Goal: Task Accomplishment & Management: Manage account settings

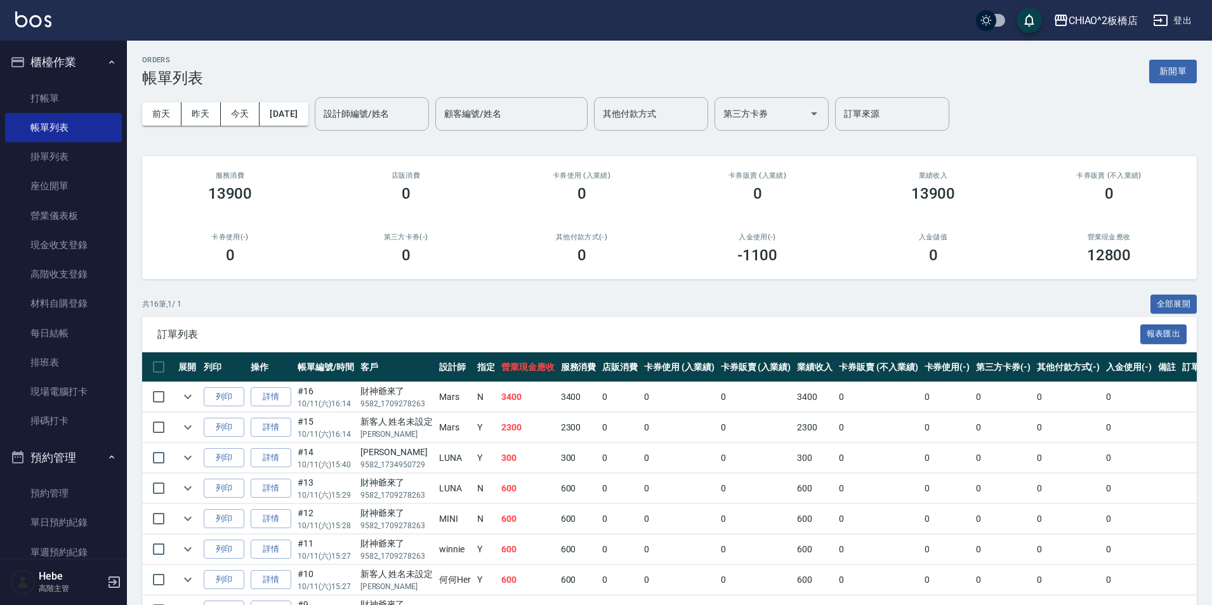
drag, startPoint x: 1169, startPoint y: 78, endPoint x: 0, endPoint y: 516, distance: 1248.1
click at [1169, 78] on button "新開單" at bounding box center [1173, 71] width 48 height 23
click at [1169, 77] on div "ORDERS 帳單列表 新開單 [DATE] [DATE] [DATE] [DATE] 設計師編號/姓名 設計師編號/姓名 顧客編號/姓名 顧客編號/姓名 其…" at bounding box center [606, 459] width 1212 height 919
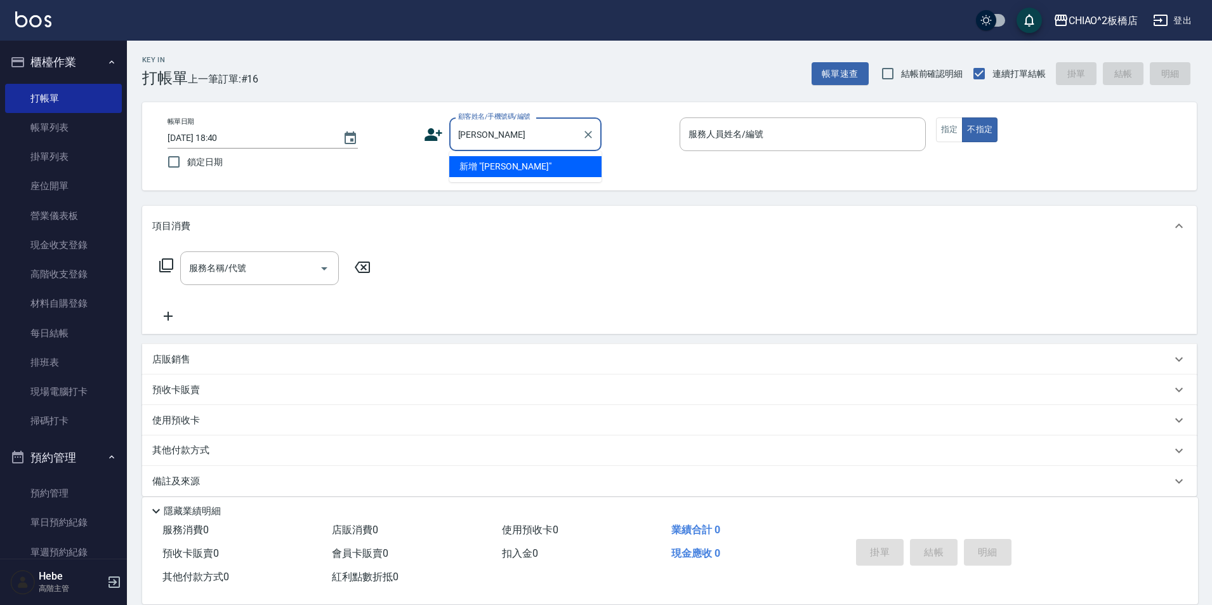
click at [562, 161] on li "新增 "[PERSON_NAME]"" at bounding box center [525, 166] width 152 height 21
type input "[PERSON_NAME]"
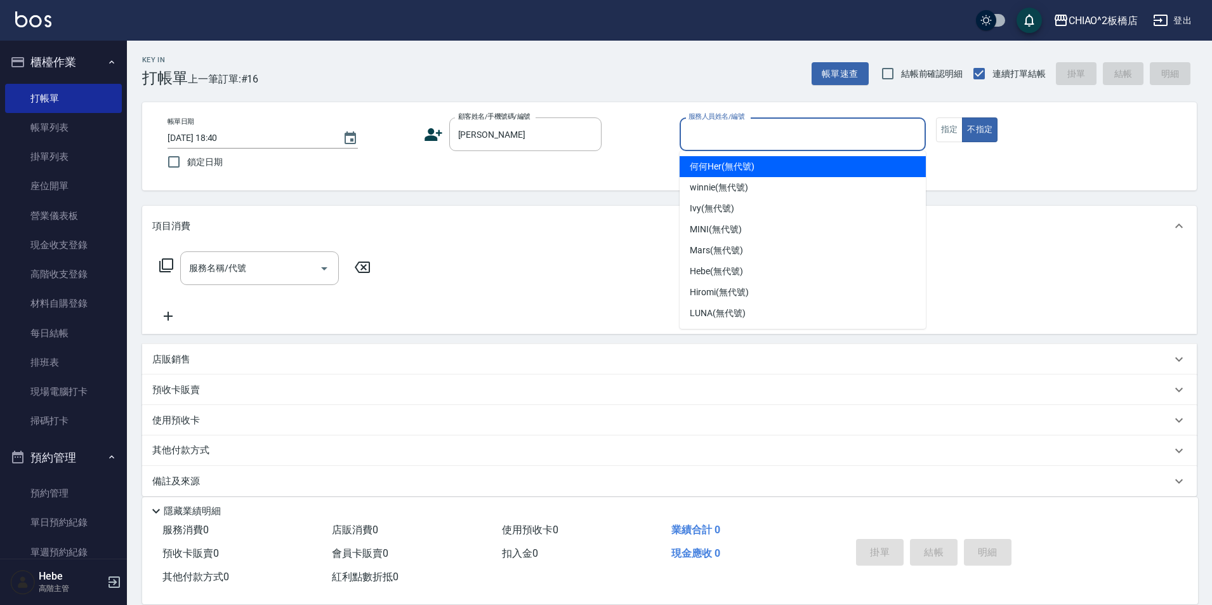
click at [696, 142] on input "服務人員姓名/編號" at bounding box center [802, 134] width 235 height 22
click at [733, 173] on span "何何Her (無代號)" at bounding box center [722, 166] width 65 height 13
type input "何何Her (無代號)"
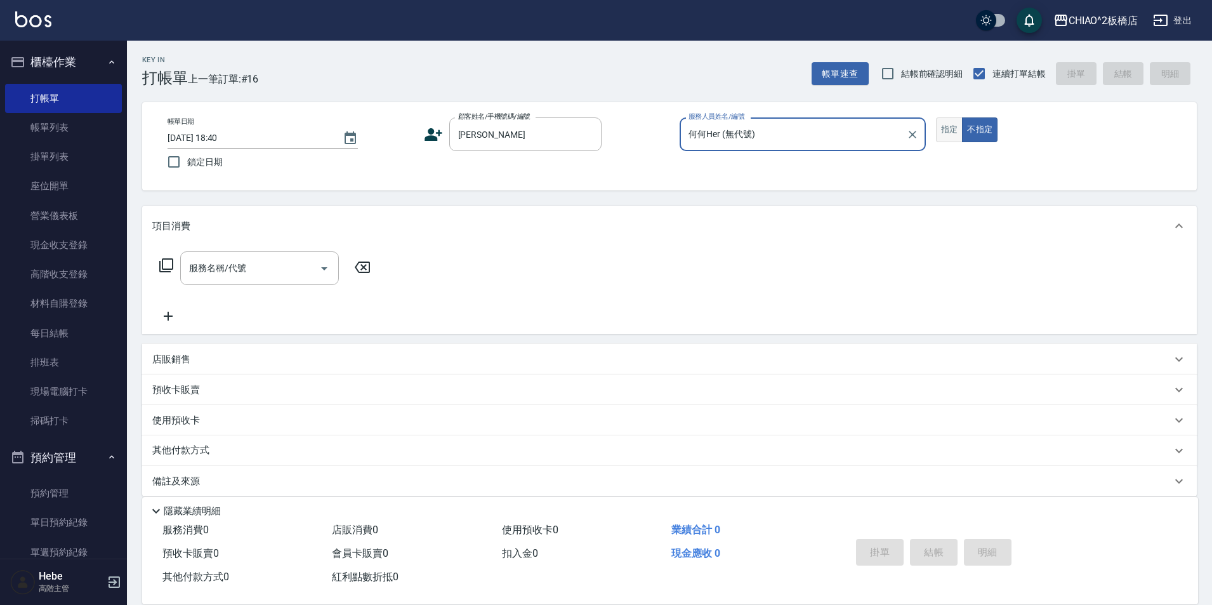
click at [945, 130] on button "指定" at bounding box center [949, 129] width 27 height 25
click at [304, 260] on input "服務名稱/代號" at bounding box center [250, 268] width 128 height 22
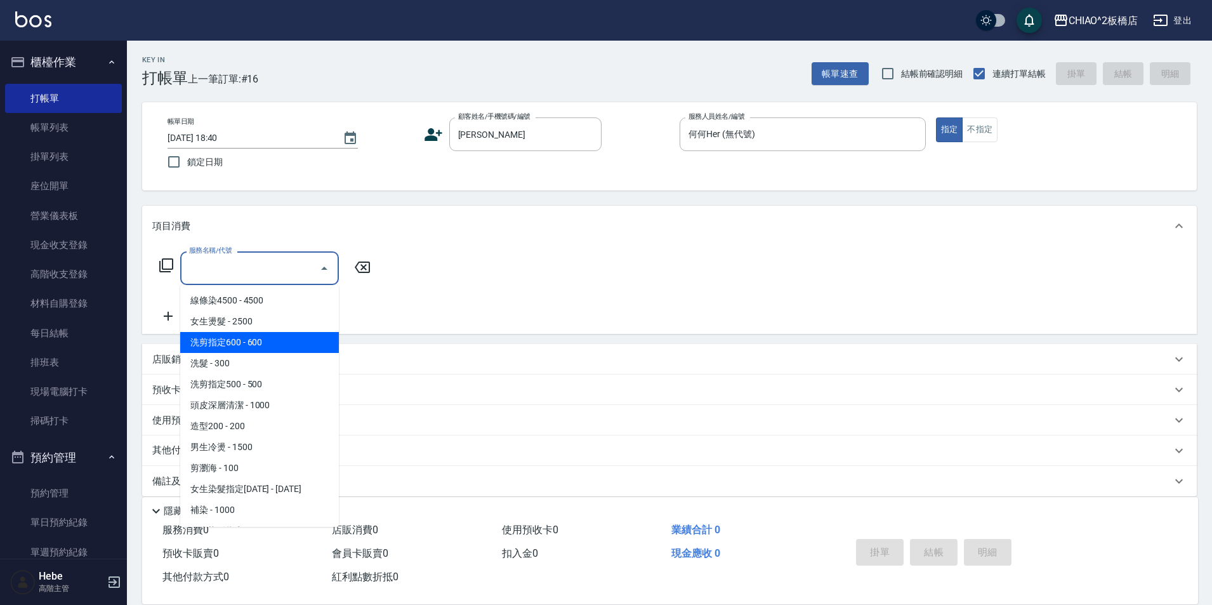
click at [282, 347] on span "洗剪指定600 - 600" at bounding box center [259, 342] width 159 height 21
type input "洗剪指定600(96678)"
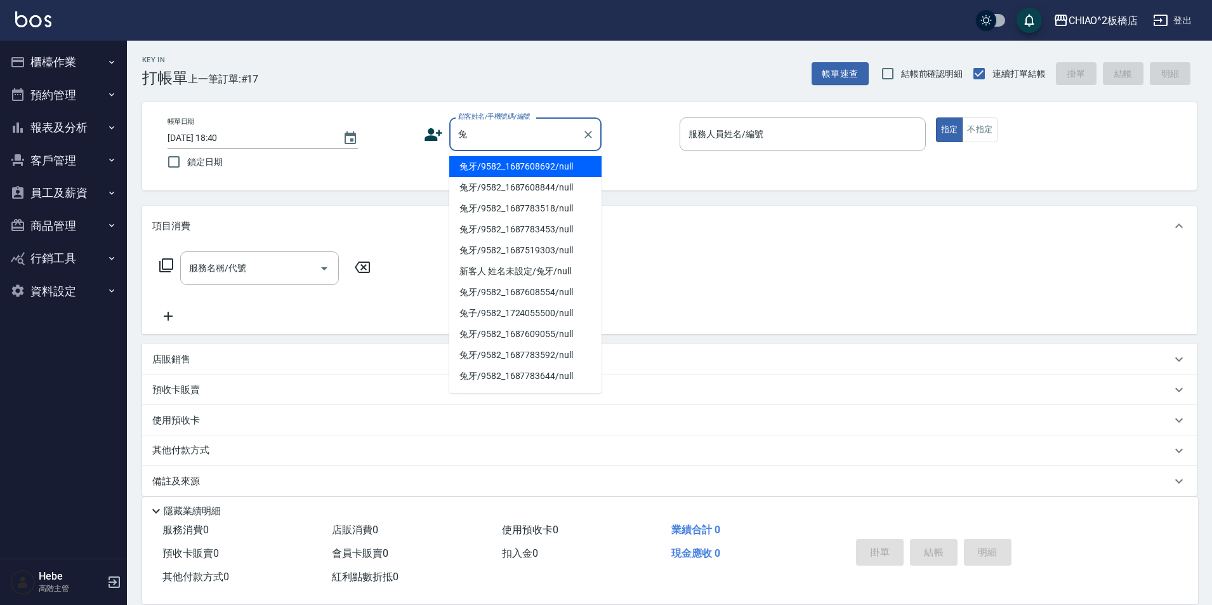
click at [499, 155] on ul "兔牙/9582_1687608692/null 兔牙/9582_1687608844/null 兔牙/9582_1687783518/null 兔牙/9582…" at bounding box center [525, 272] width 152 height 242
click at [507, 162] on li "兔牙/9582_1687608692/null" at bounding box center [525, 166] width 152 height 21
type input "兔牙/9582_1687608692/null"
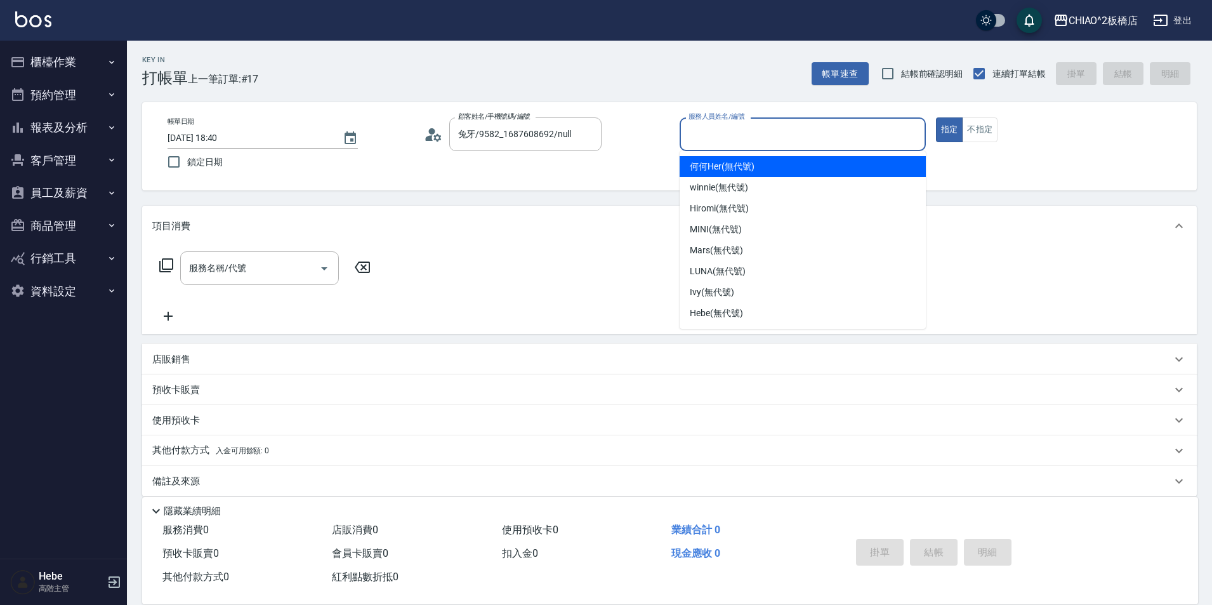
click at [744, 135] on input "服務人員姓名/編號" at bounding box center [802, 134] width 235 height 22
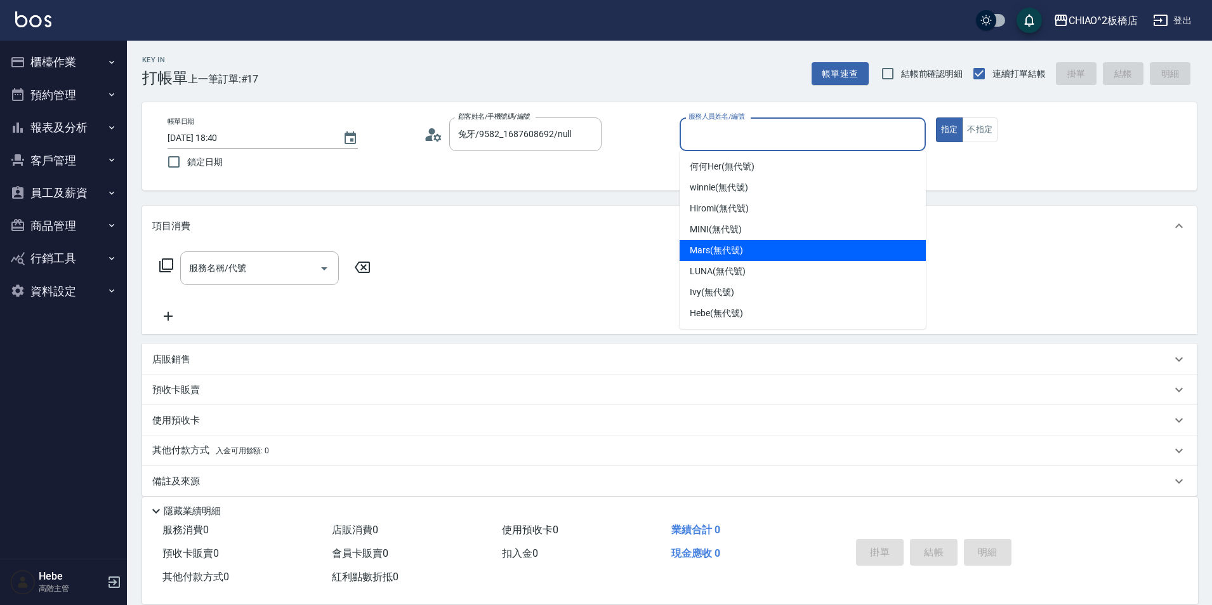
click at [732, 253] on span "Mars (無代號)" at bounding box center [716, 250] width 53 height 13
type input "Mars(無代號)"
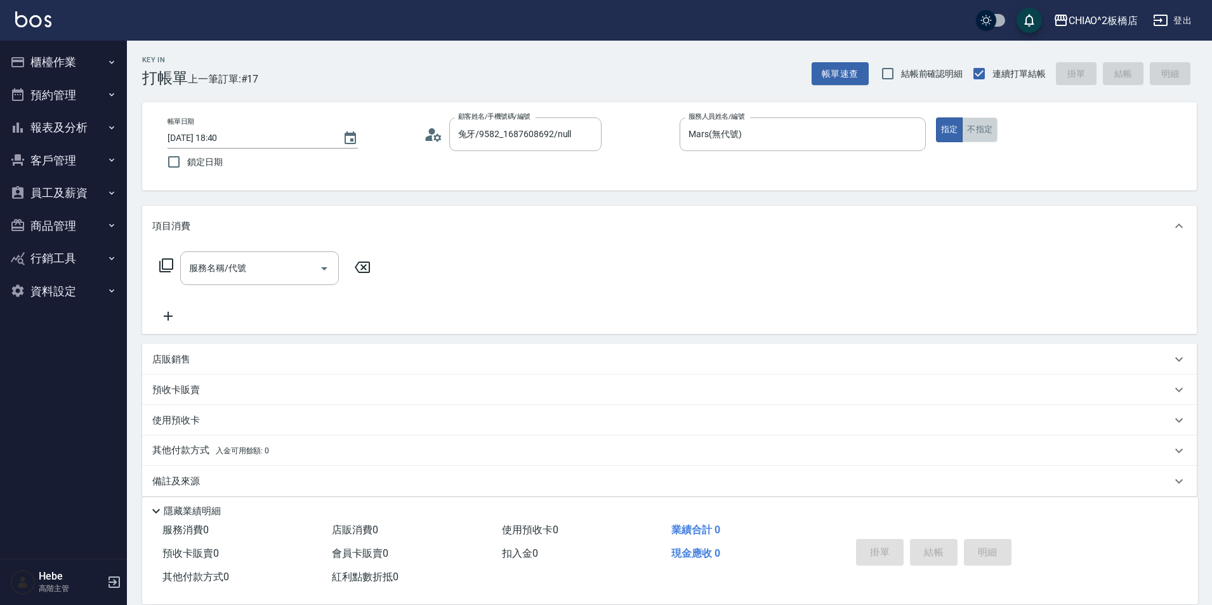
drag, startPoint x: 972, startPoint y: 127, endPoint x: 785, endPoint y: 172, distance: 192.5
click at [971, 127] on button "不指定" at bounding box center [980, 129] width 36 height 25
click at [212, 283] on div "服務名稱/代號" at bounding box center [259, 268] width 159 height 34
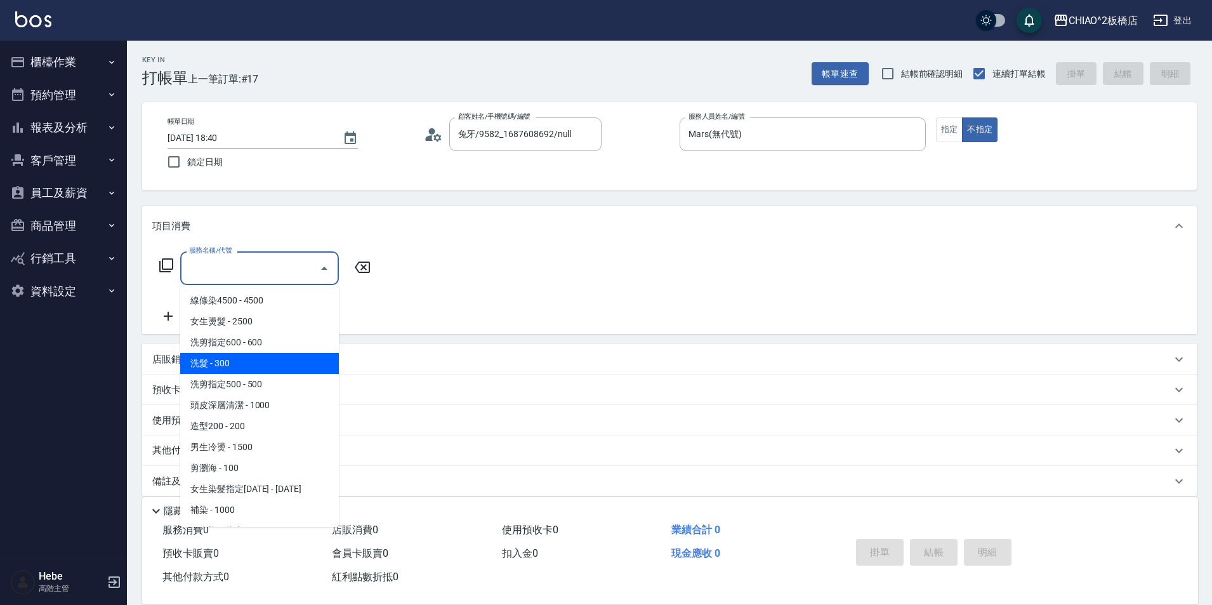
click at [255, 357] on span "洗髮 - 300" at bounding box center [259, 363] width 159 height 21
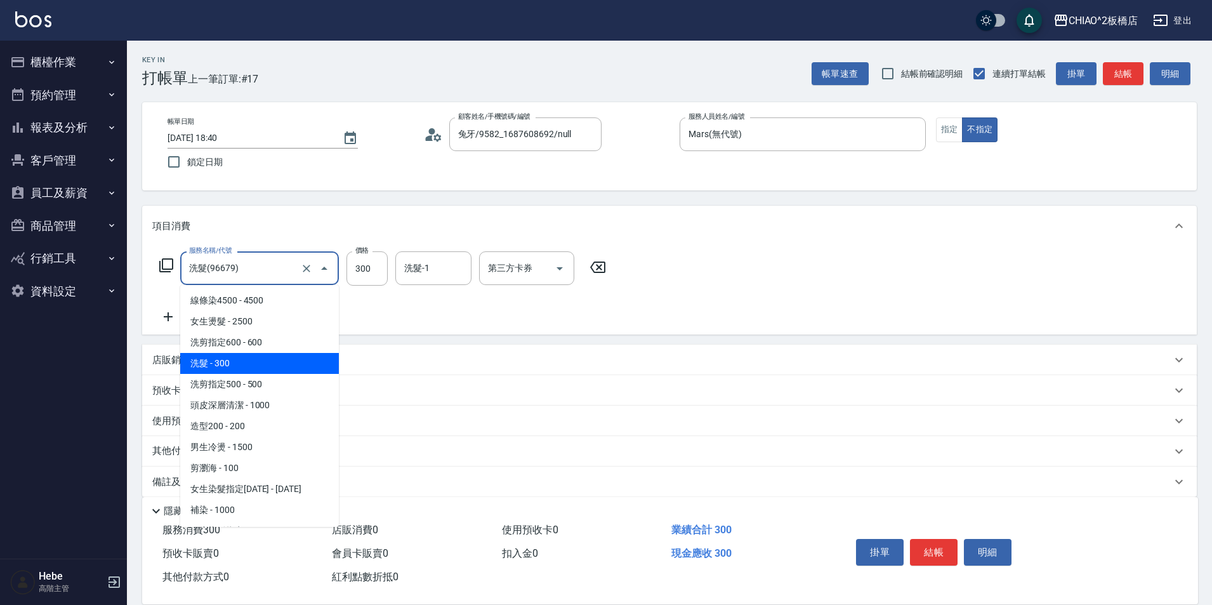
drag, startPoint x: 227, startPoint y: 267, endPoint x: 251, endPoint y: 307, distance: 47.6
click at [229, 270] on input "洗髮(96679)" at bounding box center [242, 268] width 112 height 22
click at [256, 337] on span "洗剪指定600 - 600" at bounding box center [259, 342] width 159 height 21
type input "洗剪指定600(96678)"
type input "600"
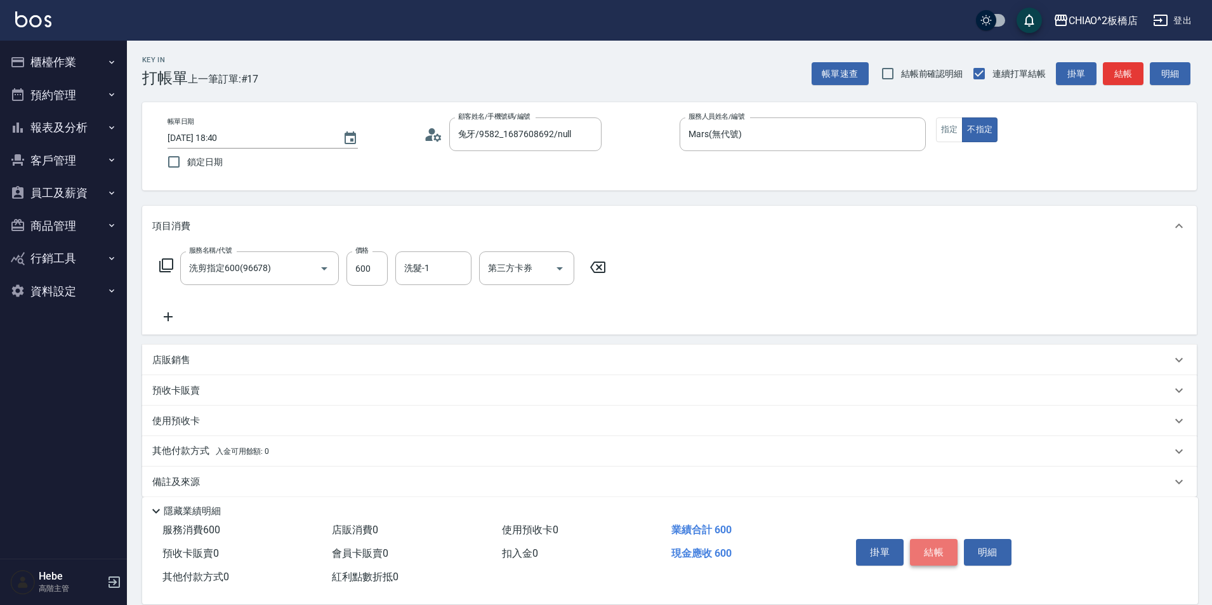
click at [933, 548] on button "結帳" at bounding box center [934, 552] width 48 height 27
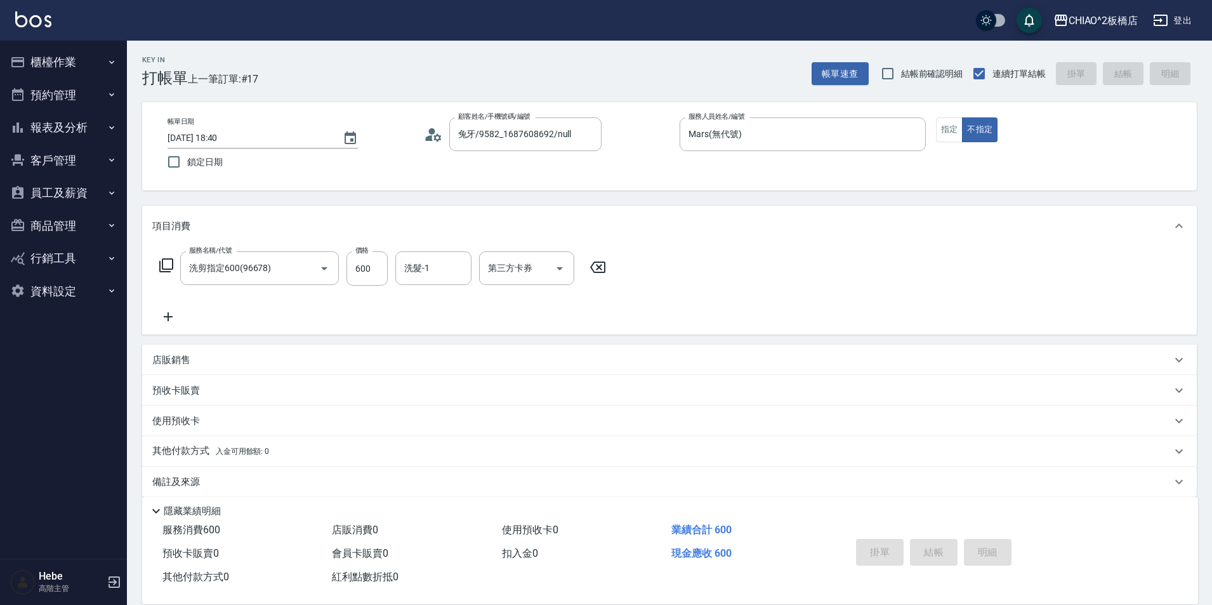
type input "2025/10/11 18:41"
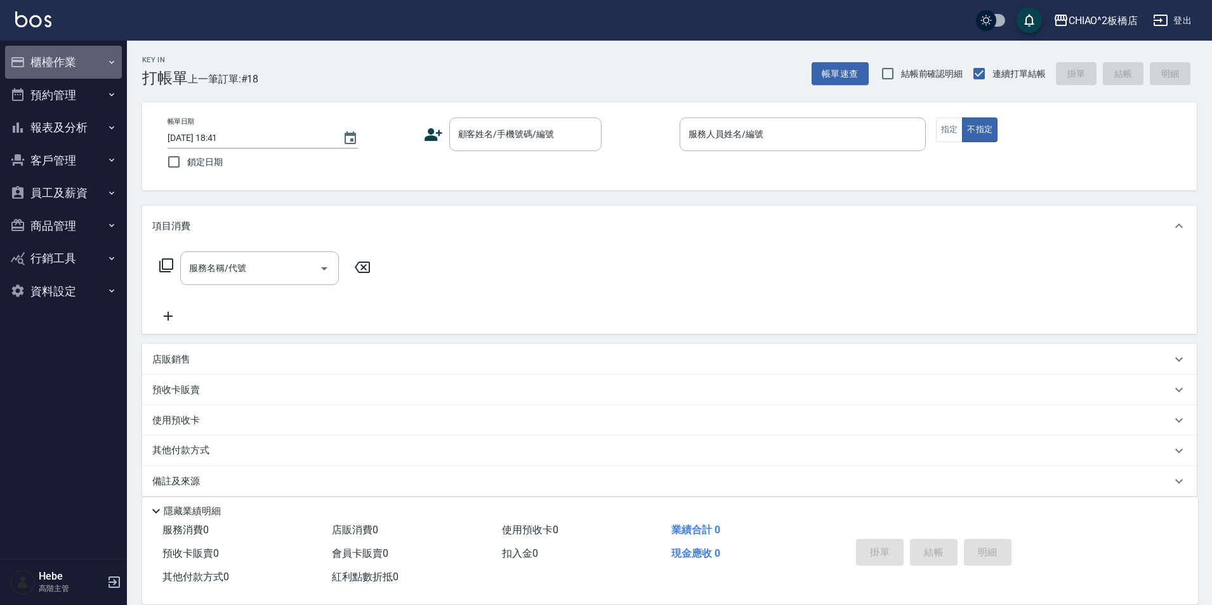
click at [78, 60] on button "櫃檯作業" at bounding box center [63, 62] width 117 height 33
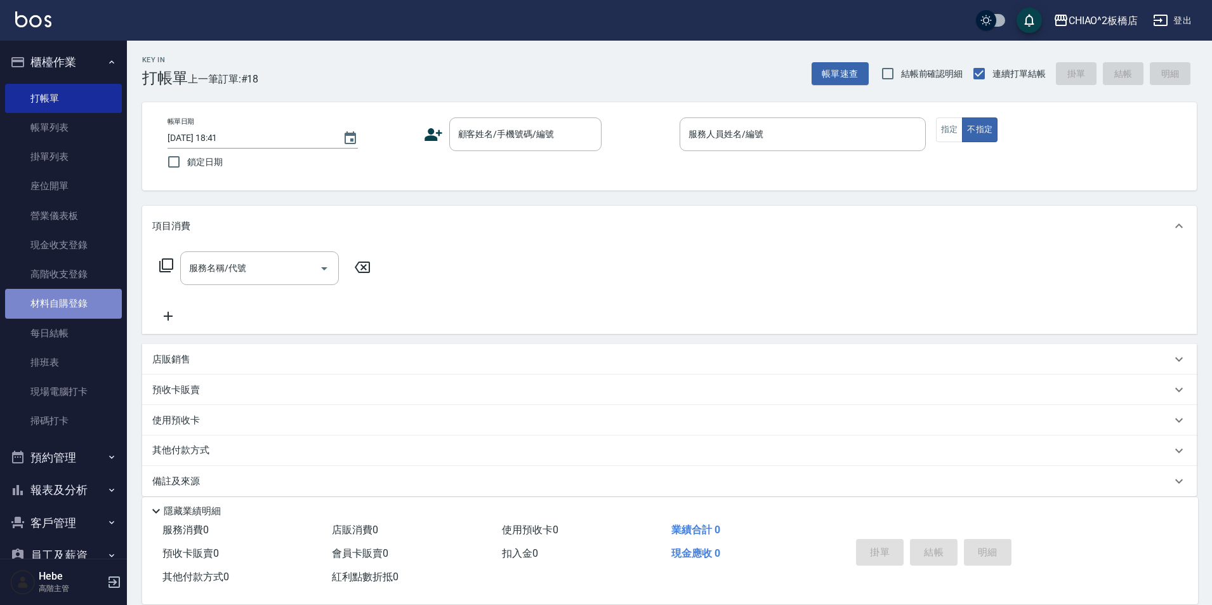
click at [92, 294] on link "材料自購登錄" at bounding box center [63, 303] width 117 height 29
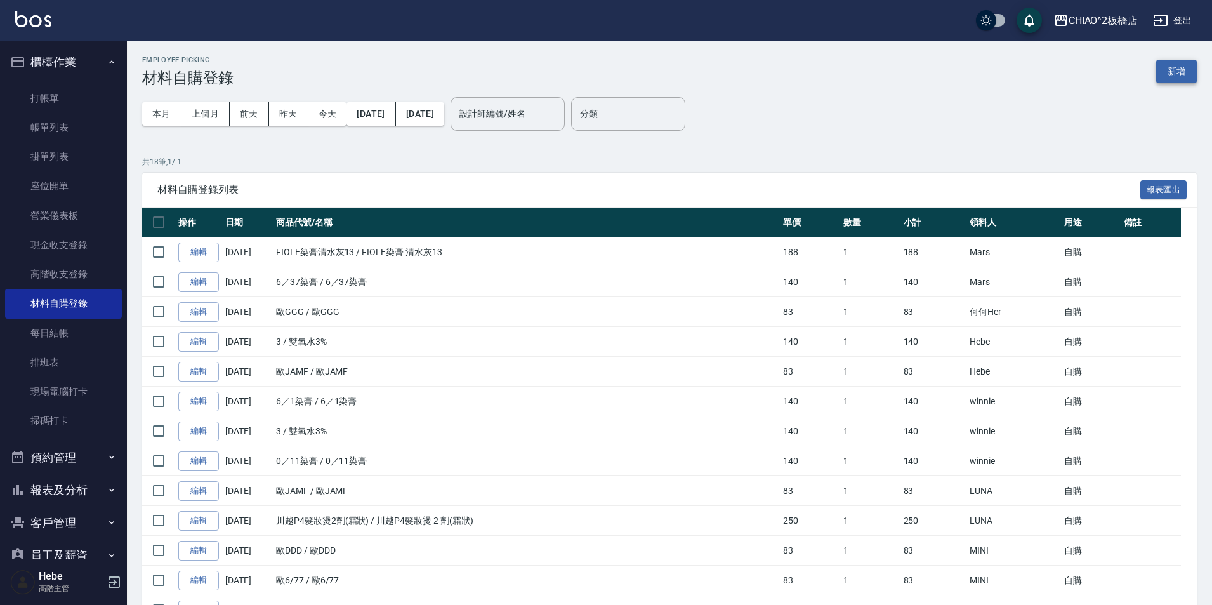
click at [1191, 74] on button "新增" at bounding box center [1176, 71] width 41 height 23
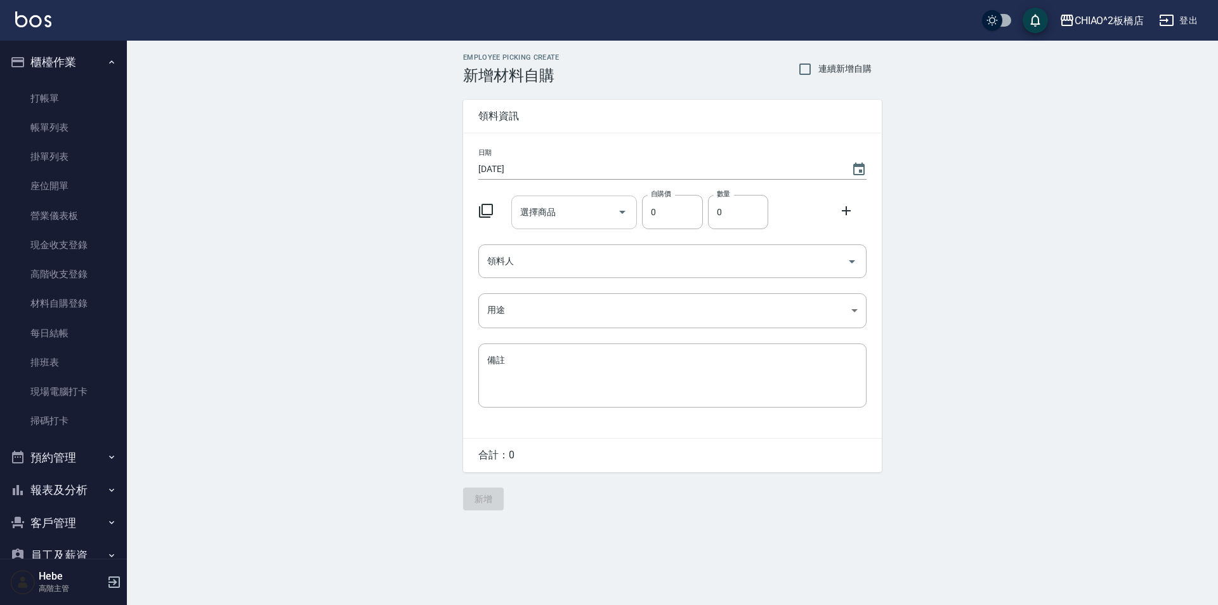
click at [573, 211] on input "選擇商品" at bounding box center [565, 212] width 96 height 22
click at [484, 209] on icon at bounding box center [485, 210] width 15 height 15
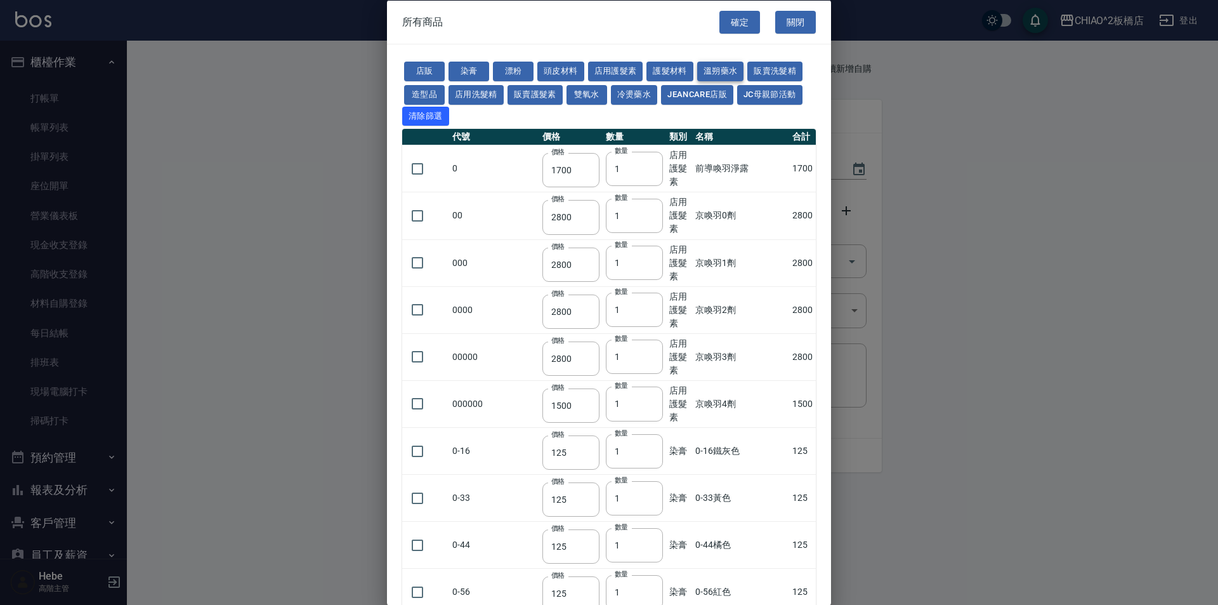
click at [714, 68] on button "溫朔藥水" at bounding box center [720, 72] width 47 height 20
type input "700"
type input "750"
type input "550"
type input "2000"
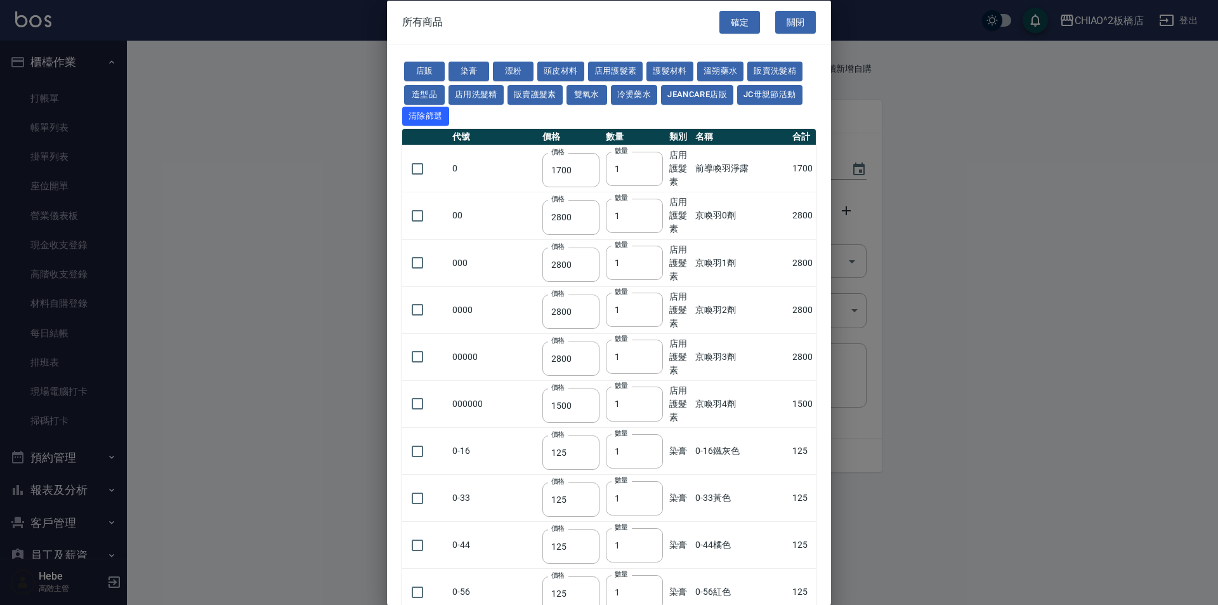
type input "3500"
type input "400"
type input "250"
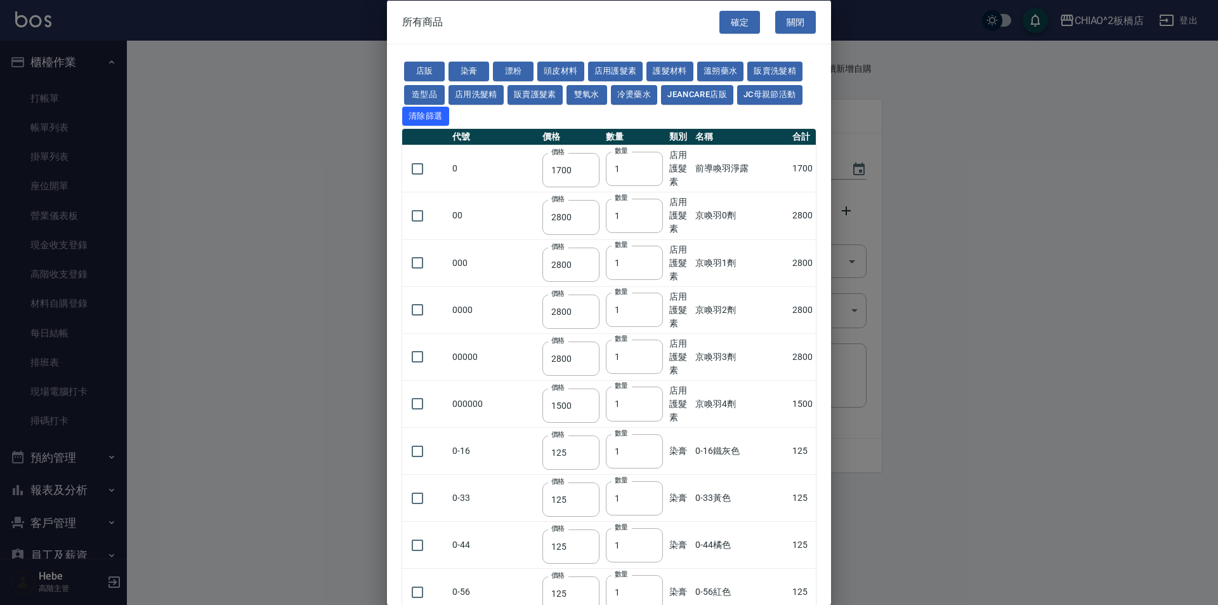
type input "250"
type input "700"
type input "900"
type input "480"
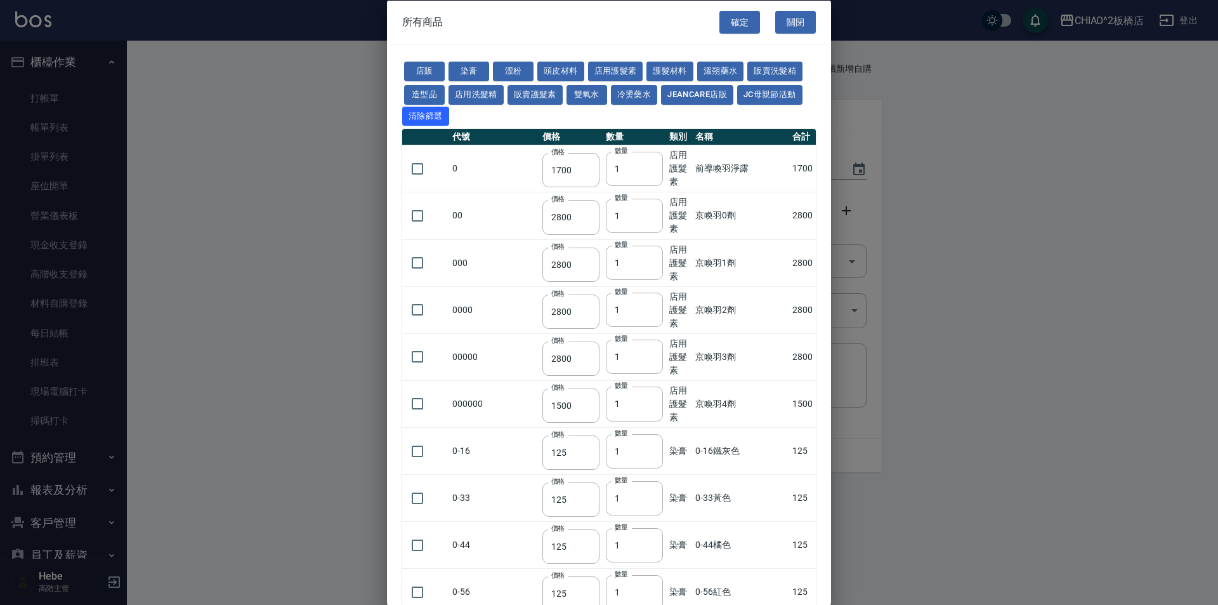
type input "480"
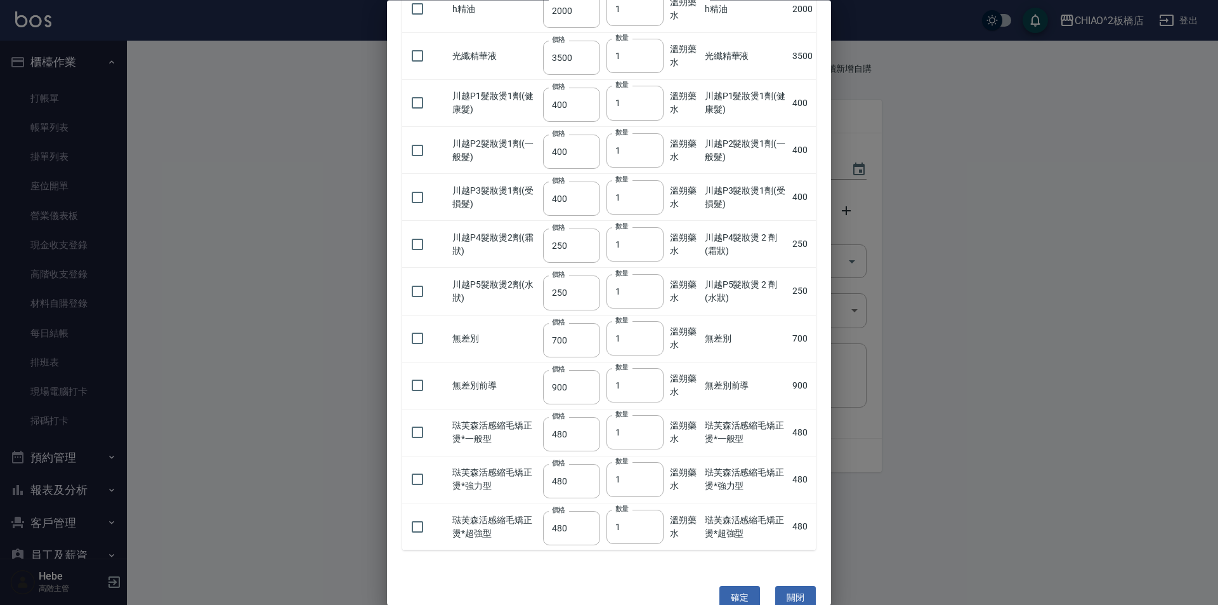
scroll to position [317, 0]
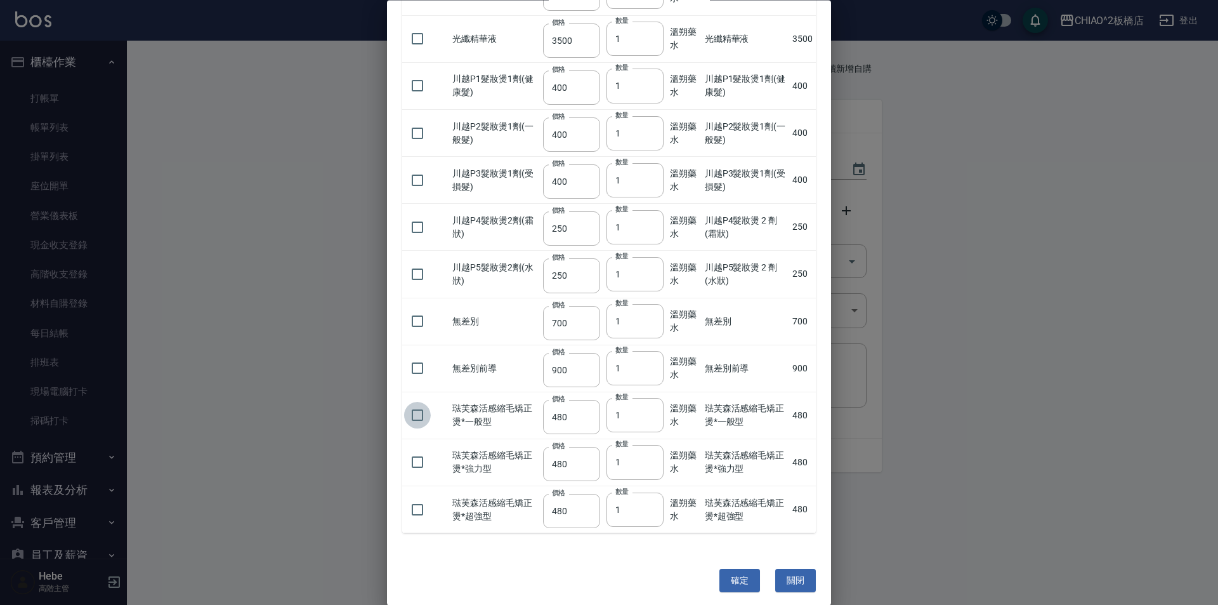
click at [416, 411] on input "checkbox" at bounding box center [417, 415] width 27 height 27
checkbox input "true"
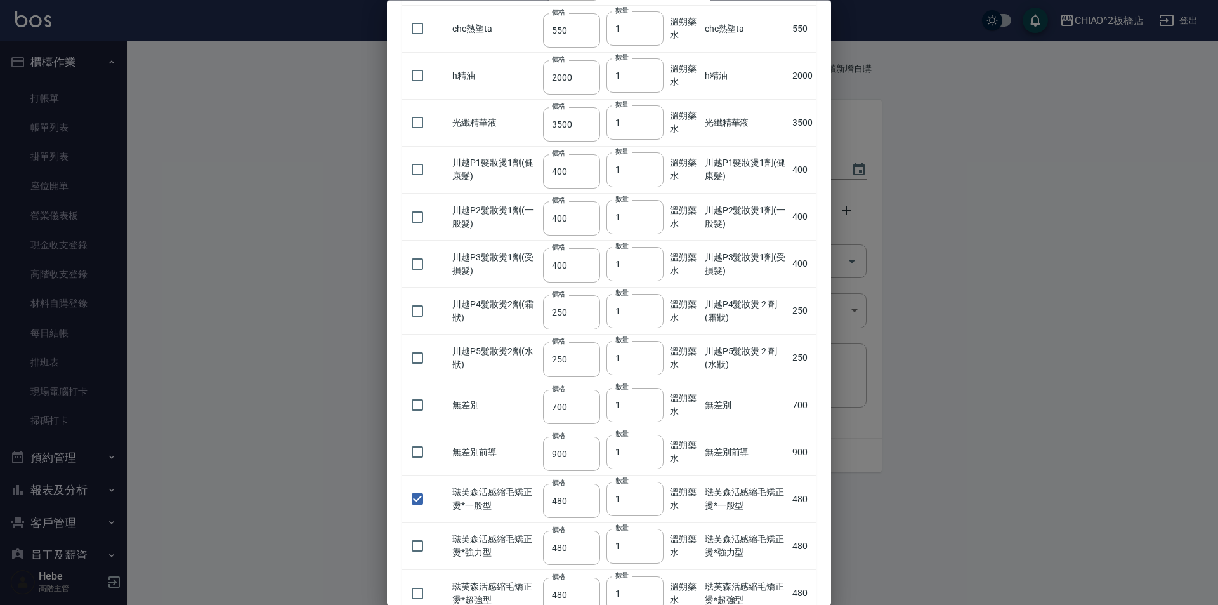
scroll to position [0, 0]
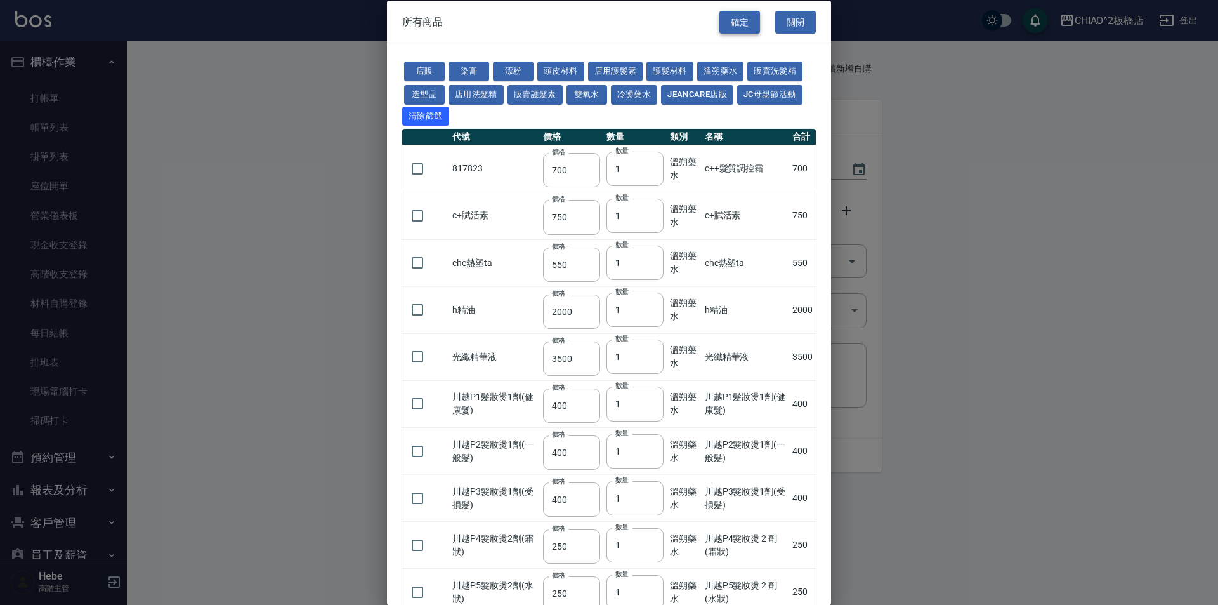
click at [741, 30] on button "確定" at bounding box center [740, 21] width 41 height 23
type input "琺芙森活感縮毛矯正燙*一般型"
type input "480"
type input "1"
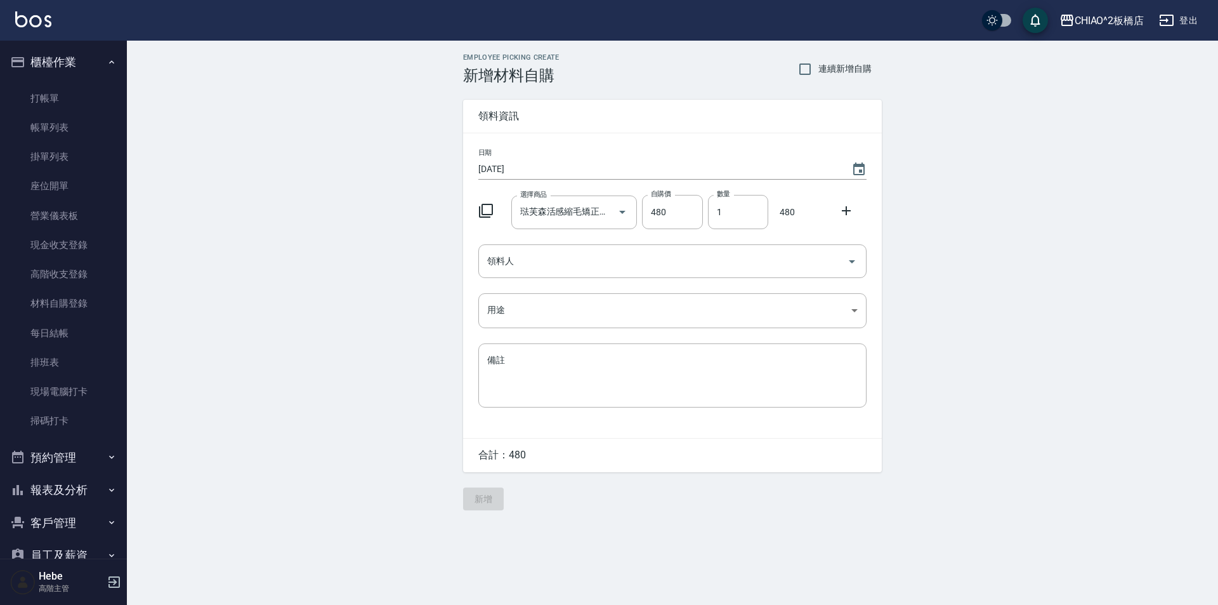
click at [846, 211] on icon at bounding box center [846, 210] width 9 height 9
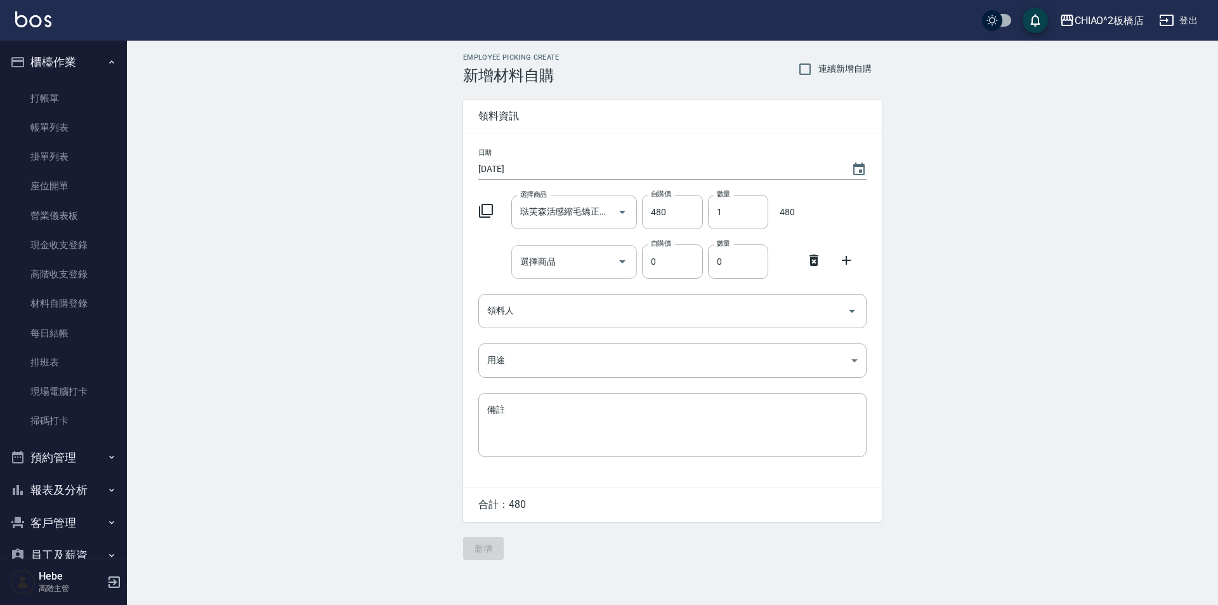
click at [556, 269] on input "選擇商品" at bounding box center [565, 262] width 96 height 22
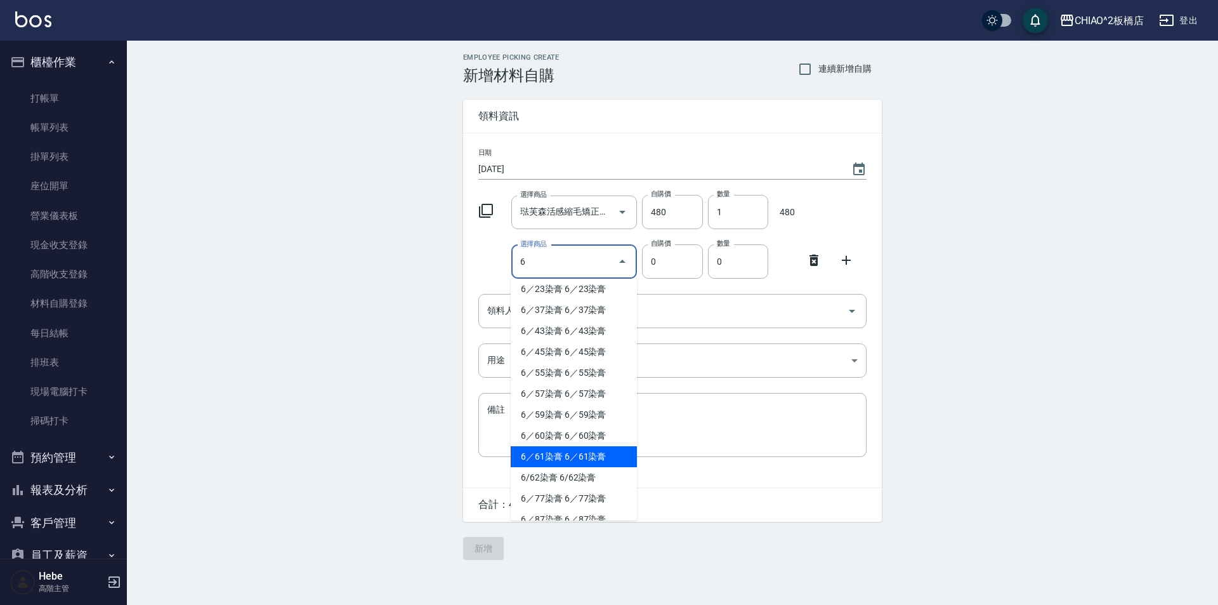
scroll to position [444, 0]
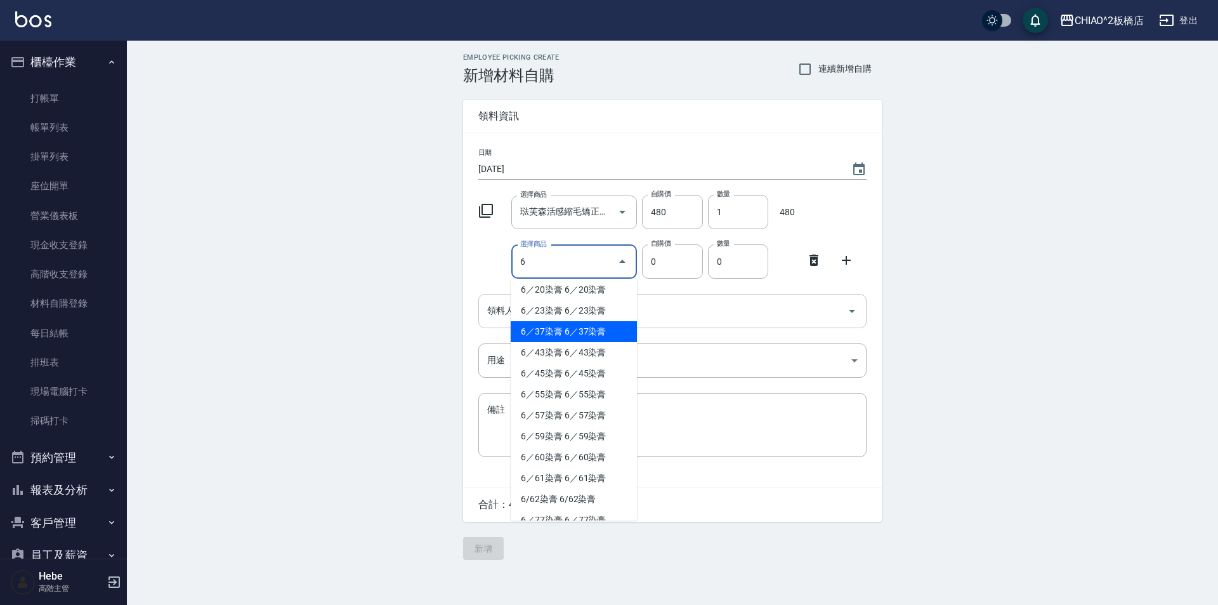
drag, startPoint x: 518, startPoint y: 334, endPoint x: 511, endPoint y: 317, distance: 18.3
click at [518, 334] on li "6／37染膏 6／37染膏" at bounding box center [574, 331] width 126 height 21
type input "6／37染膏"
type input "140"
type input "1"
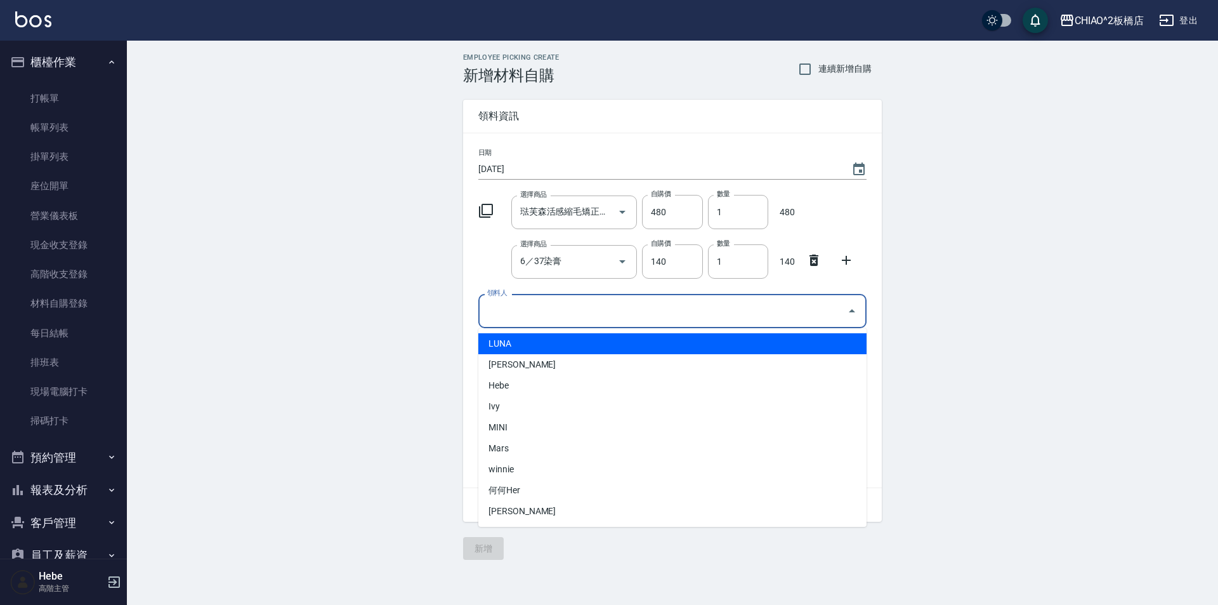
click at [511, 316] on input "領料人" at bounding box center [663, 311] width 358 height 22
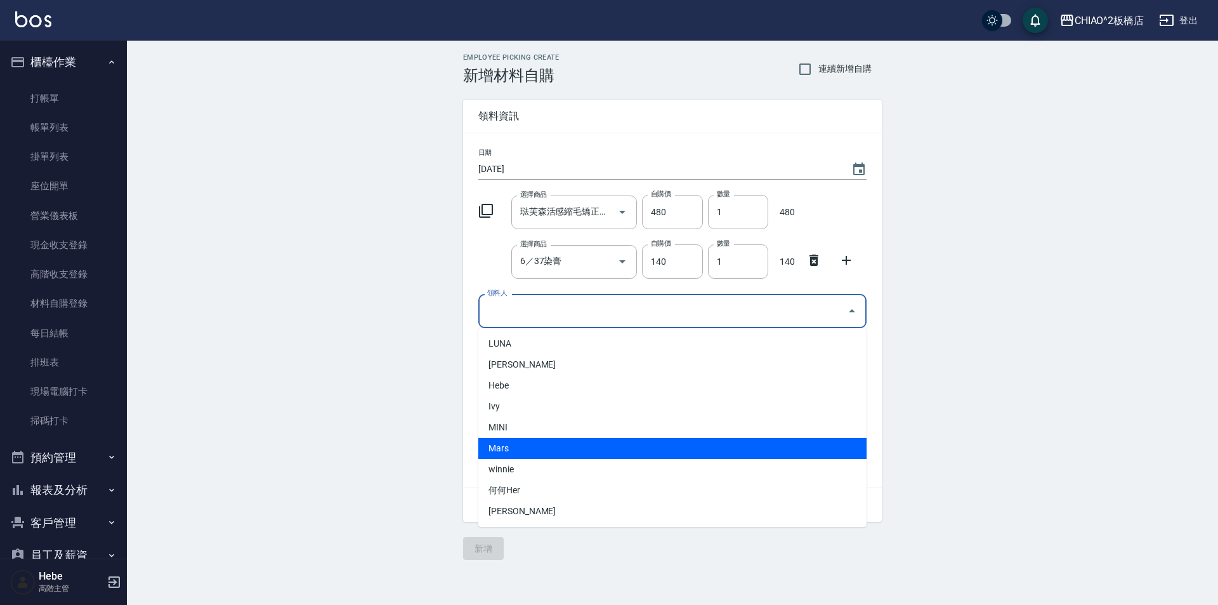
click at [516, 449] on li "Mars" at bounding box center [672, 448] width 388 height 21
type input "Mars"
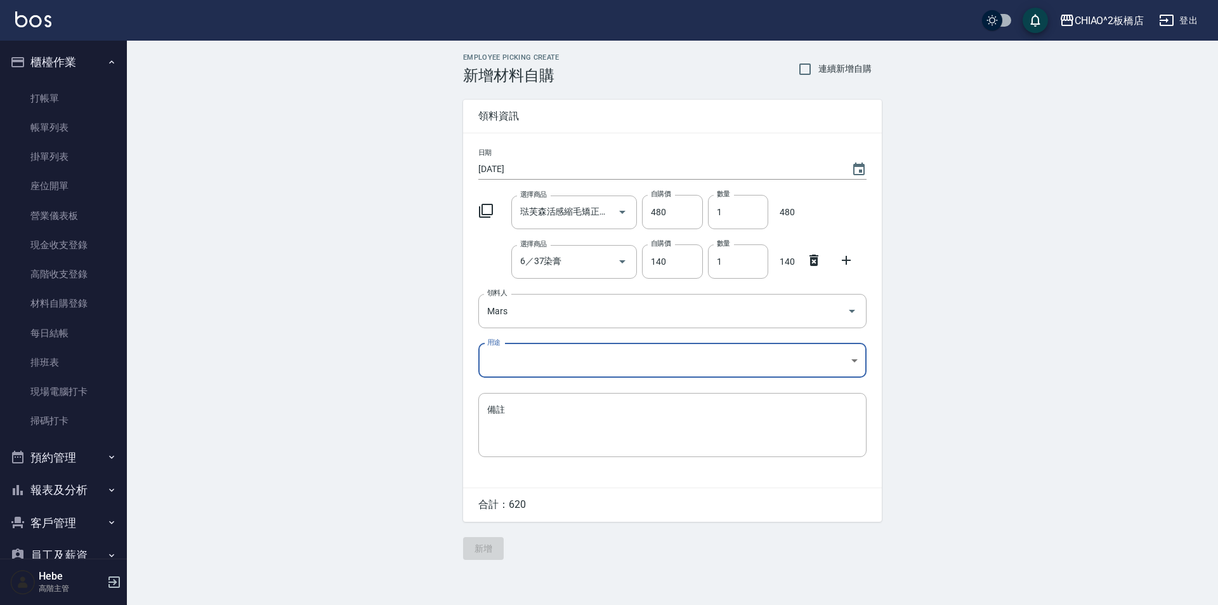
click at [521, 355] on body "CHIAO^2板橋店 登出 櫃檯作業 打帳單 帳單列表 掛單列表 座位開單 營業儀表板 現金收支登錄 高階收支登錄 材料自購登錄 每日結帳 排班表 現場電腦打…" at bounding box center [609, 302] width 1218 height 605
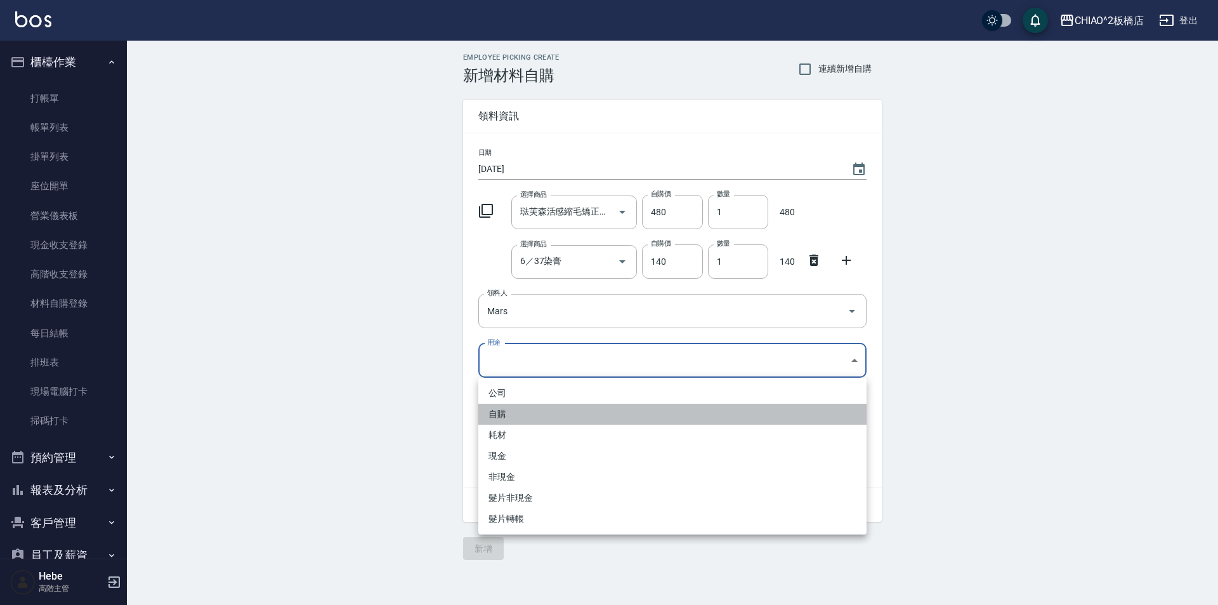
click at [516, 407] on li "自購" at bounding box center [672, 414] width 388 height 21
type input "自購"
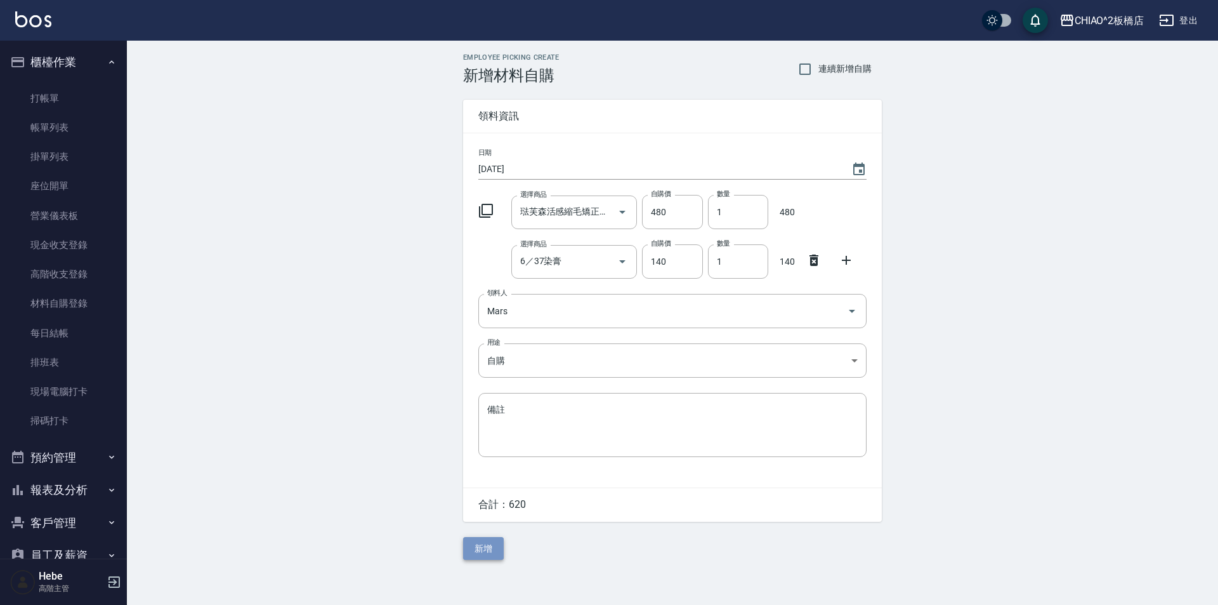
click at [486, 548] on button "新增" at bounding box center [483, 548] width 41 height 23
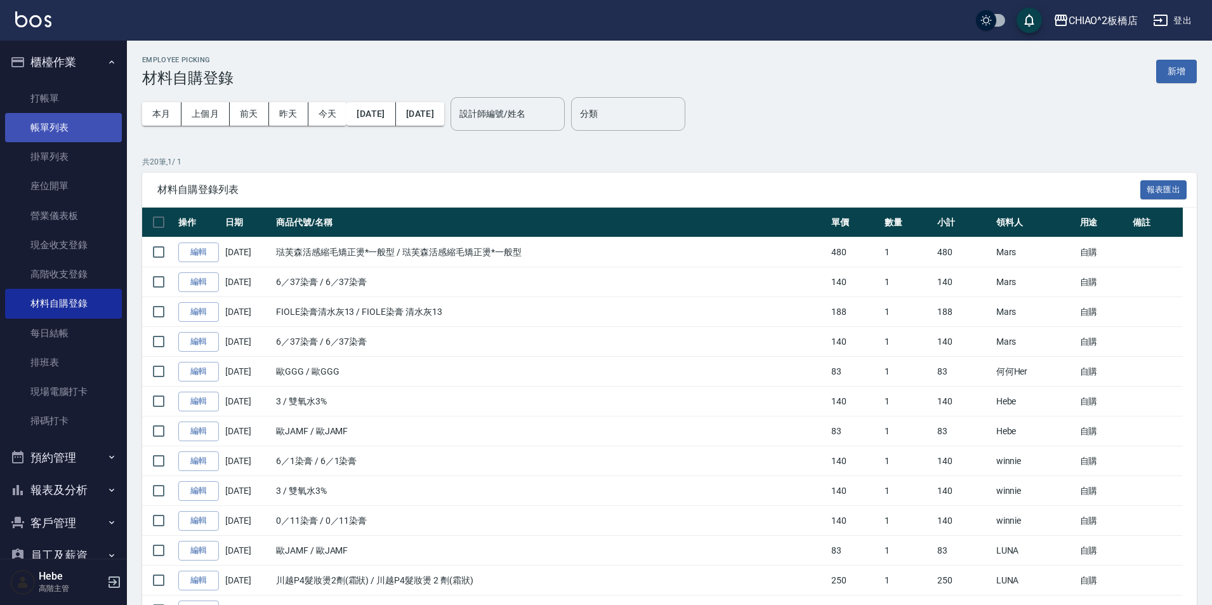
click at [69, 132] on link "帳單列表" at bounding box center [63, 127] width 117 height 29
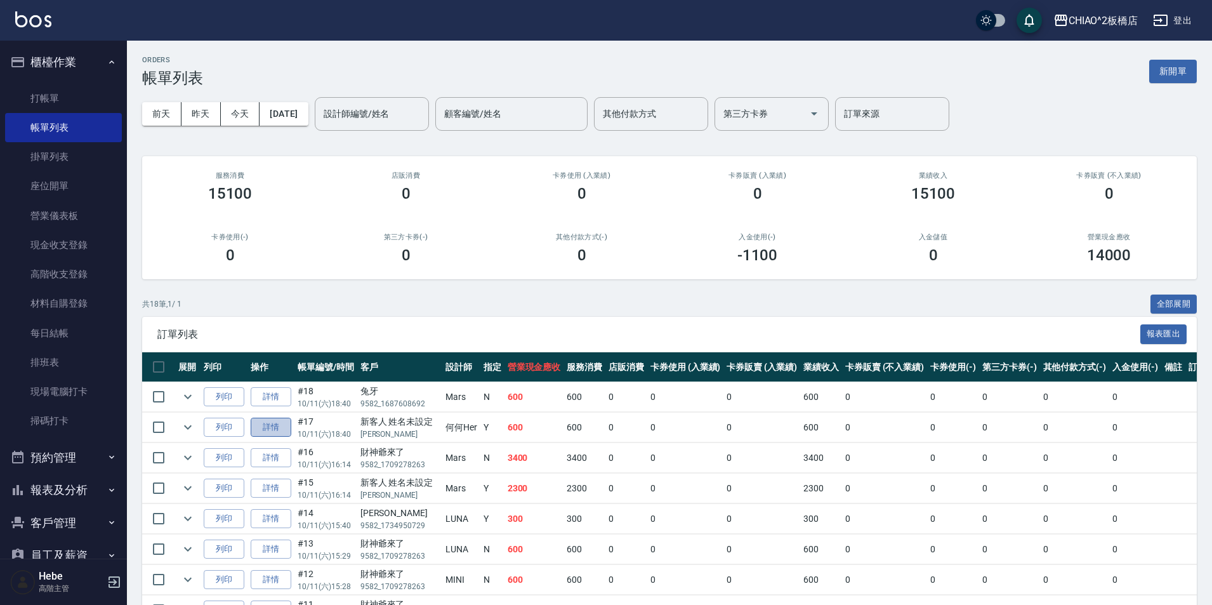
click at [279, 428] on link "詳情" at bounding box center [271, 428] width 41 height 20
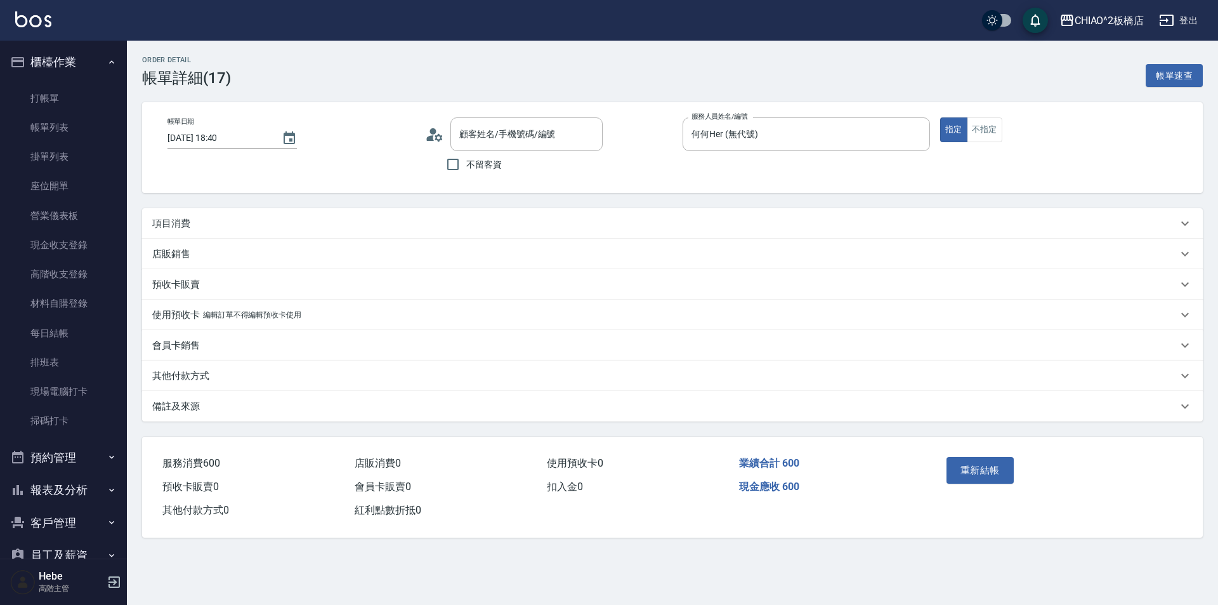
type input "[DATE] 18:40"
type input "何何Her (無代號)"
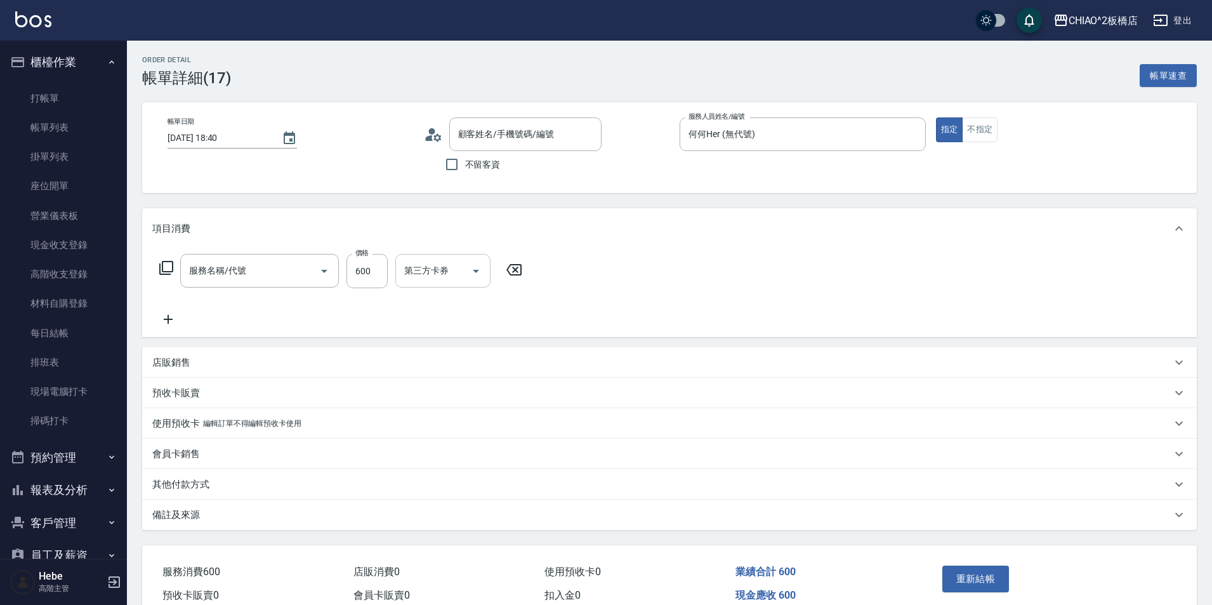
click at [437, 269] on div "第三方卡券 第三方卡券" at bounding box center [442, 271] width 95 height 34
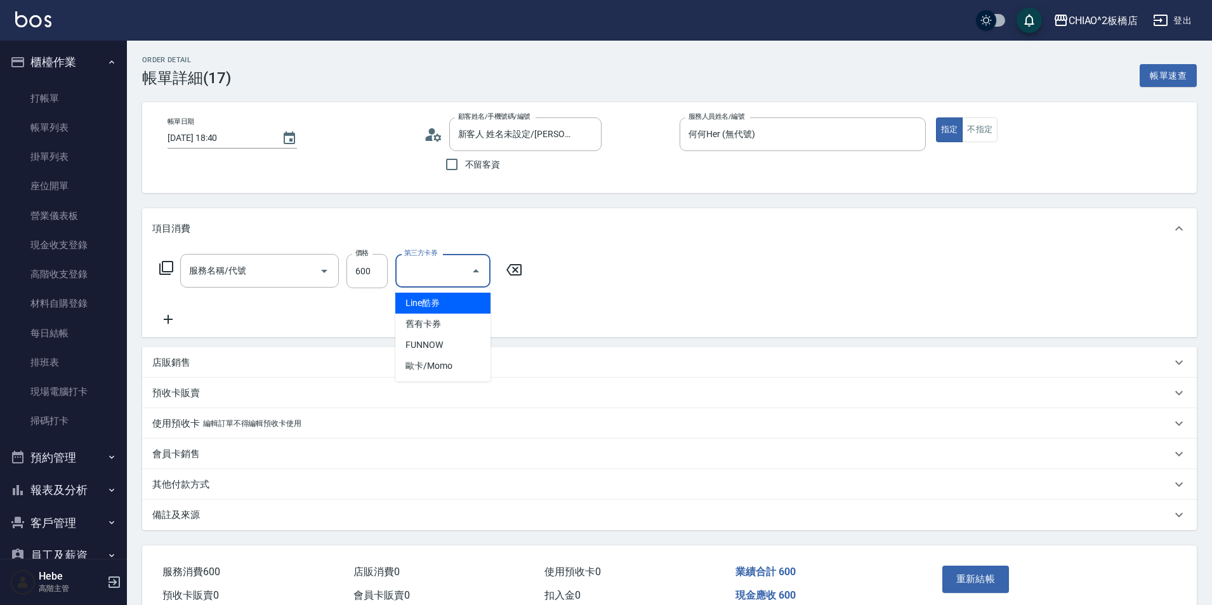
type input "新客人 姓名未設定/張懋廷/null"
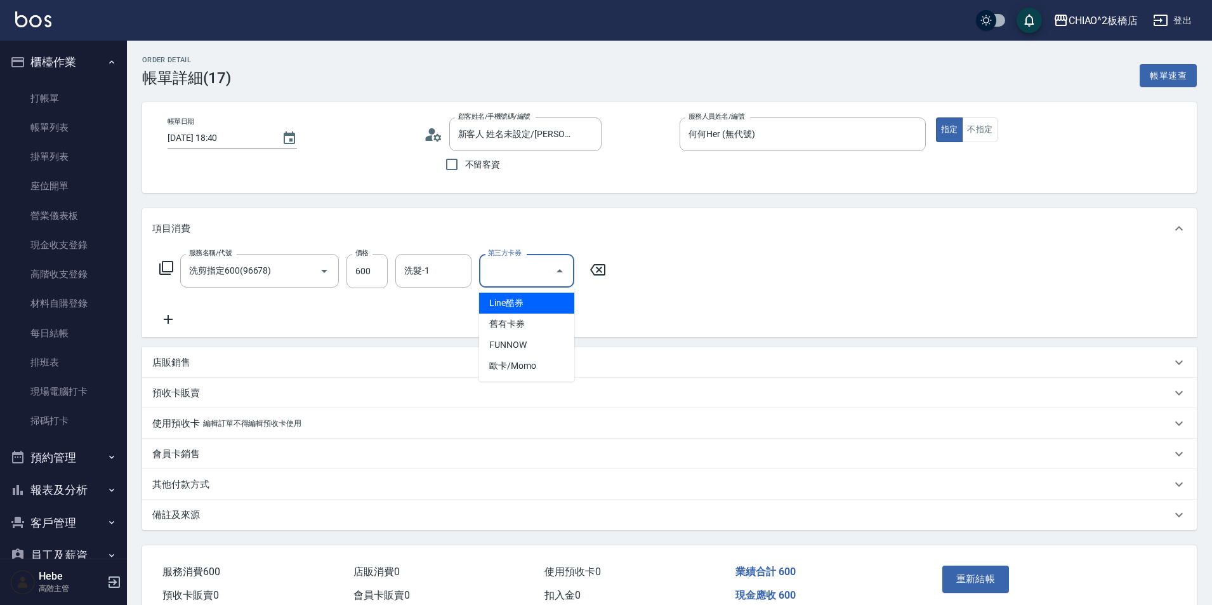
type input "洗剪指定600(96678)"
click at [411, 277] on input "洗髮-1" at bounding box center [433, 271] width 65 height 22
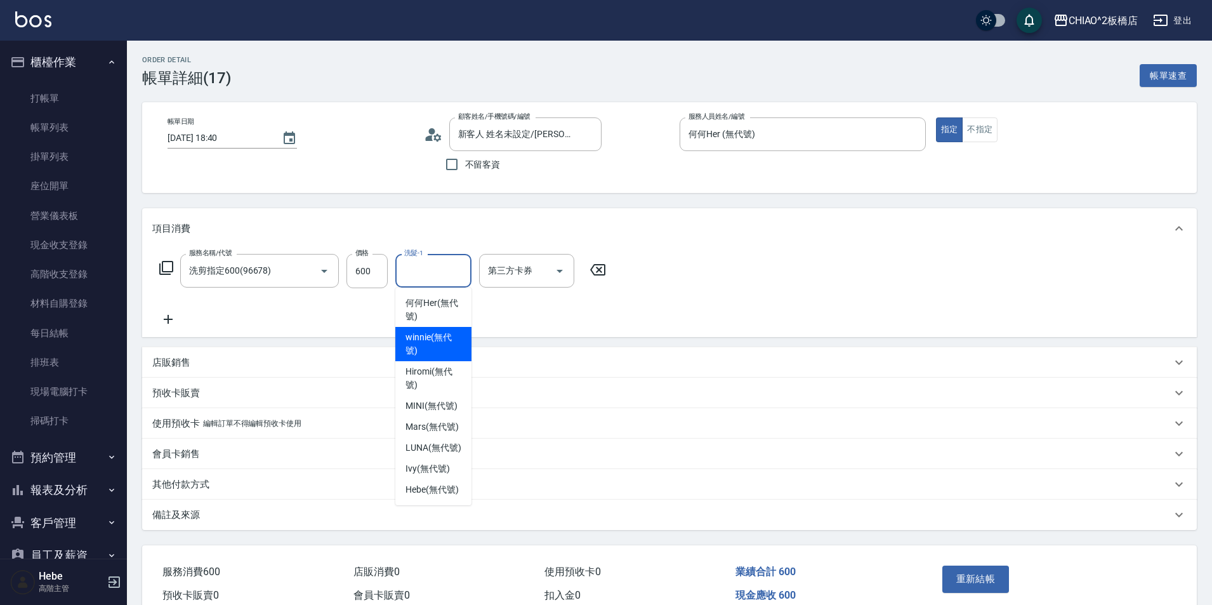
click at [438, 339] on span "winnie (無代號)" at bounding box center [433, 344] width 56 height 27
type input "winnie(無代號)"
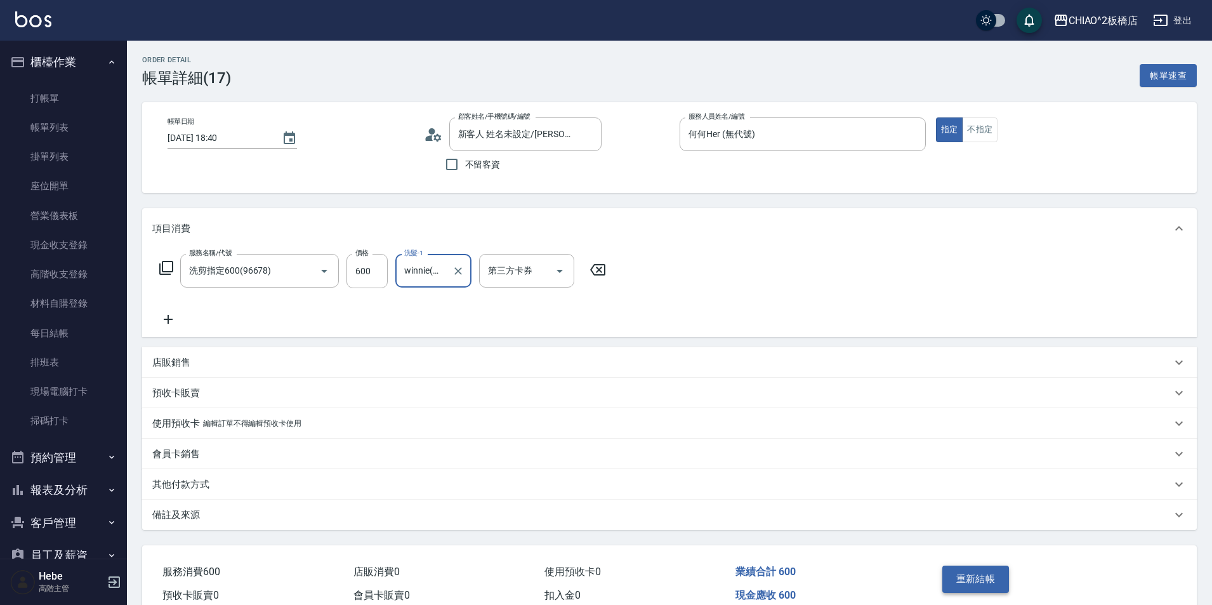
click at [980, 580] on button "重新結帳" at bounding box center [975, 578] width 67 height 27
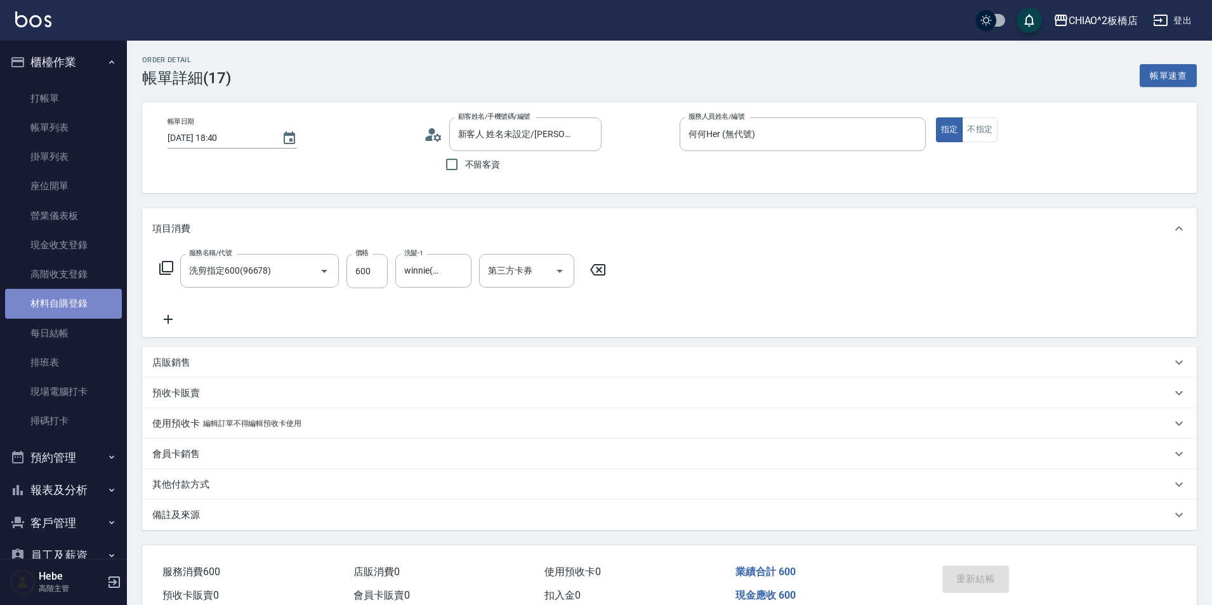
click at [81, 303] on link "材料自購登錄" at bounding box center [63, 303] width 117 height 29
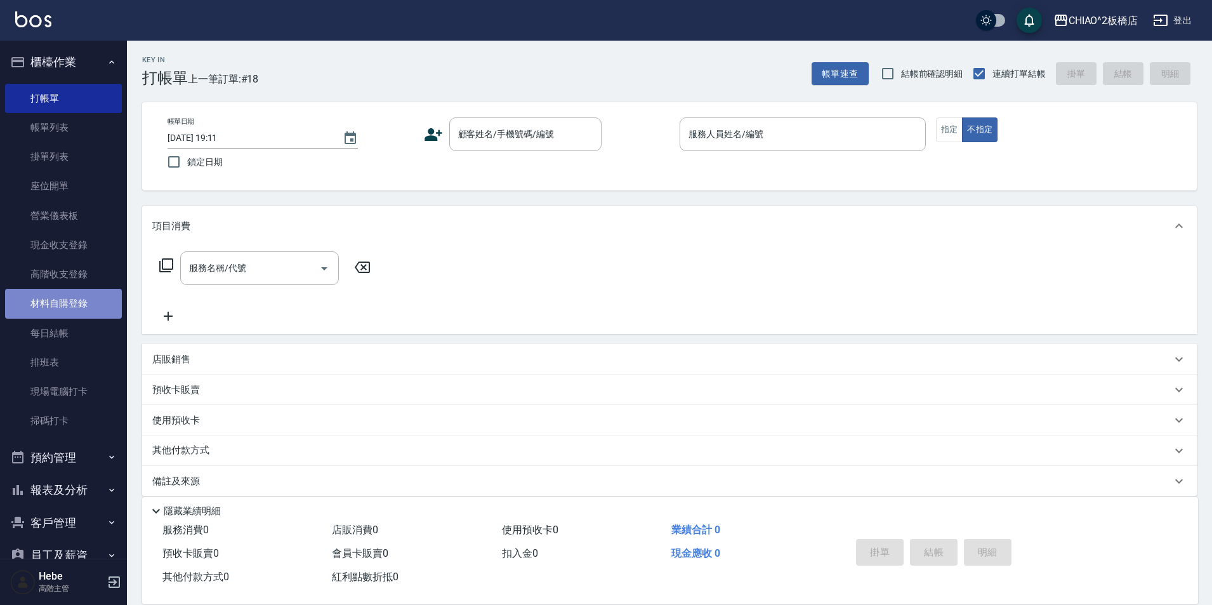
click at [106, 298] on link "材料自購登錄" at bounding box center [63, 303] width 117 height 29
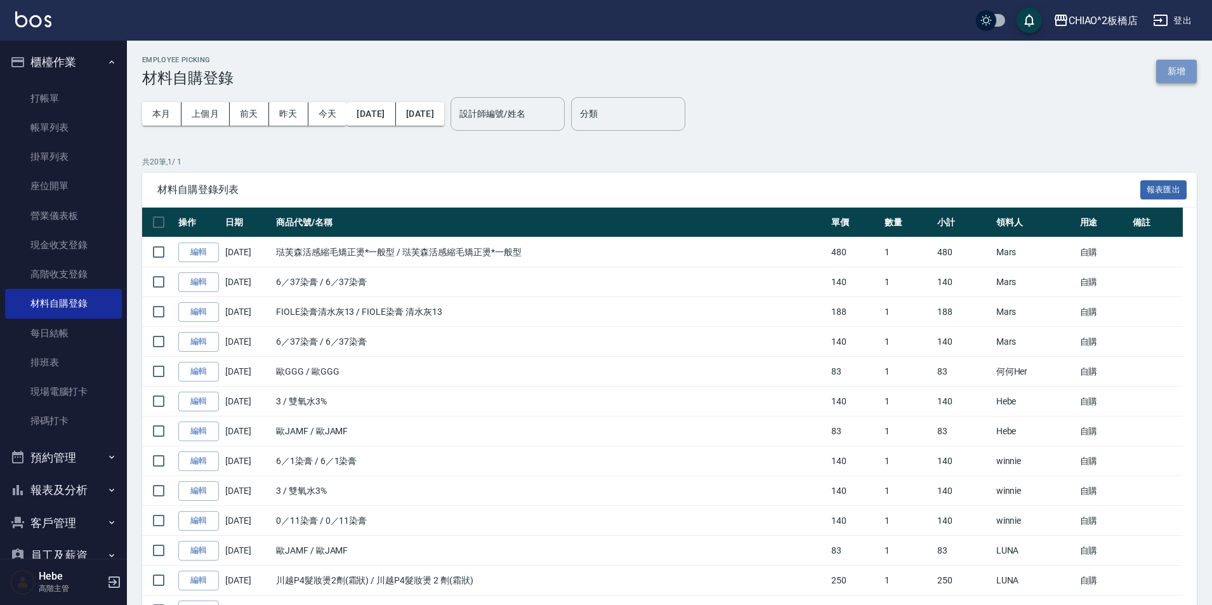
click at [1162, 69] on button "新增" at bounding box center [1176, 71] width 41 height 23
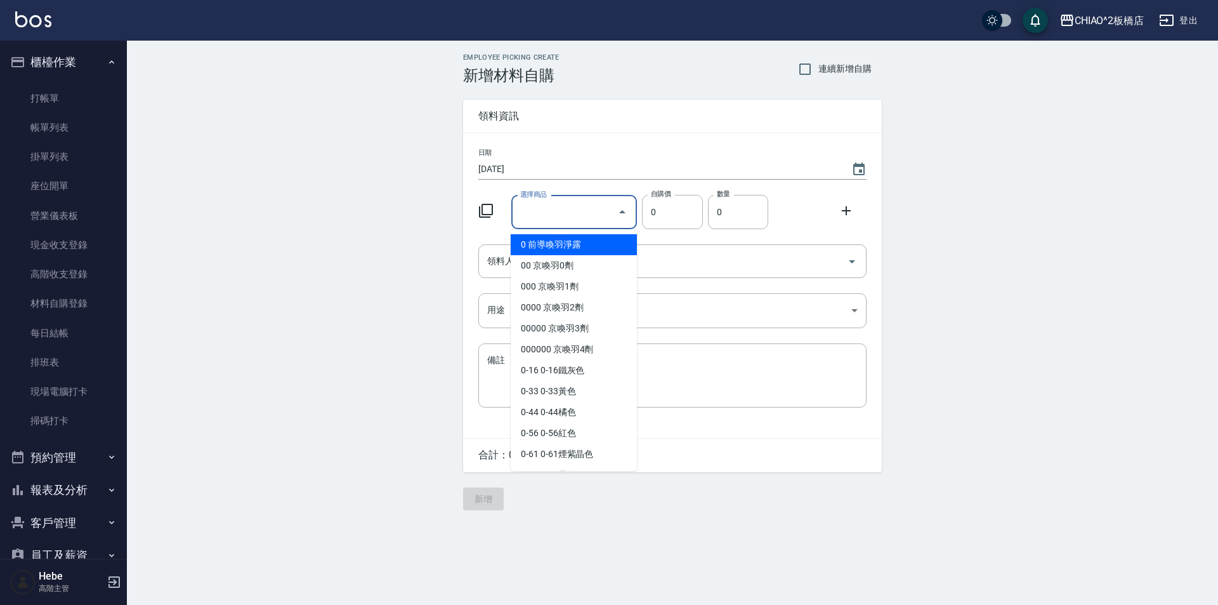
click at [560, 218] on input "選擇商品" at bounding box center [565, 212] width 96 height 22
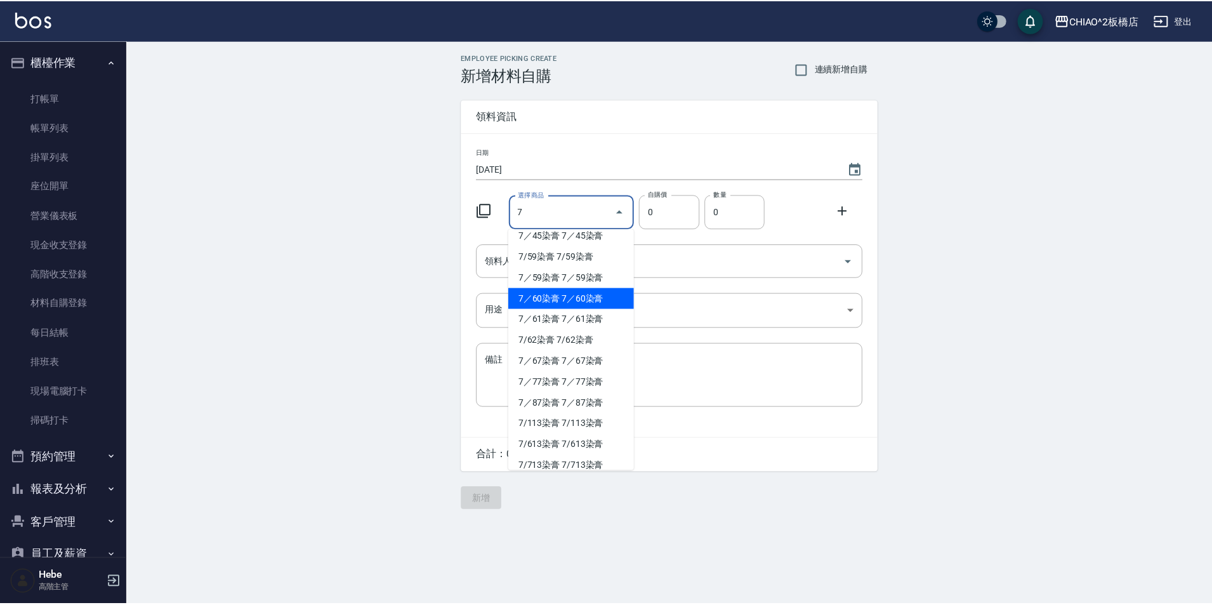
scroll to position [761, 0]
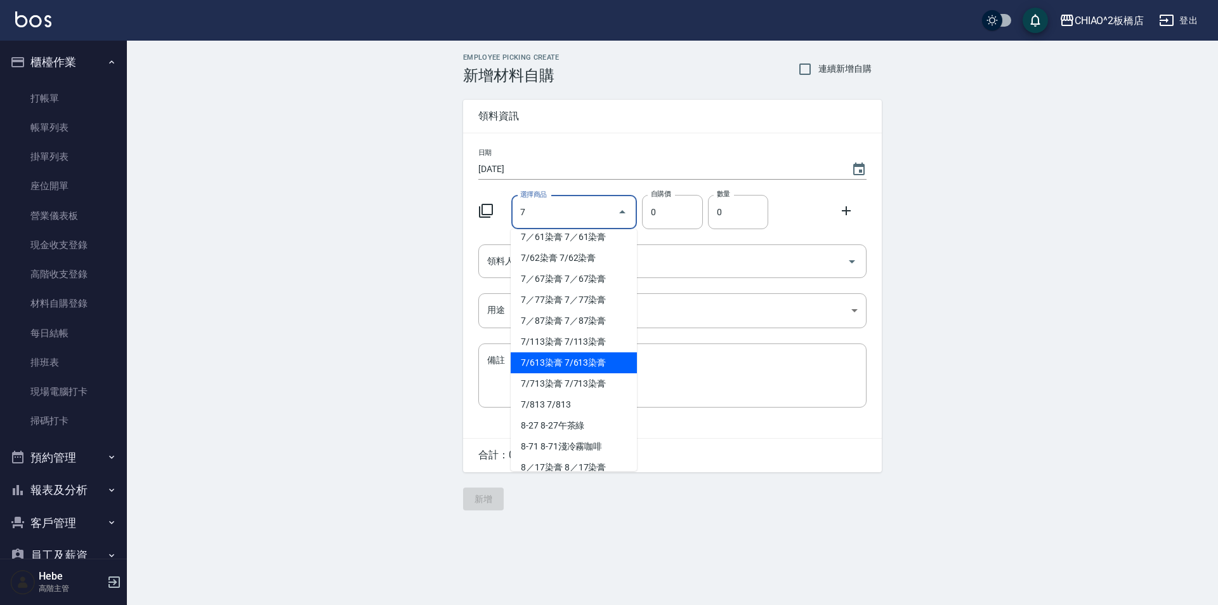
click at [536, 367] on li "7/613染膏 7/613染膏" at bounding box center [574, 362] width 126 height 21
type input "7/613染膏"
type input "140"
type input "1"
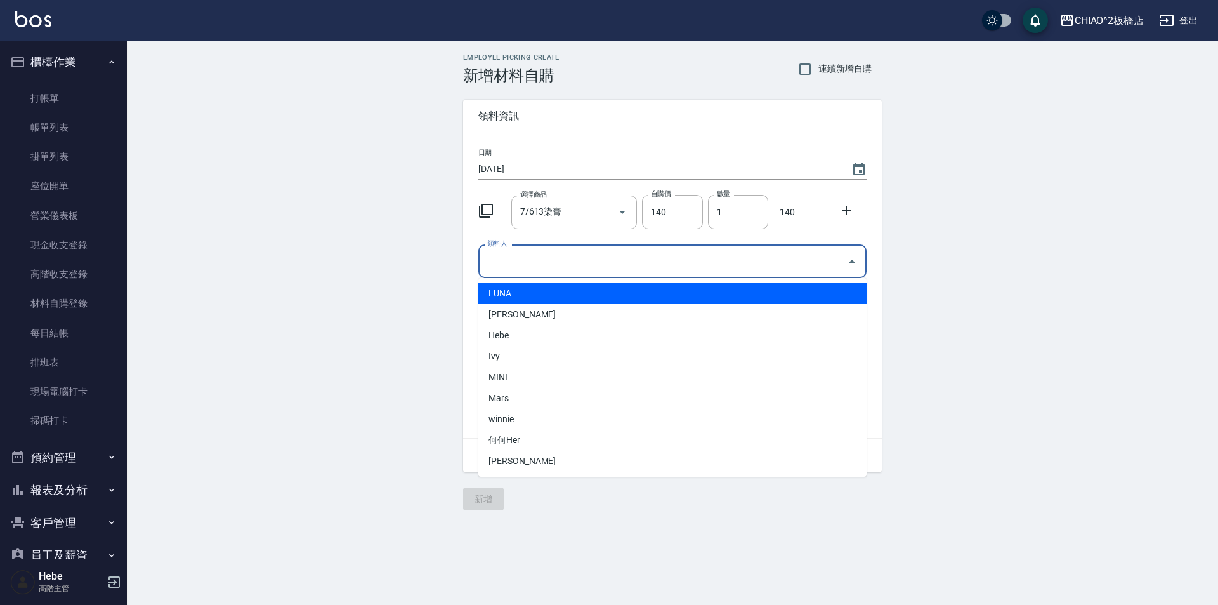
drag, startPoint x: 536, startPoint y: 260, endPoint x: 536, endPoint y: 301, distance: 40.6
click at [536, 260] on input "領料人" at bounding box center [663, 261] width 358 height 22
click at [536, 302] on li "LUNA" at bounding box center [672, 293] width 388 height 21
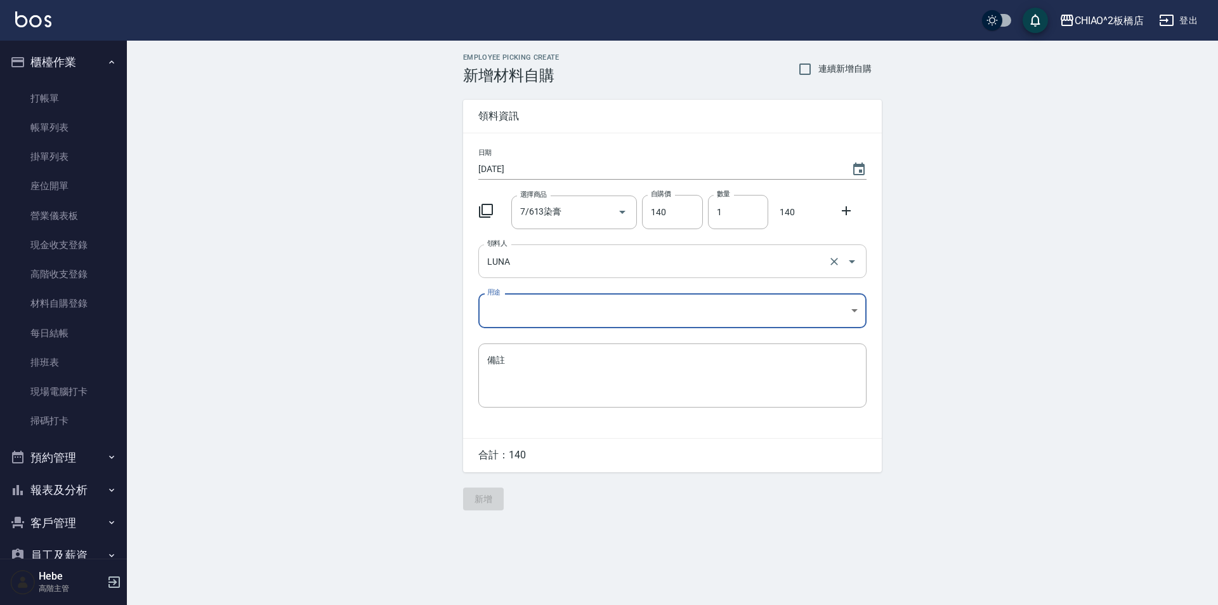
click at [533, 268] on input "LUNA" at bounding box center [654, 261] width 341 height 22
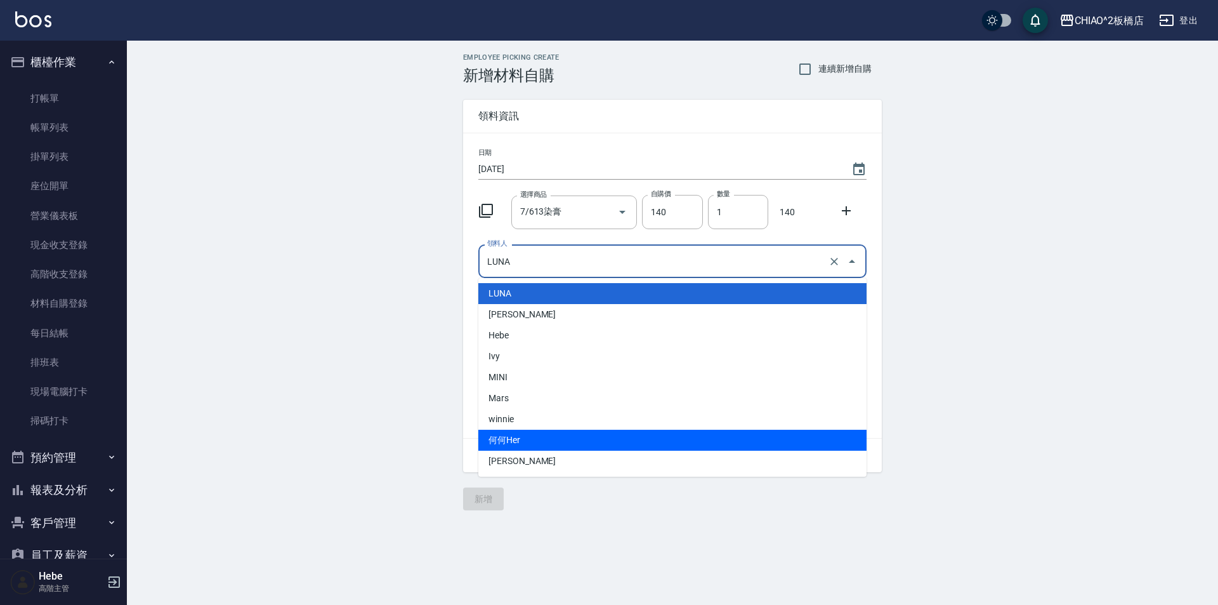
drag, startPoint x: 516, startPoint y: 435, endPoint x: 519, endPoint y: 386, distance: 48.3
click at [518, 428] on ul "LUNA Duke景翔 Hebe Ivy MINI Mars winnie 何何Her 陳加浤" at bounding box center [672, 377] width 388 height 199
drag, startPoint x: 504, startPoint y: 439, endPoint x: 507, endPoint y: 403, distance: 36.3
click at [504, 433] on li "何何Her" at bounding box center [672, 440] width 388 height 21
type input "何何Her"
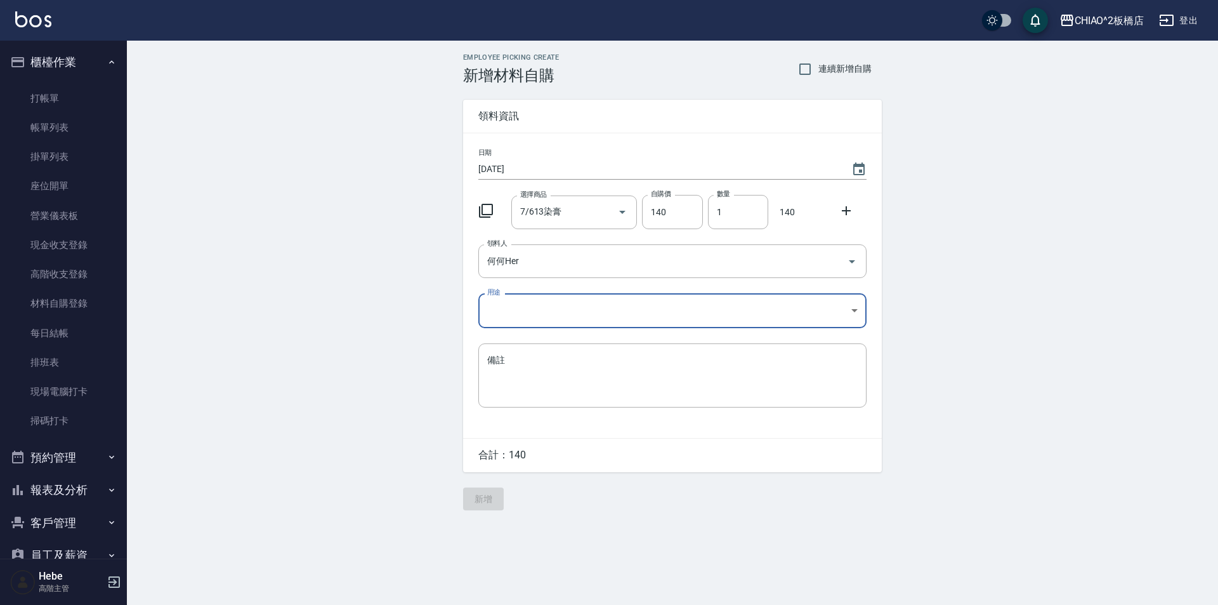
click at [518, 320] on body "CHIAO^2板橋店 登出 櫃檯作業 打帳單 帳單列表 掛單列表 座位開單 營業儀表板 現金收支登錄 高階收支登錄 材料自購登錄 每日結帳 排班表 現場電腦打…" at bounding box center [609, 302] width 1218 height 605
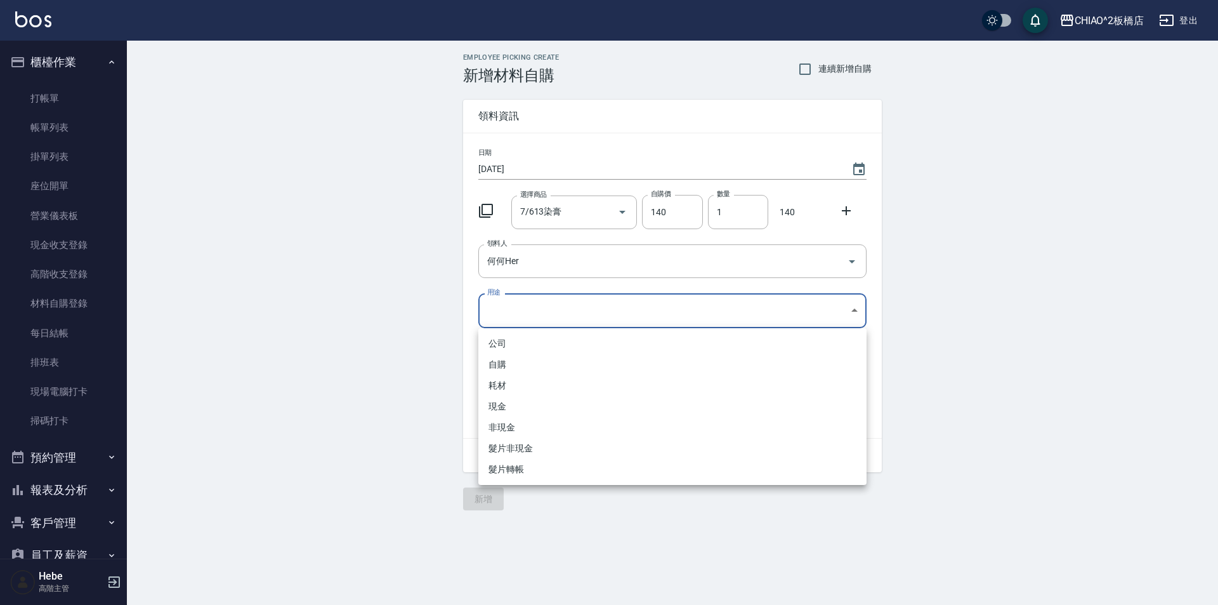
click at [519, 361] on li "自購" at bounding box center [672, 364] width 388 height 21
type input "自購"
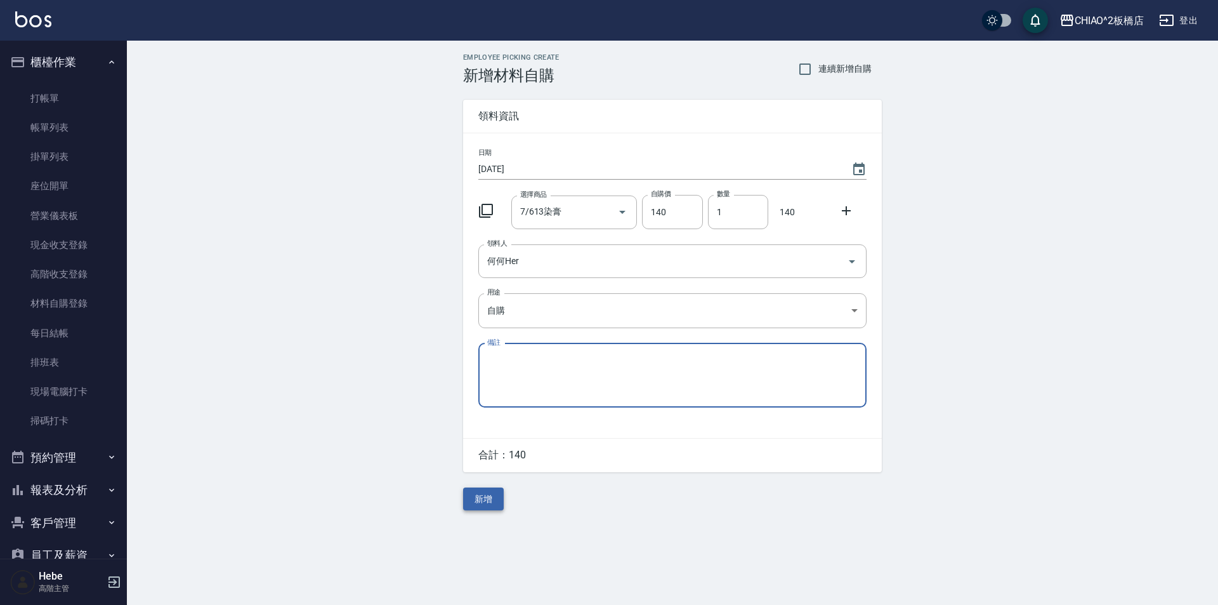
drag, startPoint x: 468, startPoint y: 513, endPoint x: 476, endPoint y: 505, distance: 11.2
click at [475, 507] on div "Employee Picking Create 新增材料自購 連續新增自購 領料資訊 日期 2025/10/11 選擇商品 7/613染膏 選擇商品 自購價 …" at bounding box center [673, 282] width 444 height 482
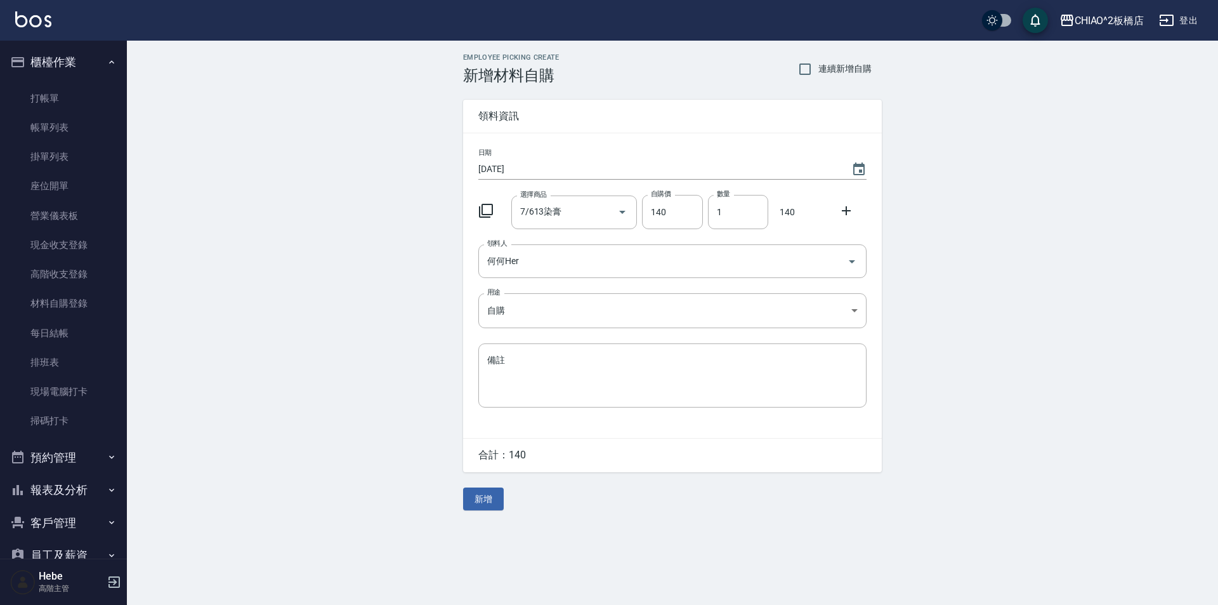
click at [477, 504] on button "新增" at bounding box center [483, 498] width 41 height 23
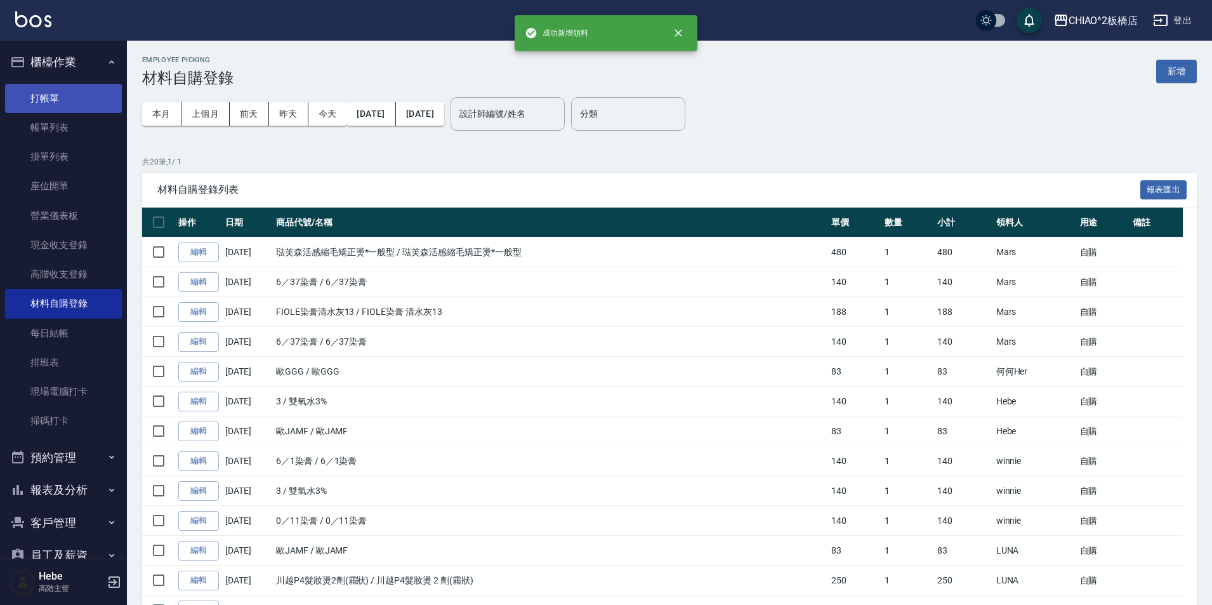
click at [75, 95] on link "打帳單" at bounding box center [63, 98] width 117 height 29
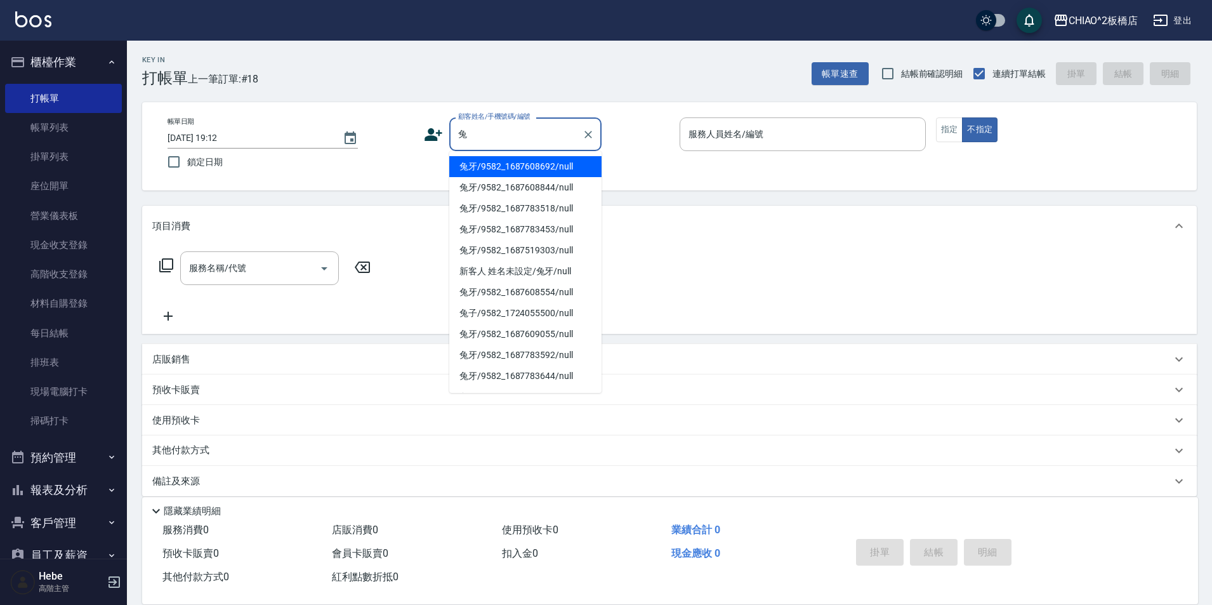
click at [516, 171] on li "兔牙/9582_1687608692/null" at bounding box center [525, 166] width 152 height 21
type input "兔牙/9582_1687608692/null"
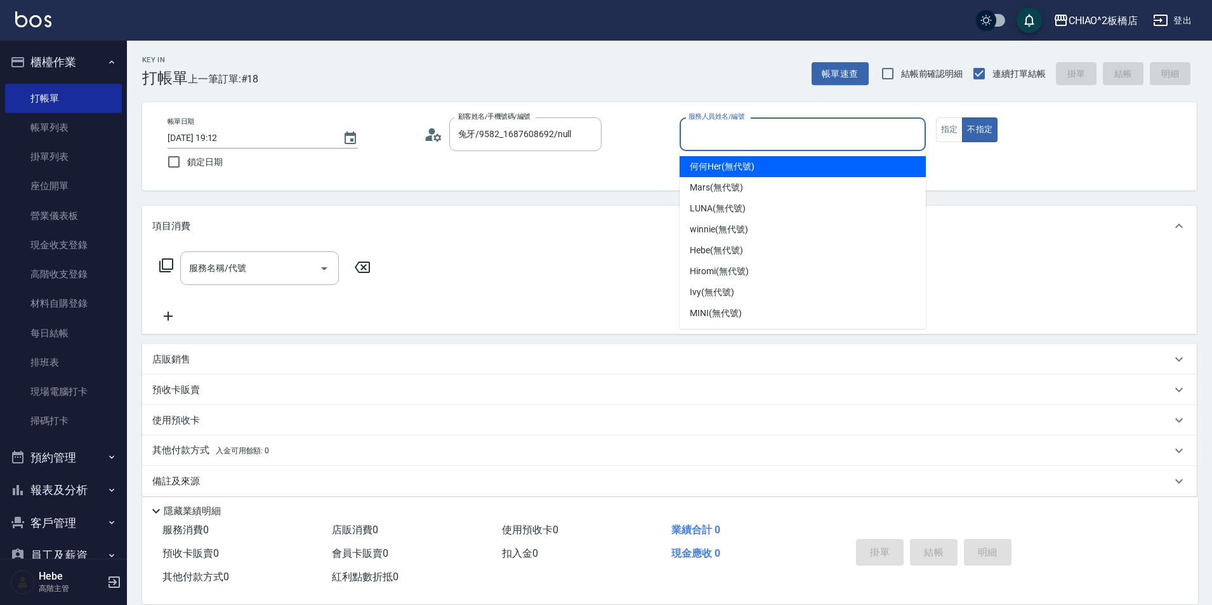
click at [727, 138] on input "服務人員姓名/編號" at bounding box center [802, 134] width 235 height 22
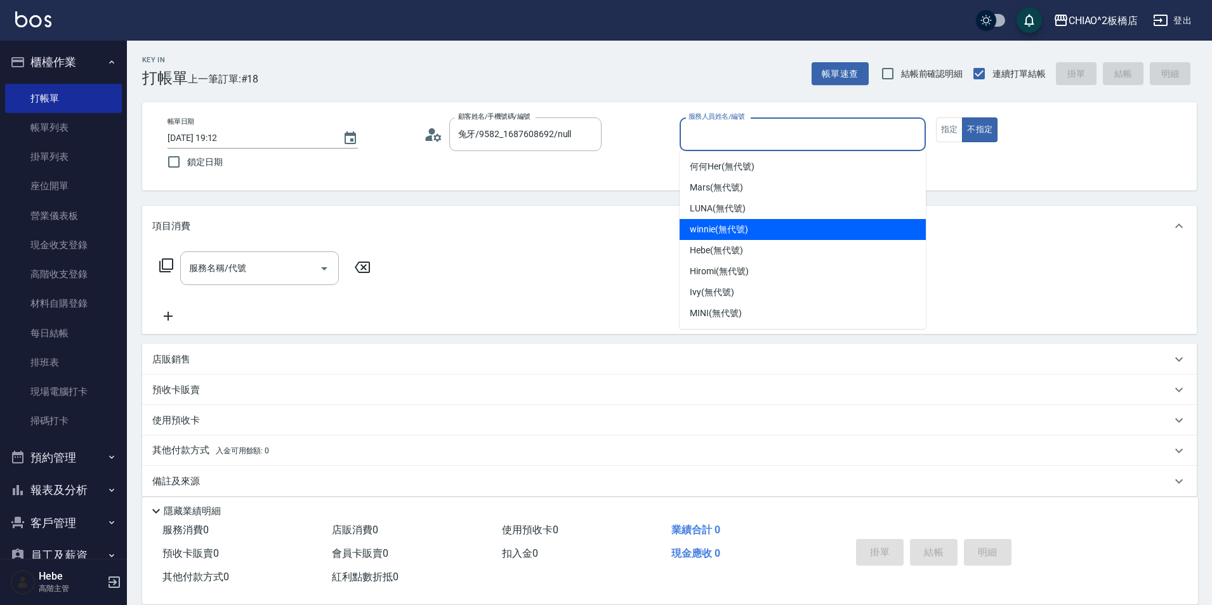
click at [726, 238] on div "winnie (無代號)" at bounding box center [803, 229] width 246 height 21
type input "winnie(無代號)"
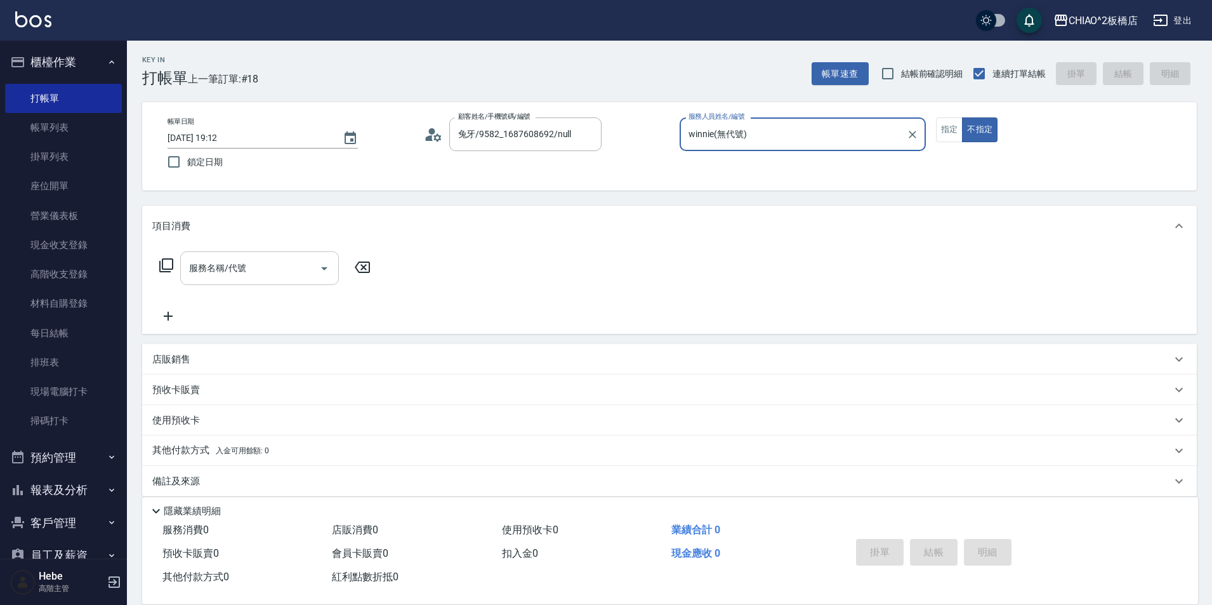
click at [227, 284] on div "服務名稱/代號" at bounding box center [259, 268] width 159 height 34
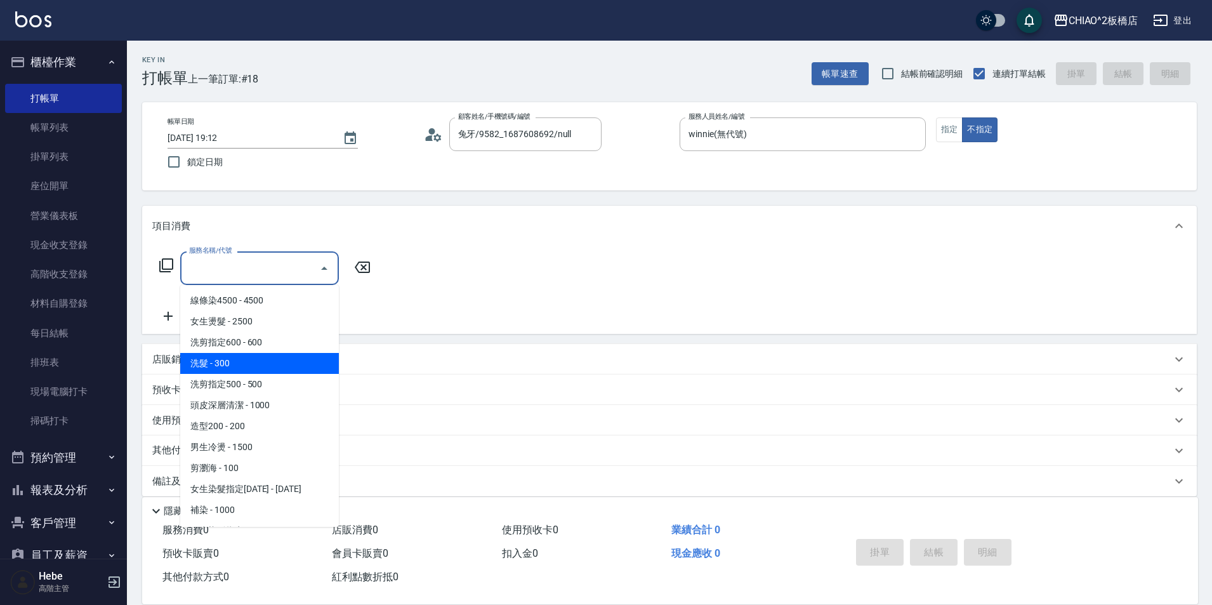
click at [259, 360] on span "洗髮 - 300" at bounding box center [259, 363] width 159 height 21
type input "洗髮(96679)"
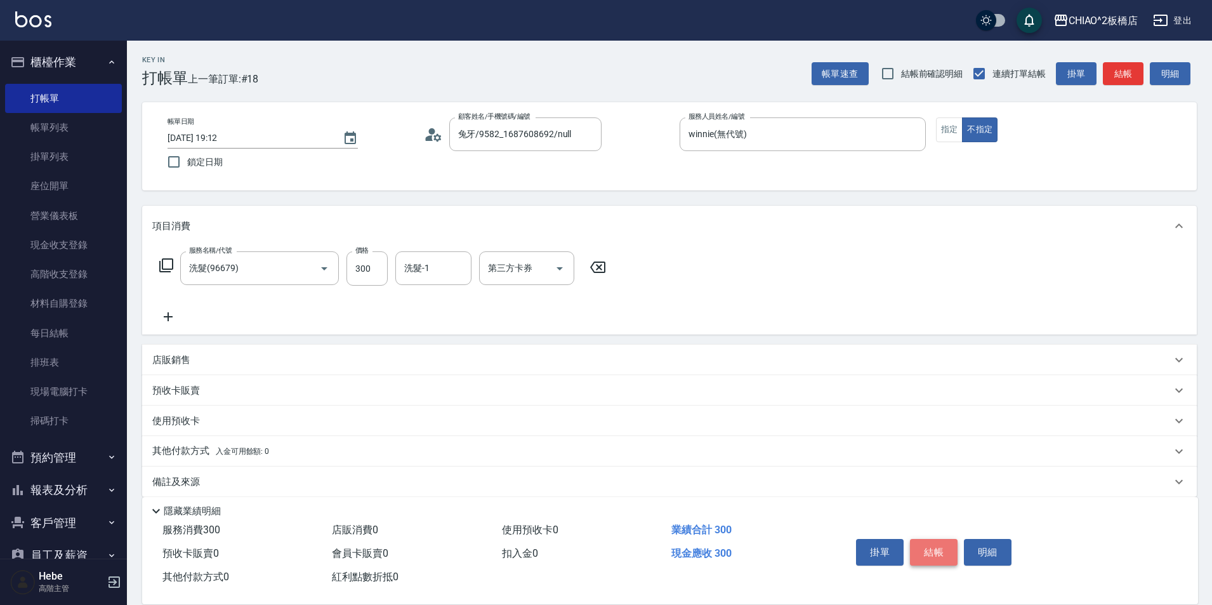
click at [939, 539] on button "結帳" at bounding box center [934, 552] width 48 height 27
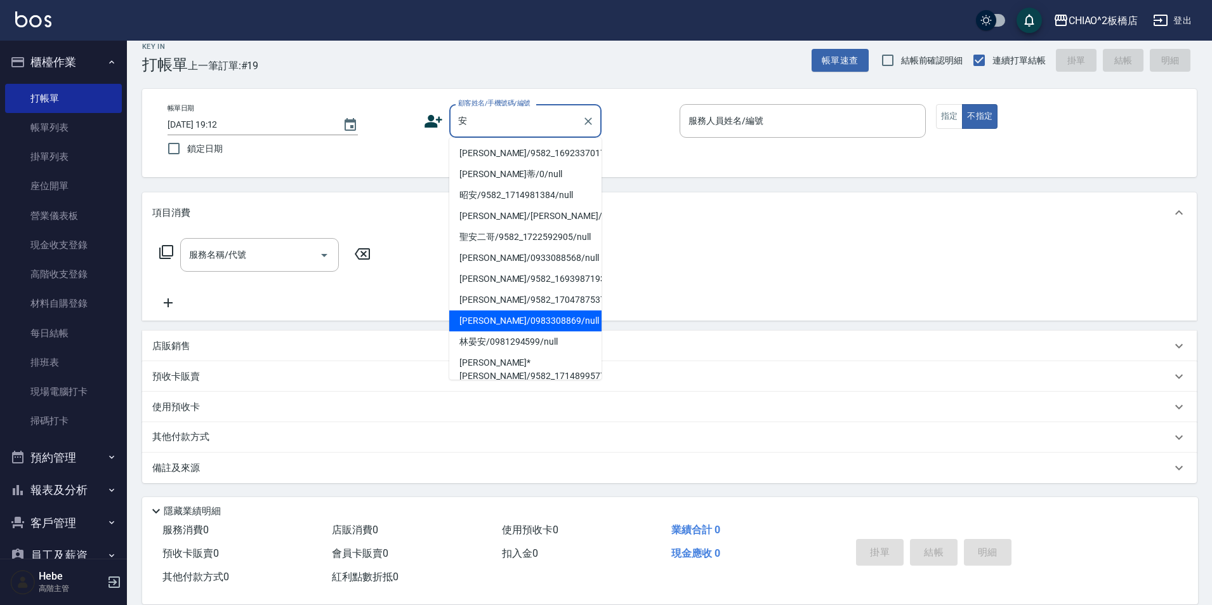
click at [498, 194] on li "昭安/9582_1714981384/null" at bounding box center [525, 195] width 152 height 21
type input "昭安/9582_1714981384/null"
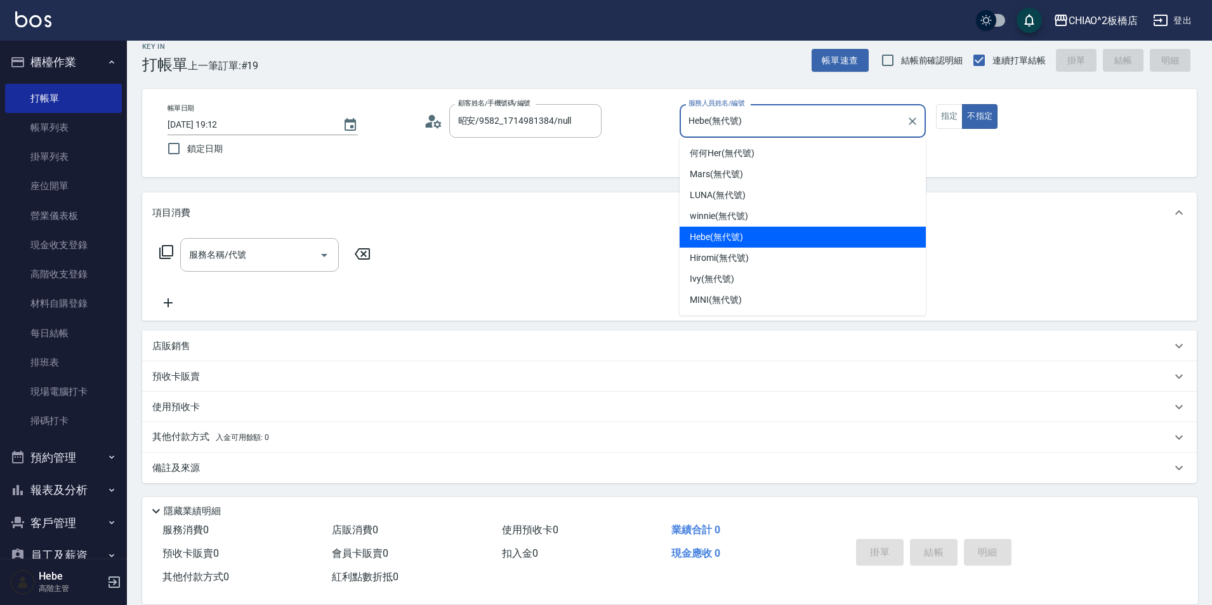
click at [723, 118] on input "Hebe(無代號)" at bounding box center [793, 121] width 216 height 22
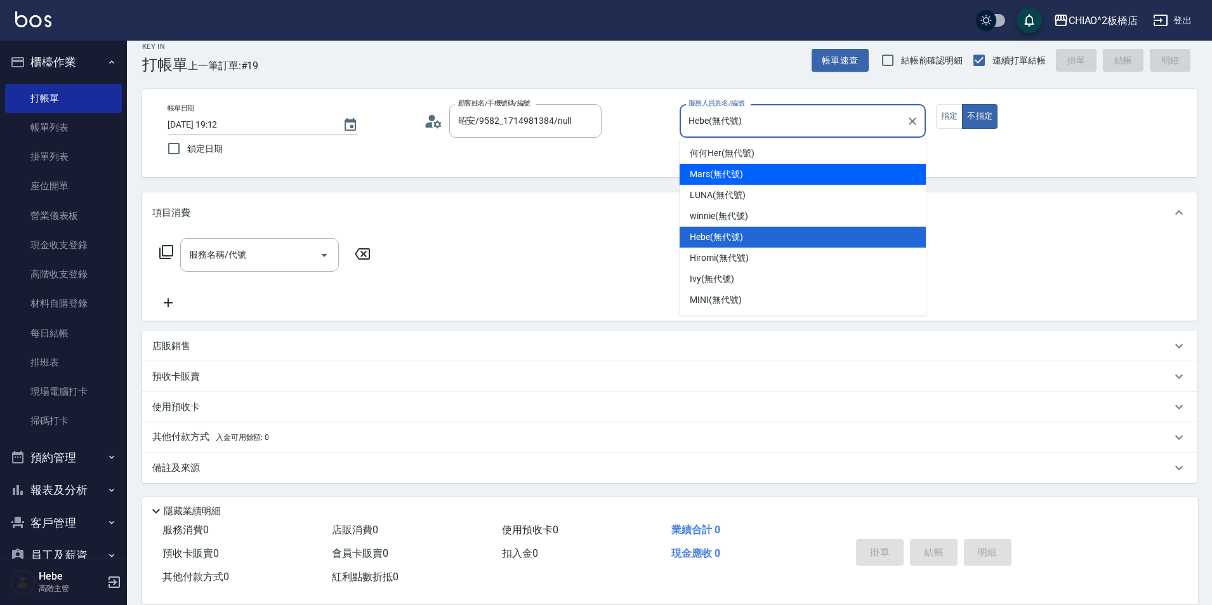
click at [721, 178] on span "Mars (無代號)" at bounding box center [716, 174] width 53 height 13
type input "Mars(無代號)"
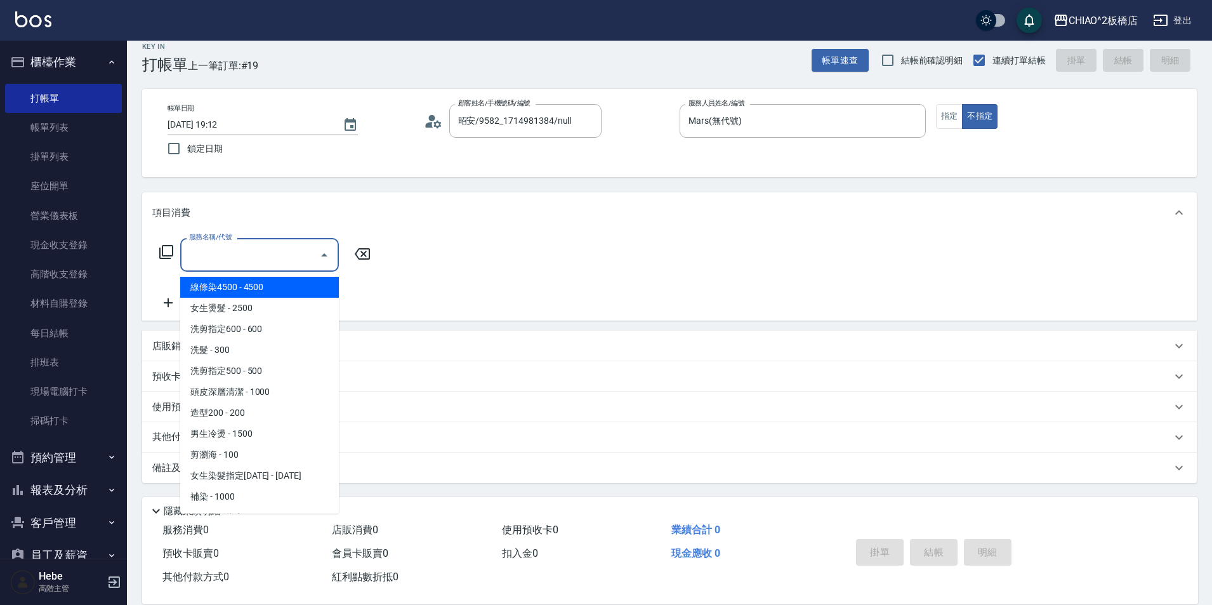
click at [308, 258] on input "服務名稱/代號" at bounding box center [250, 255] width 128 height 22
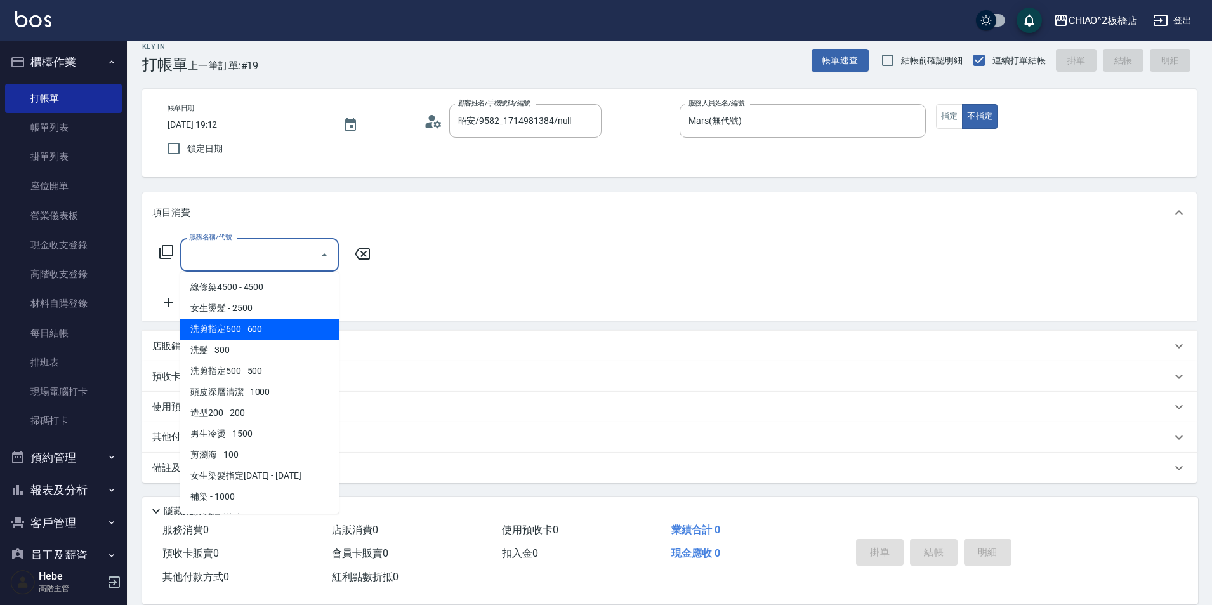
click at [287, 324] on span "洗剪指定600 - 600" at bounding box center [259, 329] width 159 height 21
type input "洗剪指定600(96678)"
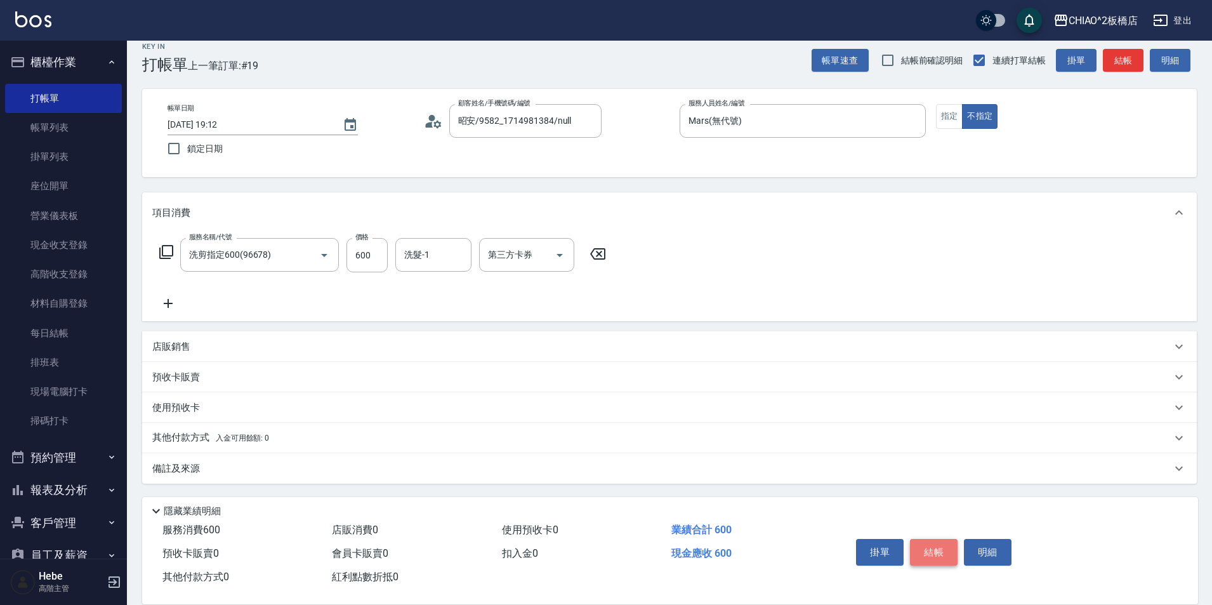
click at [942, 545] on button "結帳" at bounding box center [934, 552] width 48 height 27
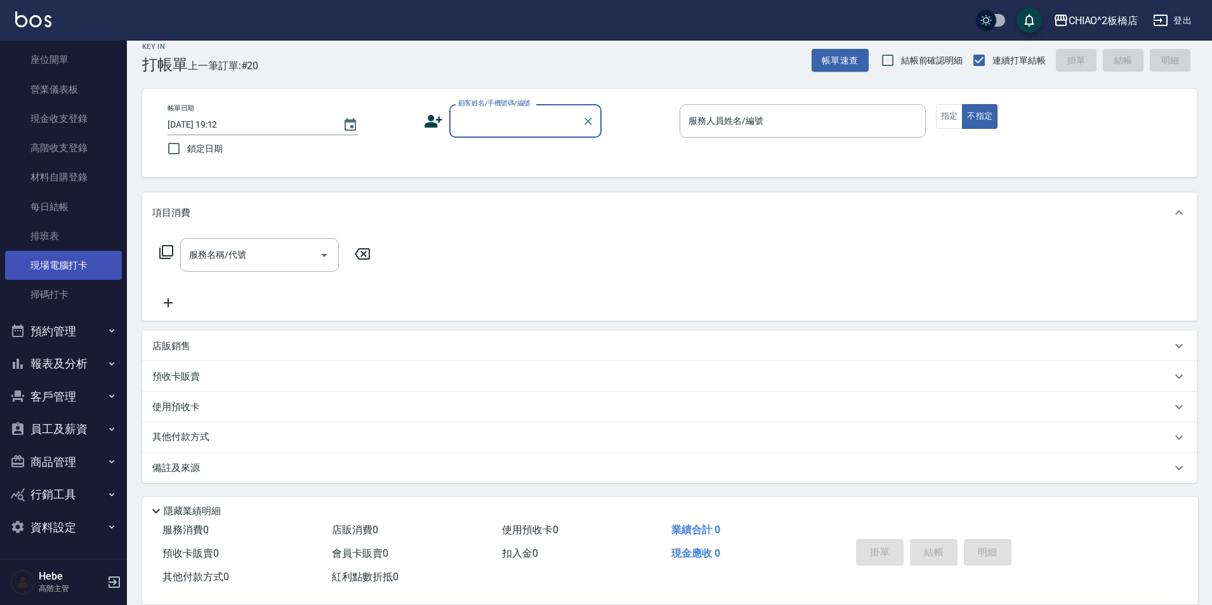
scroll to position [63, 0]
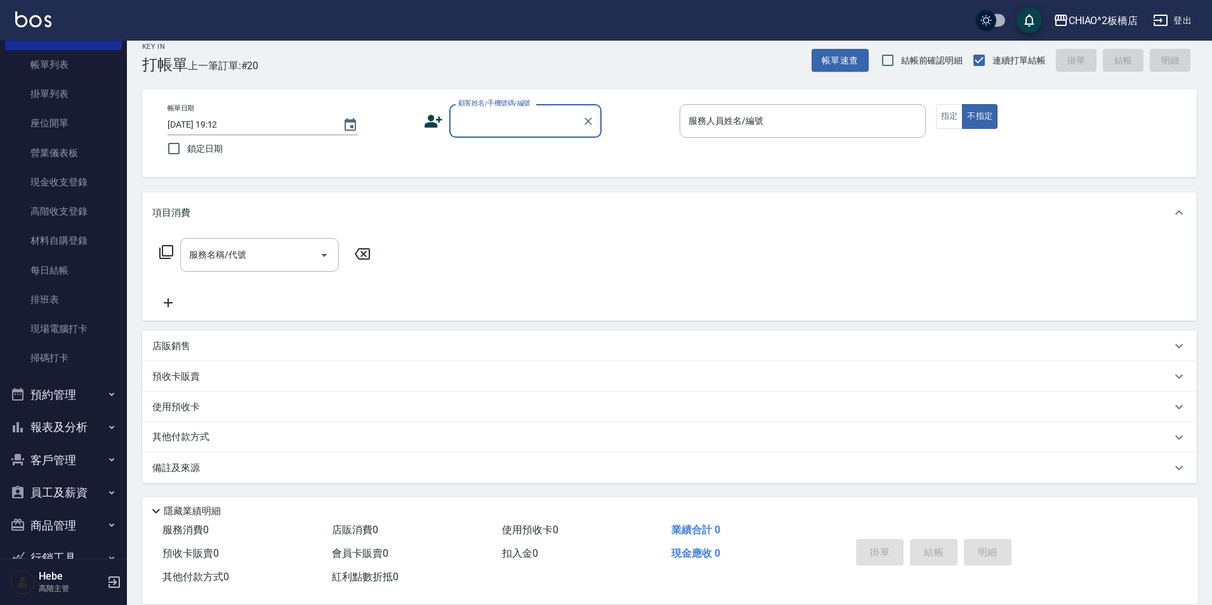
click at [55, 429] on button "報表及分析" at bounding box center [63, 427] width 117 height 33
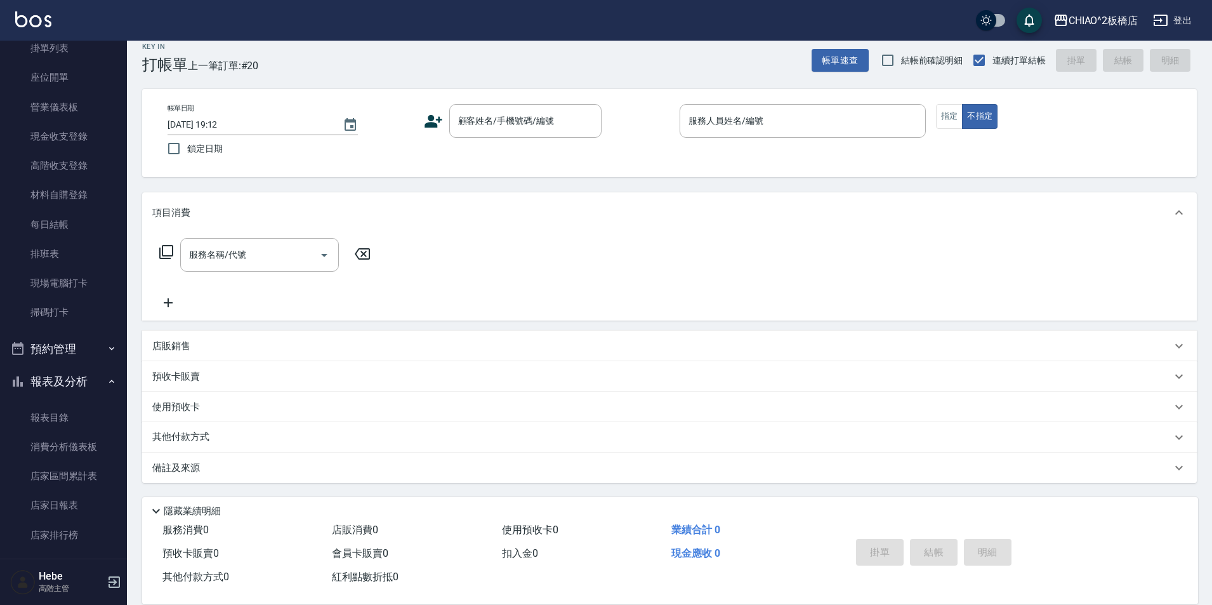
scroll to position [126, 0]
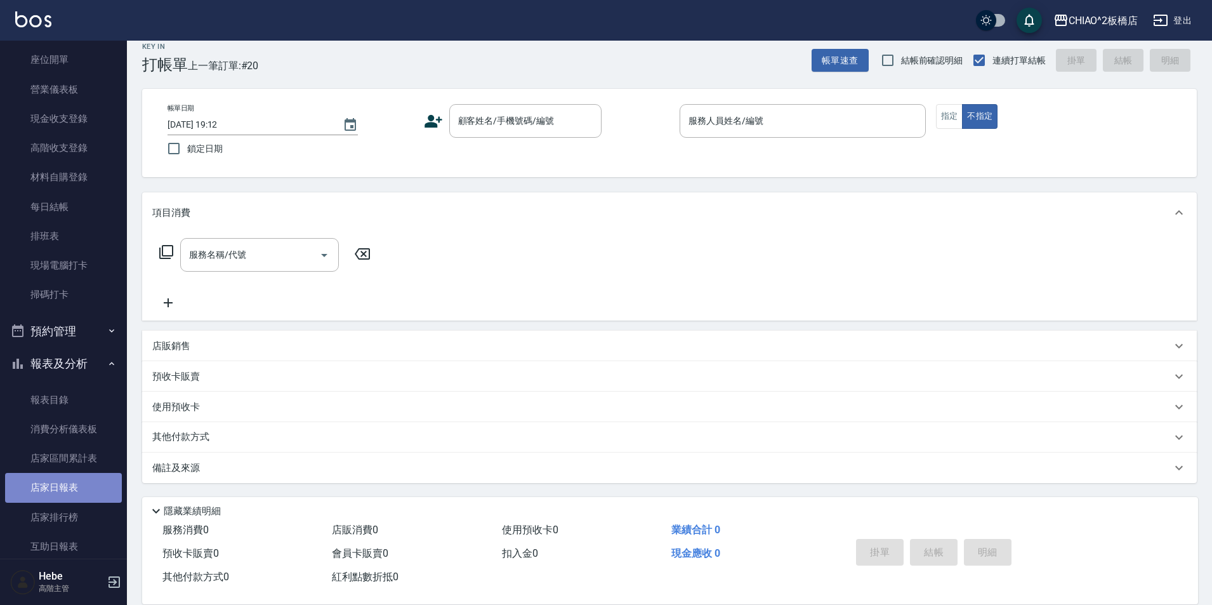
click at [79, 484] on link "店家日報表" at bounding box center [63, 487] width 117 height 29
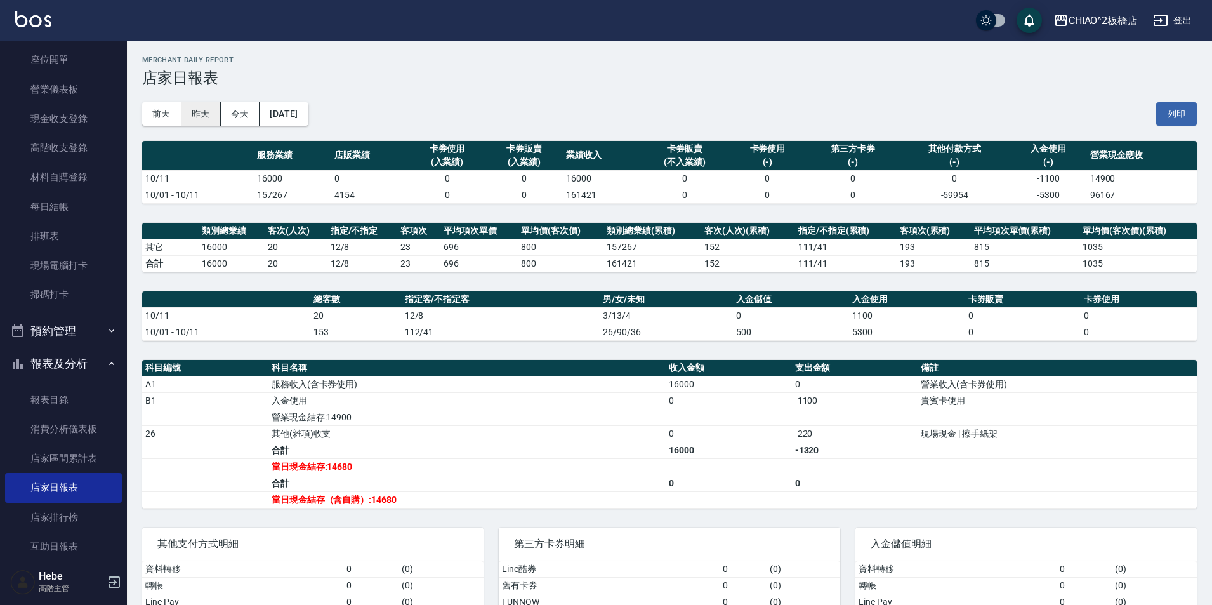
click at [204, 109] on button "昨天" at bounding box center [200, 113] width 39 height 23
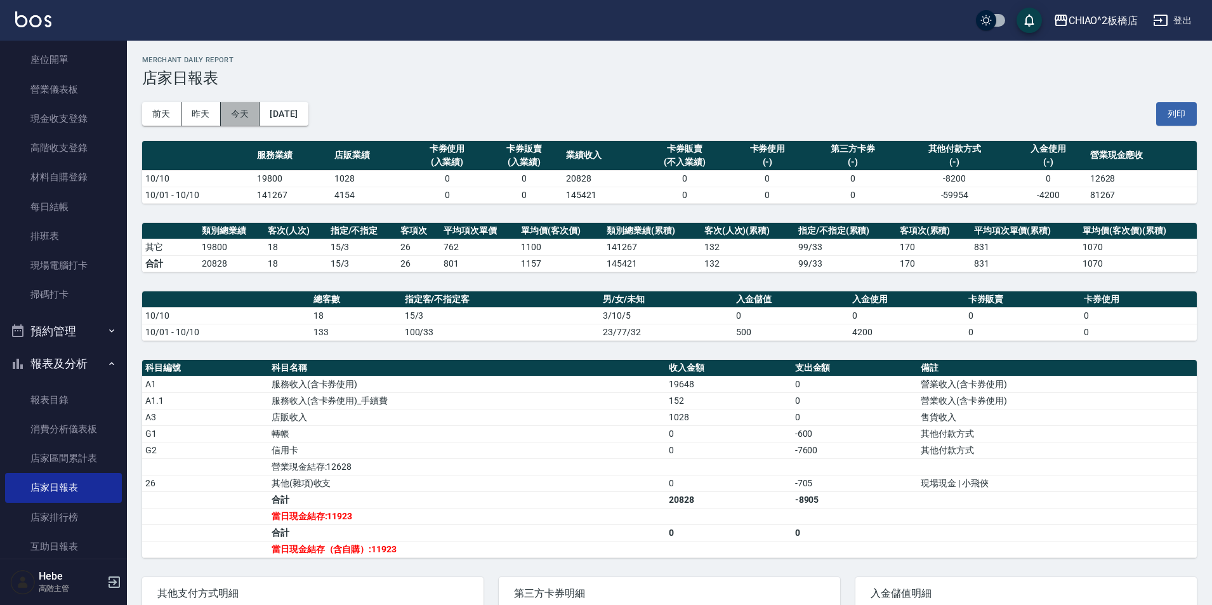
click at [247, 117] on button "今天" at bounding box center [240, 113] width 39 height 23
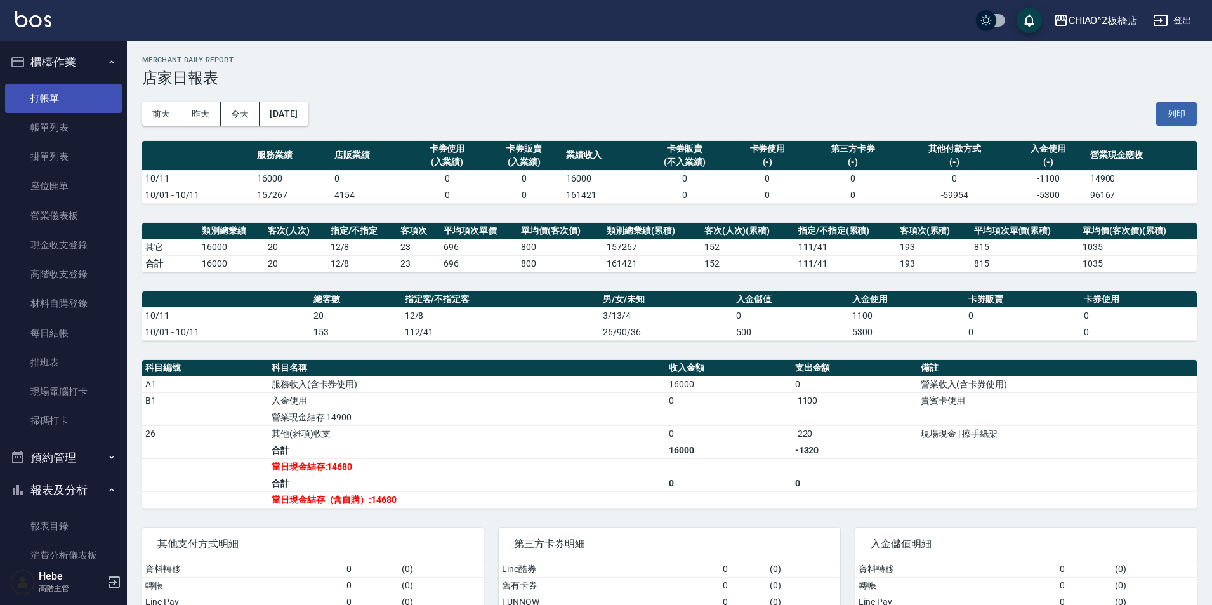
click at [67, 105] on link "打帳單" at bounding box center [63, 98] width 117 height 29
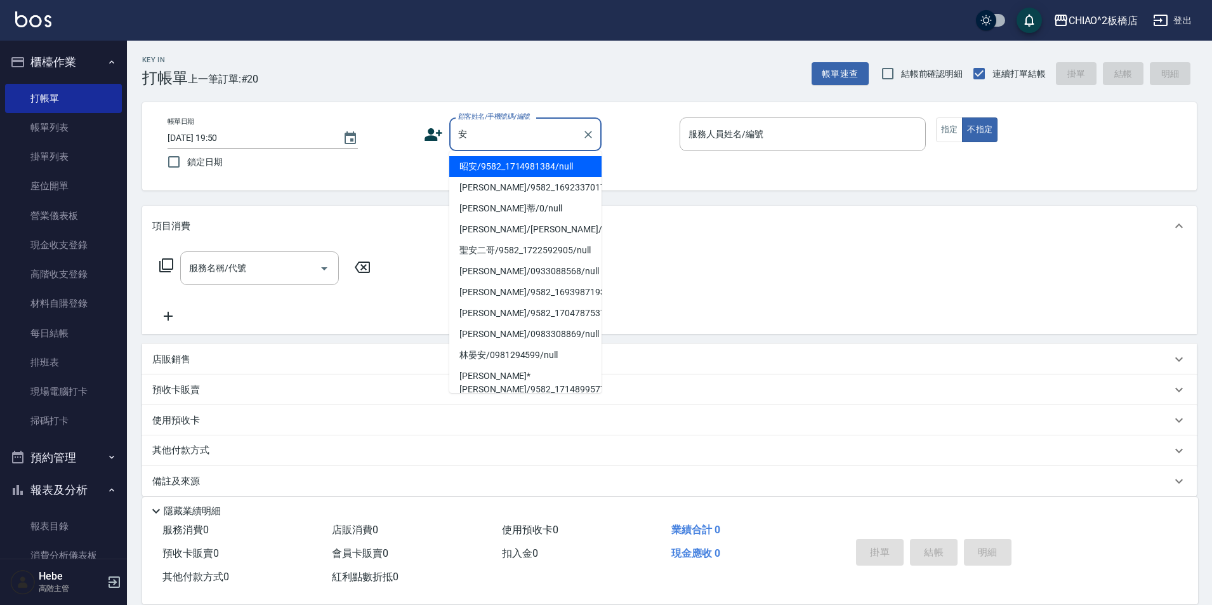
click at [506, 172] on li "昭安/9582_1714981384/null" at bounding box center [525, 166] width 152 height 21
type input "昭安/9582_1714981384/null"
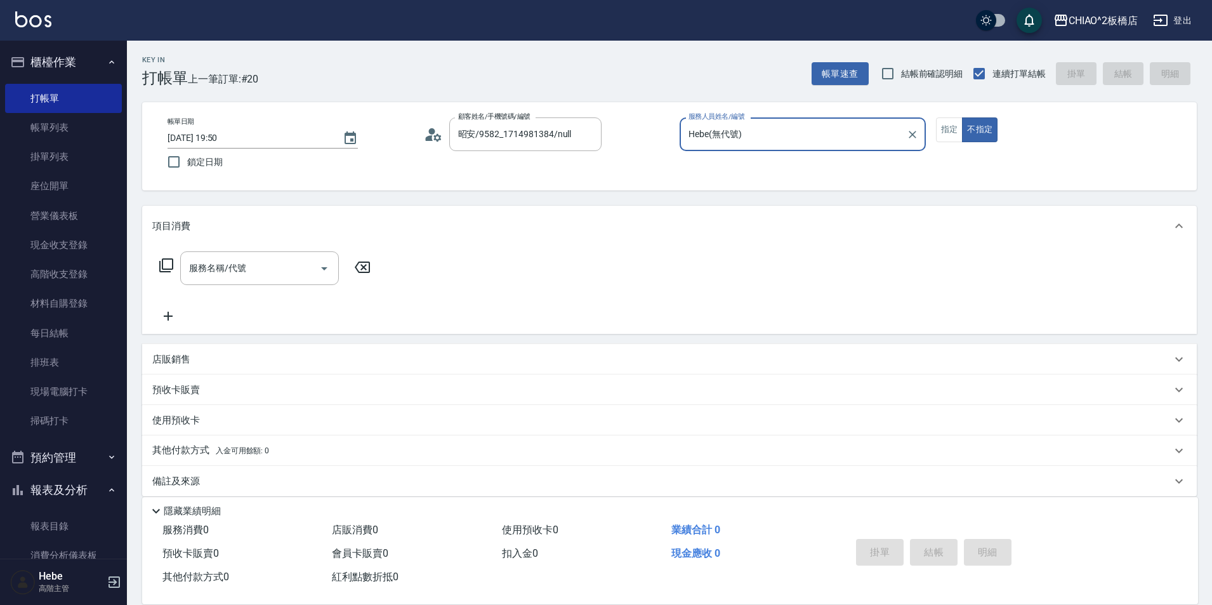
click at [723, 136] on input "Hebe(無代號)" at bounding box center [793, 134] width 216 height 22
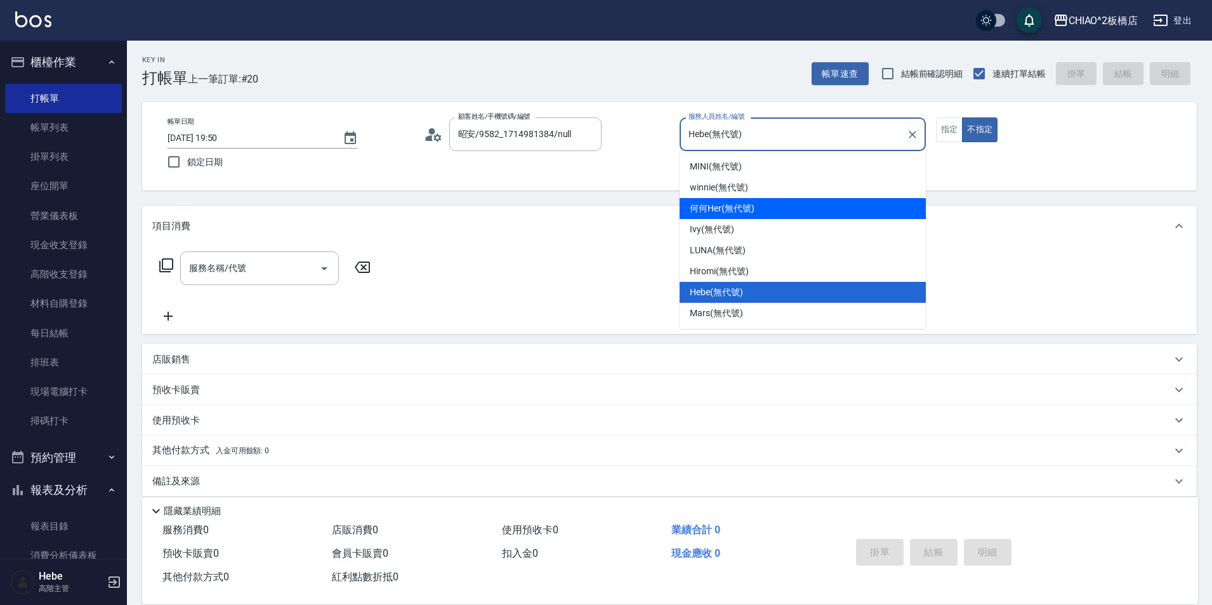
click at [715, 202] on span "何何Her (無代號)" at bounding box center [722, 208] width 65 height 13
type input "何何Her (無代號)"
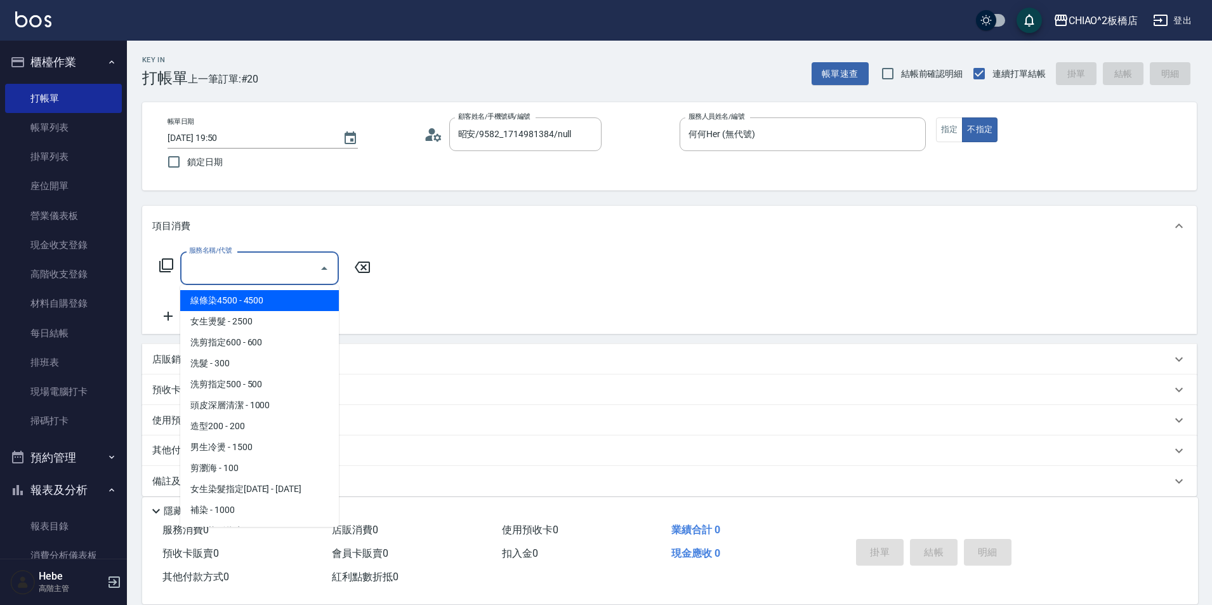
click at [274, 258] on input "服務名稱/代號" at bounding box center [250, 268] width 128 height 22
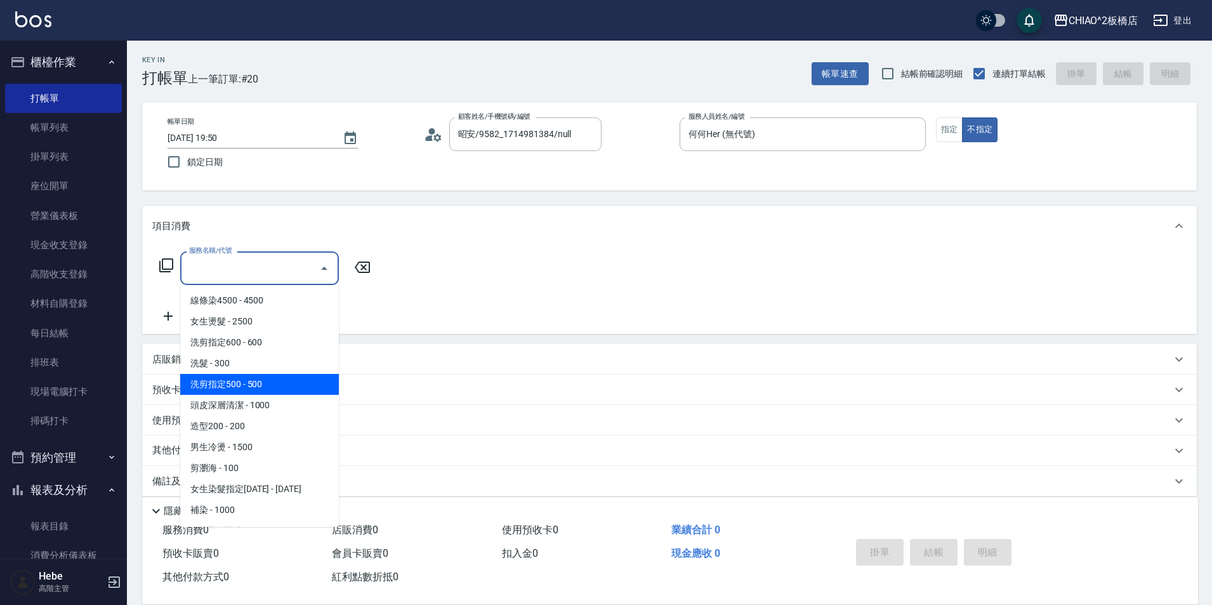
click at [273, 383] on span "洗剪指定500 - 500" at bounding box center [259, 384] width 159 height 21
type input "洗剪指定500(96681)"
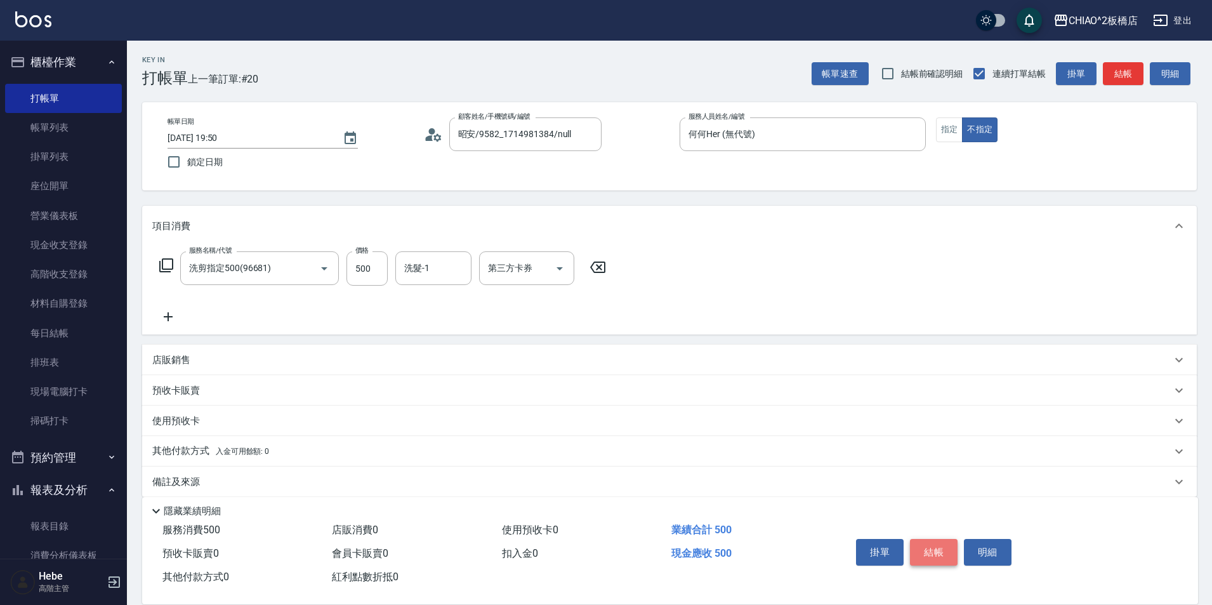
click at [926, 543] on button "結帳" at bounding box center [934, 552] width 48 height 27
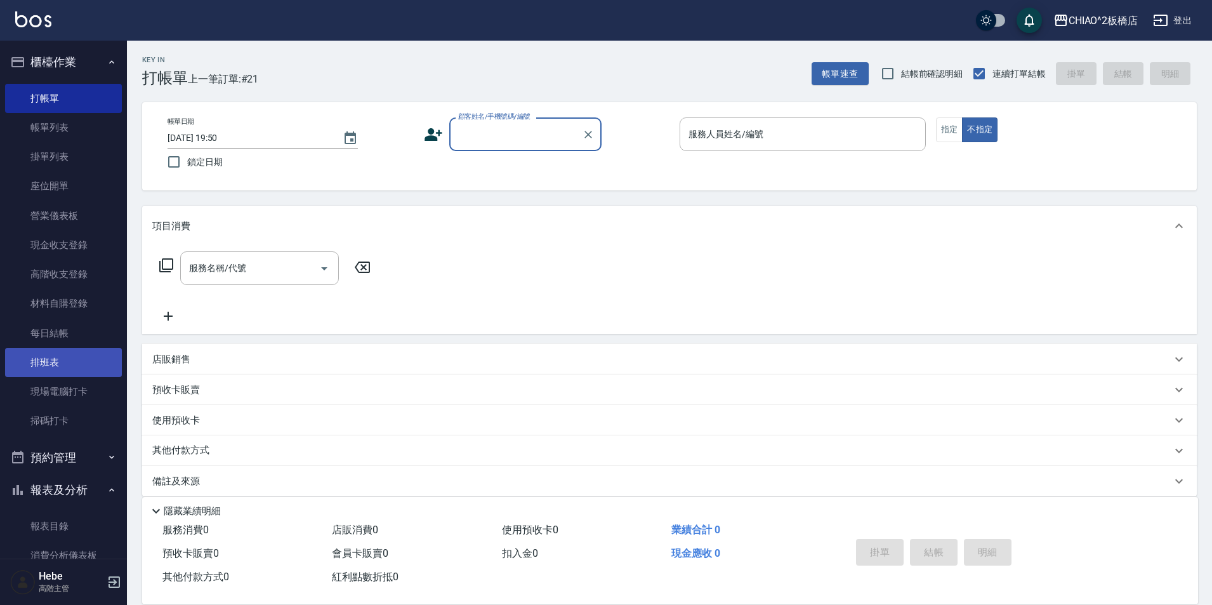
click at [36, 121] on link "帳單列表" at bounding box center [63, 127] width 117 height 29
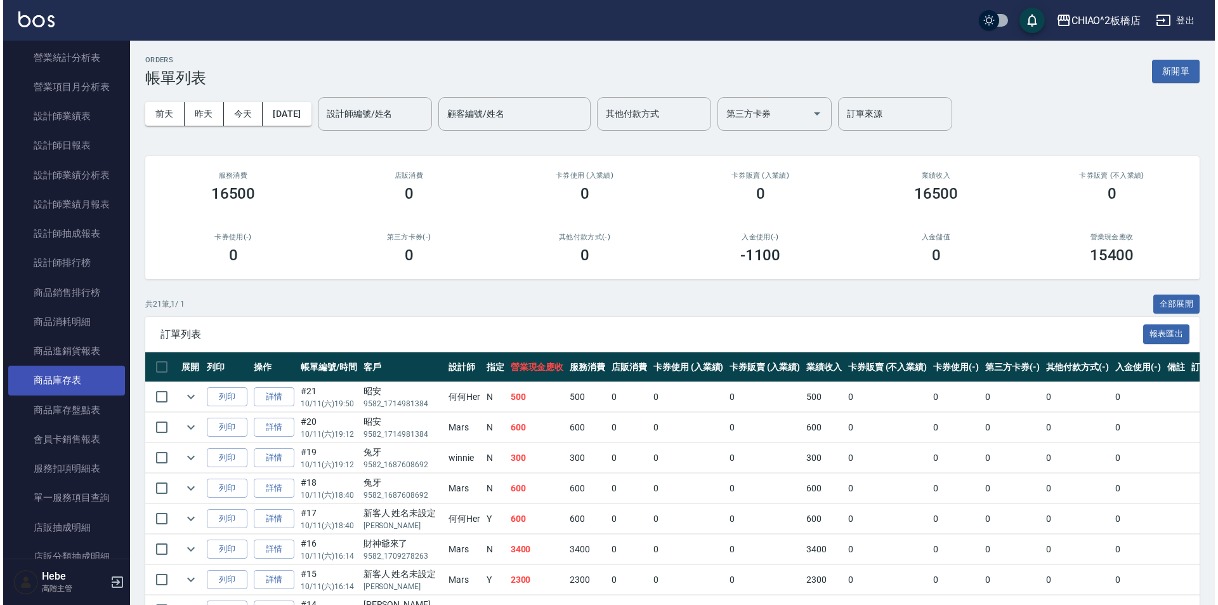
scroll to position [761, 0]
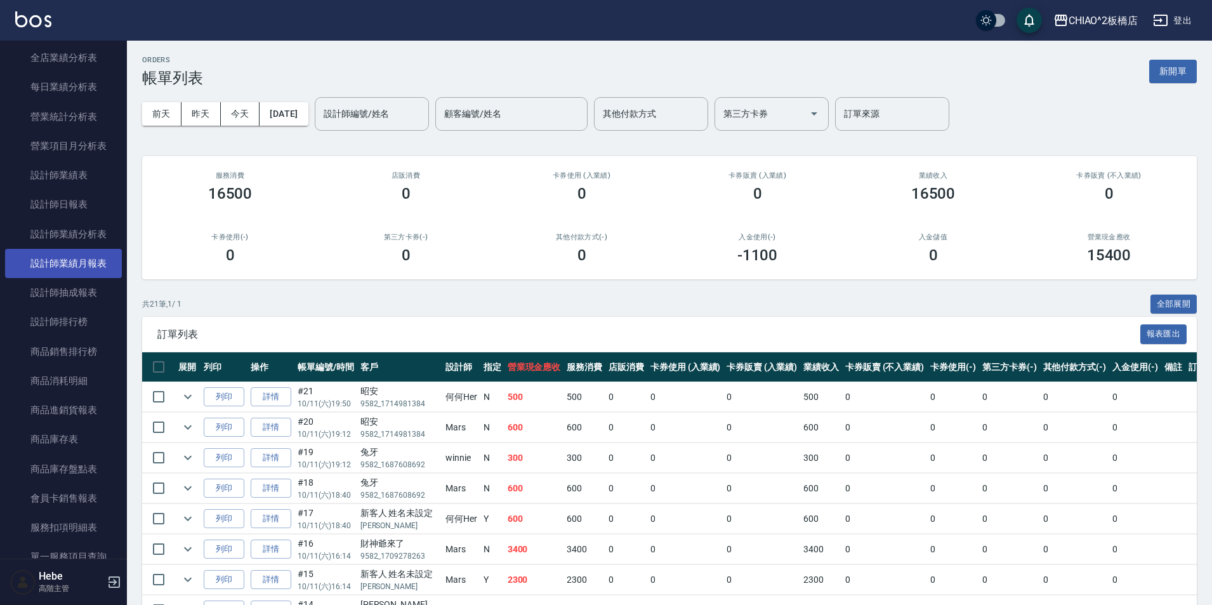
click at [81, 267] on link "設計師業績月報表" at bounding box center [63, 263] width 117 height 29
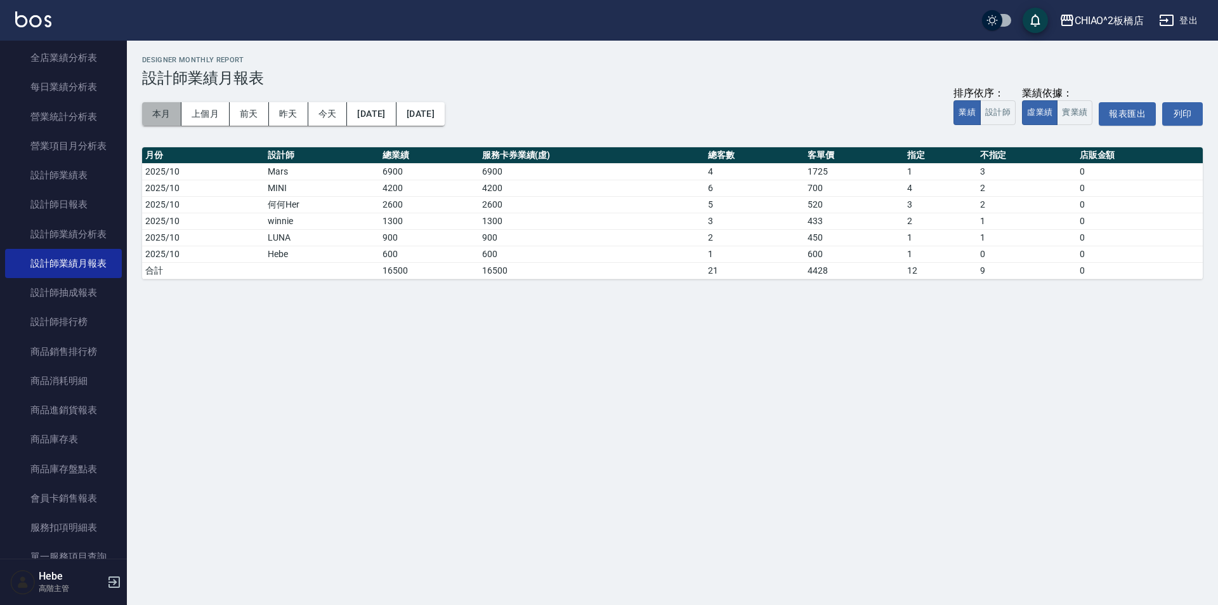
click at [159, 121] on button "本月" at bounding box center [161, 113] width 39 height 23
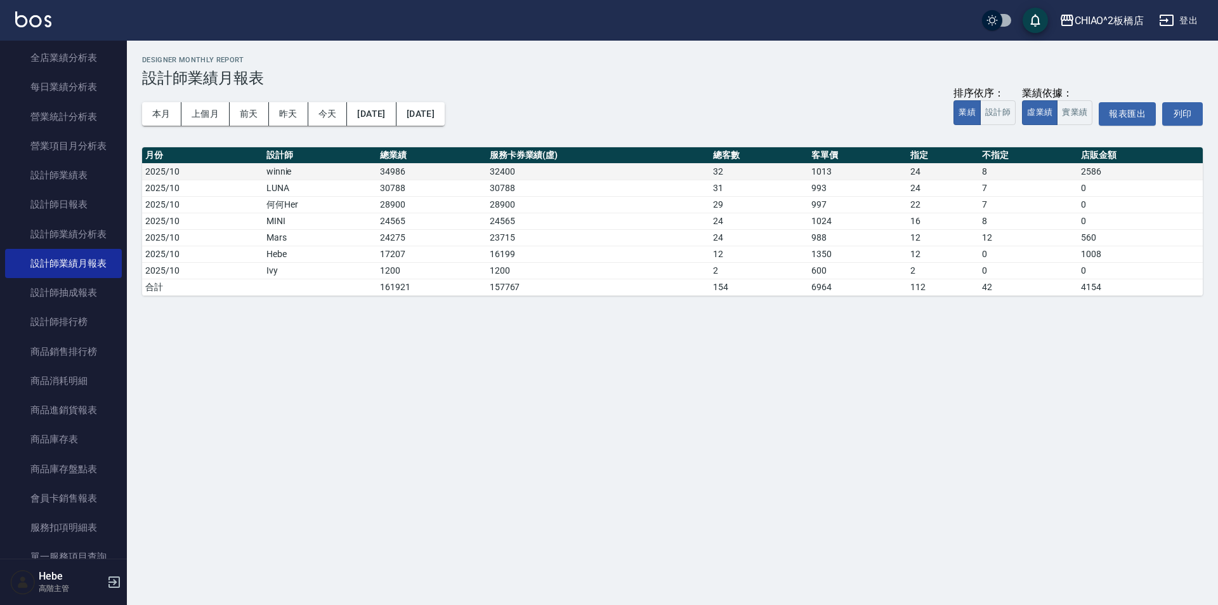
click at [404, 165] on td "34986" at bounding box center [432, 171] width 110 height 16
drag, startPoint x: 404, startPoint y: 206, endPoint x: 311, endPoint y: 206, distance: 93.3
click at [311, 206] on tr "2025/10 何何Her 28900 28900 29 997 22 7 0" at bounding box center [672, 204] width 1061 height 16
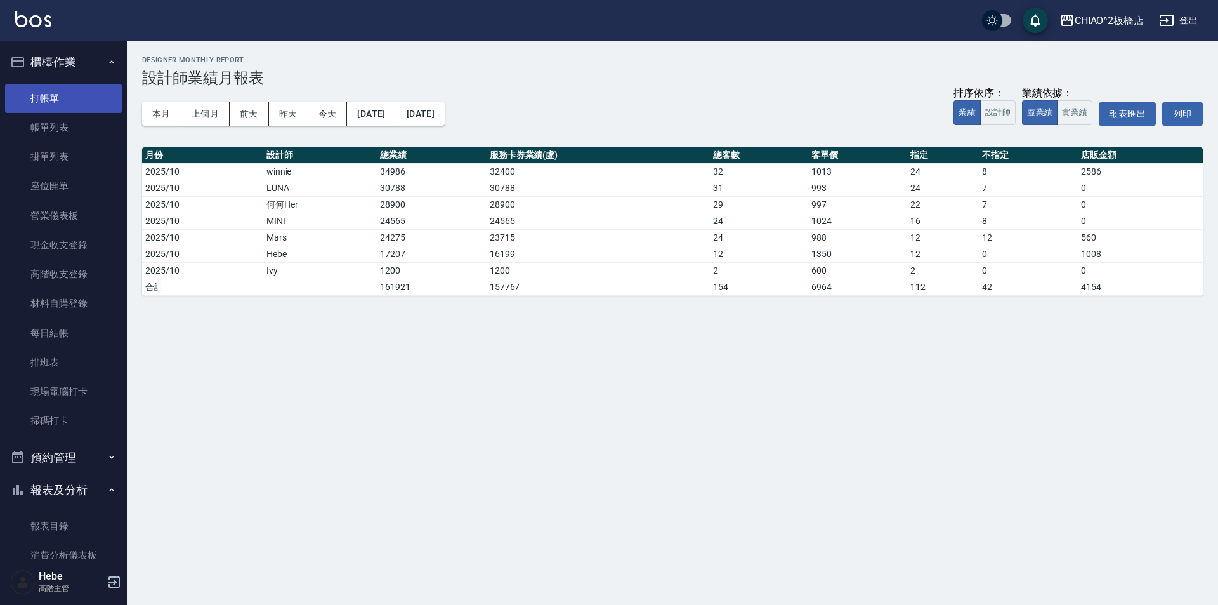
click at [65, 105] on link "打帳單" at bounding box center [63, 98] width 117 height 29
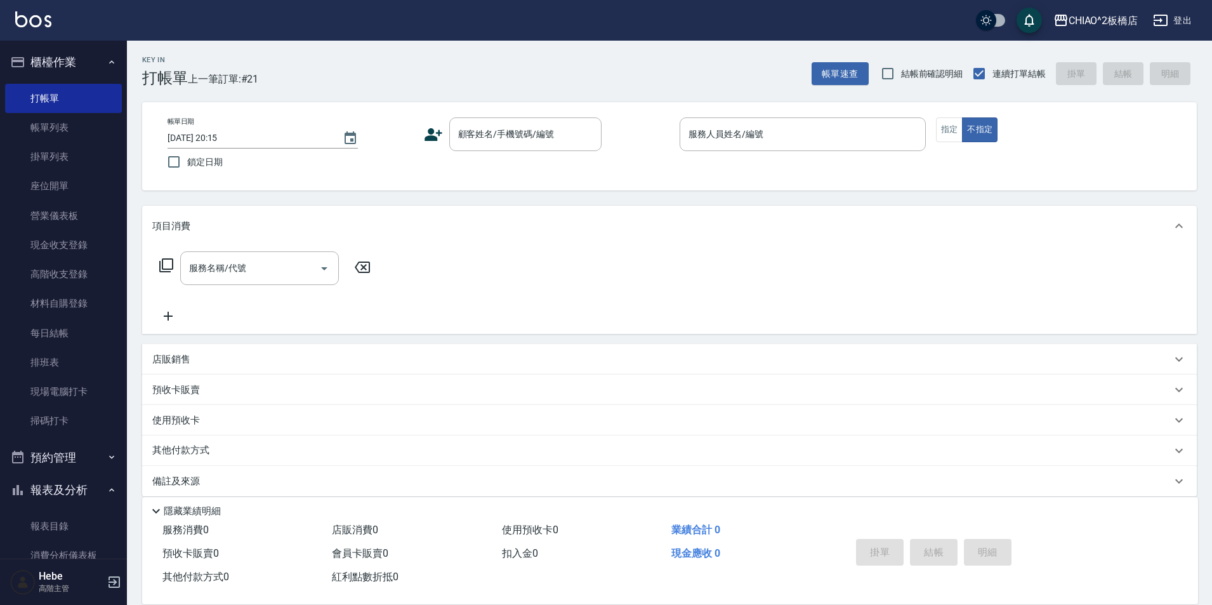
click at [402, 32] on div "CHIAO^2板橋店 登出" at bounding box center [606, 20] width 1212 height 41
click at [81, 129] on link "帳單列表" at bounding box center [63, 127] width 117 height 29
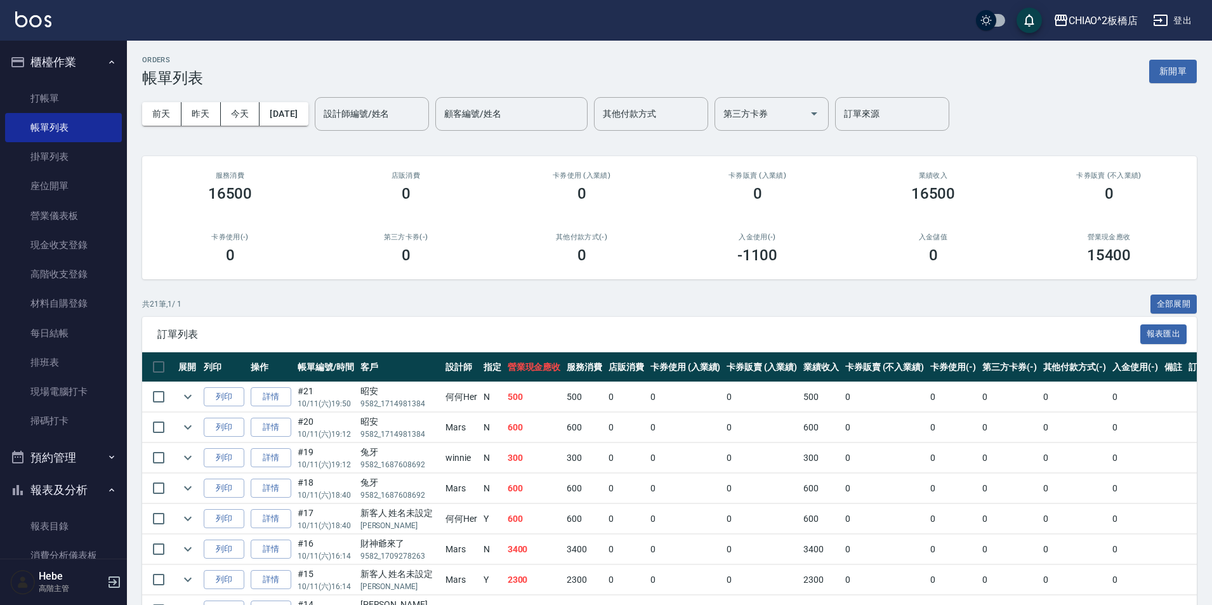
scroll to position [444, 0]
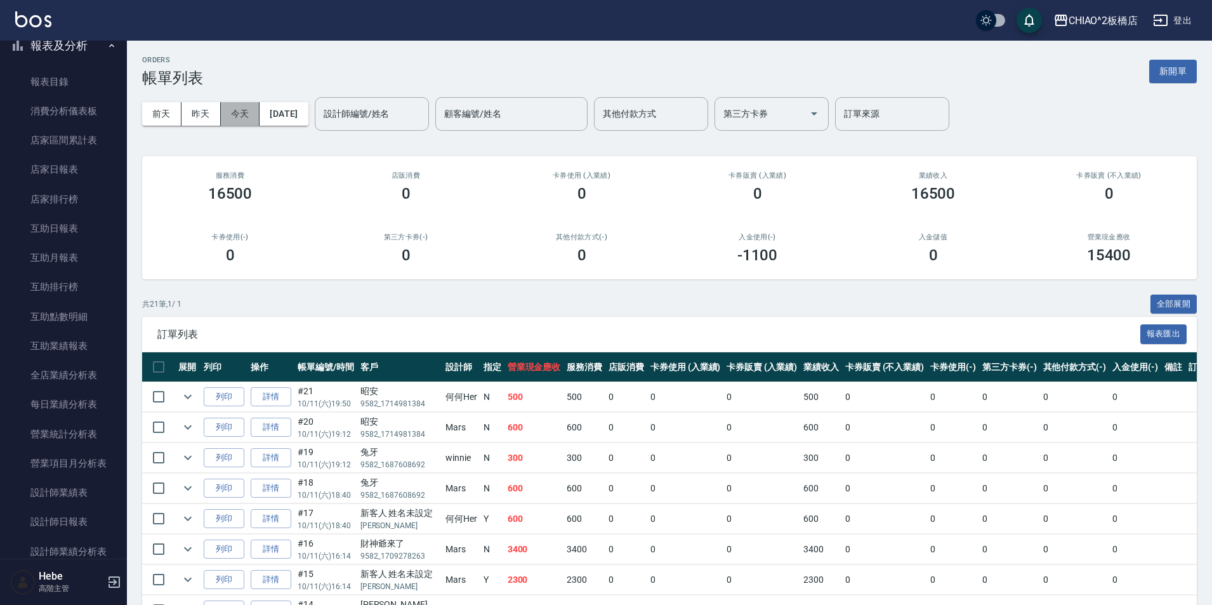
click at [241, 113] on button "今天" at bounding box center [240, 113] width 39 height 23
click at [584, 331] on div "訂單列表 報表匯出" at bounding box center [669, 334] width 1055 height 35
click at [195, 112] on button "昨天" at bounding box center [200, 113] width 39 height 23
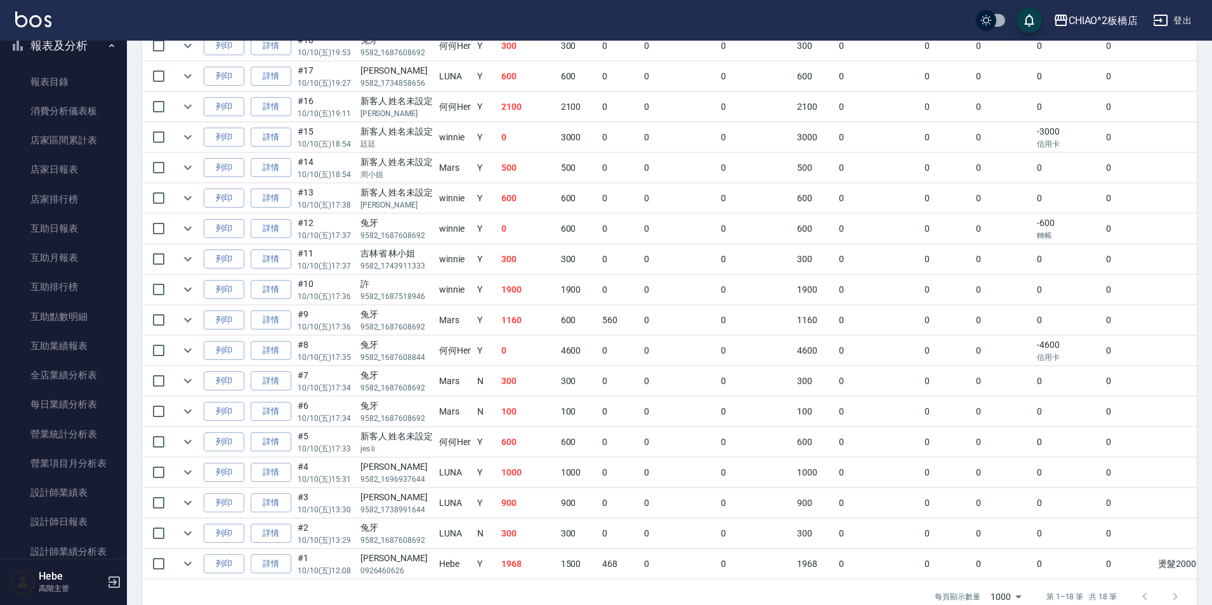
scroll to position [381, 0]
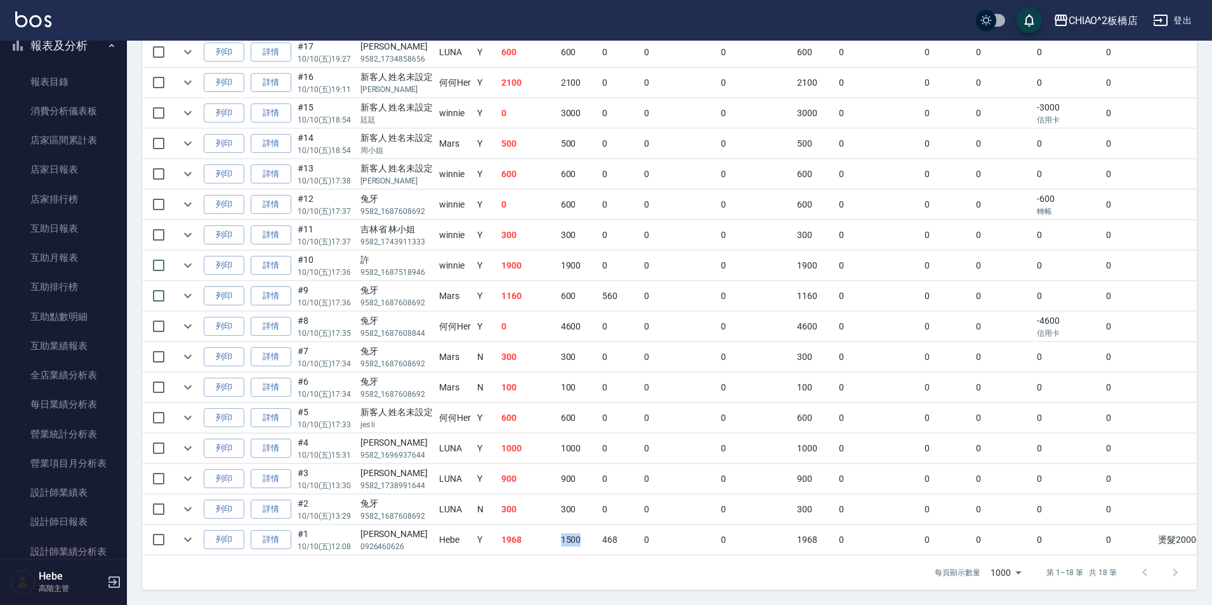
drag, startPoint x: 594, startPoint y: 526, endPoint x: 543, endPoint y: 537, distance: 51.9
click at [543, 537] on tr "列印 詳情 #1 10/10 (五) 12:08 黃詩廷 0926460626 Hebe Y 1968 1500 468 0 0 1968 0 0 0 0 0…" at bounding box center [730, 540] width 1176 height 30
drag, startPoint x: 574, startPoint y: 411, endPoint x: 529, endPoint y: 414, distance: 45.8
click at [529, 414] on tr "列印 詳情 #5 10/10 (五) 17:33 新客人 姓名未設定 jes li 何何Her Y 600 600 0 0 0 600 0 0 0 0 0" at bounding box center [730, 418] width 1176 height 30
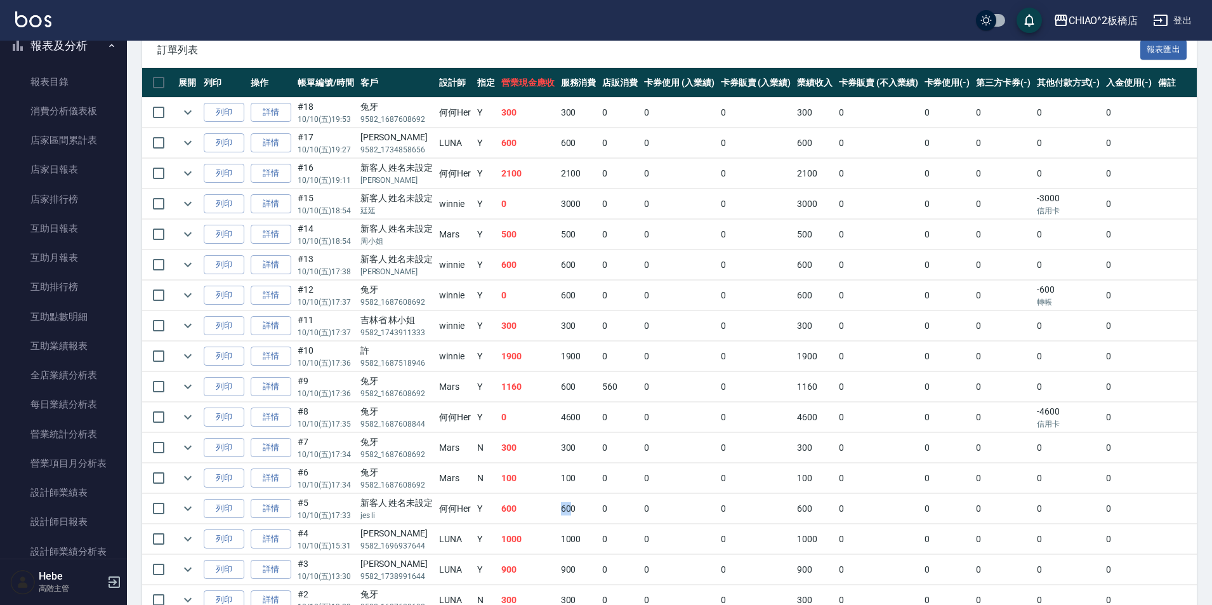
scroll to position [254, 0]
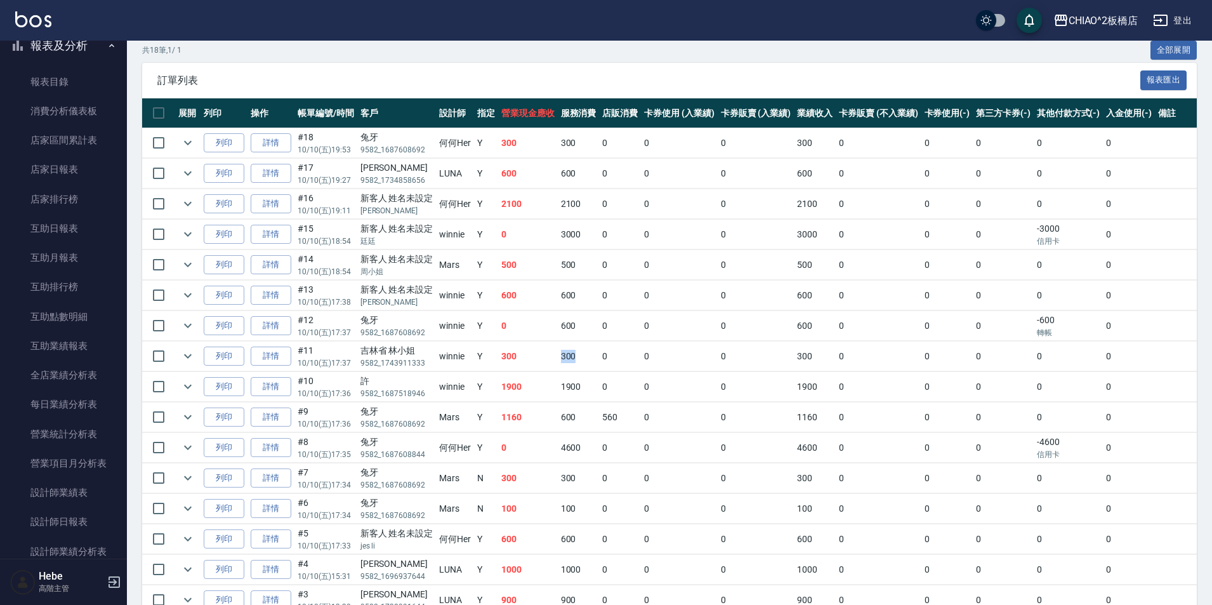
drag, startPoint x: 585, startPoint y: 366, endPoint x: 545, endPoint y: 348, distance: 43.7
click at [543, 360] on tr "列印 詳情 #11 10/10 (五) 17:37 吉林省 林小姐 9582_1743911333 winnie Y 300 300 0 0 0 300 0 …" at bounding box center [730, 356] width 1176 height 30
drag, startPoint x: 580, startPoint y: 329, endPoint x: 586, endPoint y: 383, distance: 54.9
click at [562, 350] on tbody "列印 詳情 #18 10/10 (五) 19:53 兔牙 9582_1687608692 何何Her Y 300 300 0 0 0 300 0 0 0 0 …" at bounding box center [730, 402] width 1176 height 548
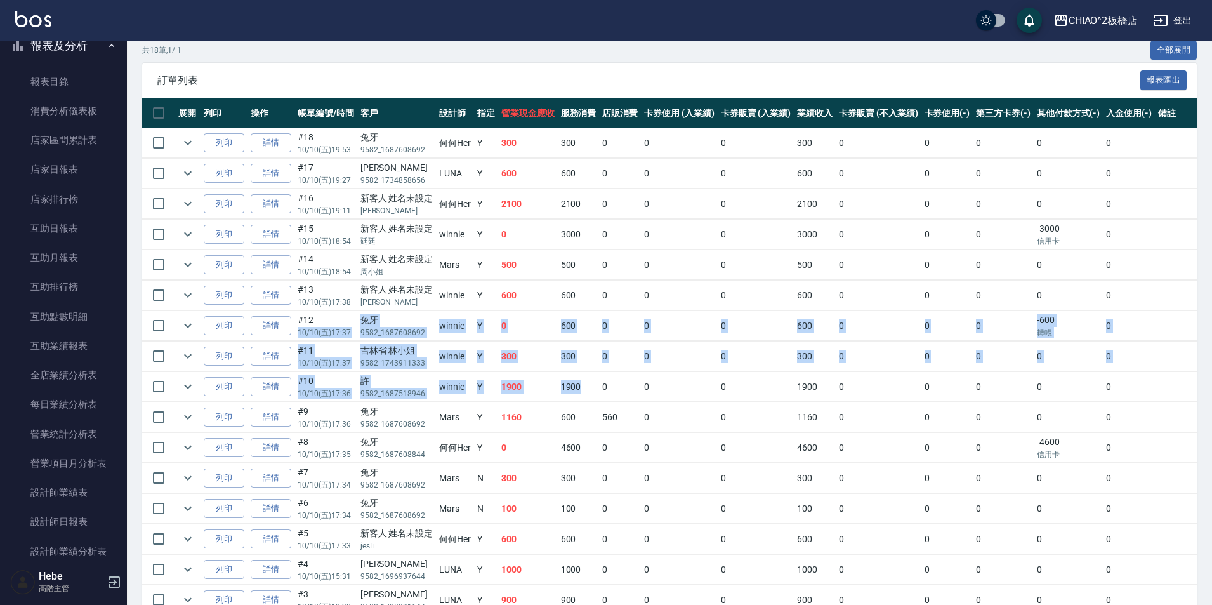
drag, startPoint x: 594, startPoint y: 398, endPoint x: 356, endPoint y: 310, distance: 253.8
click at [356, 310] on tbody "列印 詳情 #18 10/10 (五) 19:53 兔牙 9582_1687608692 何何Her Y 300 300 0 0 0 300 0 0 0 0 …" at bounding box center [730, 402] width 1176 height 548
